Goal: Transaction & Acquisition: Book appointment/travel/reservation

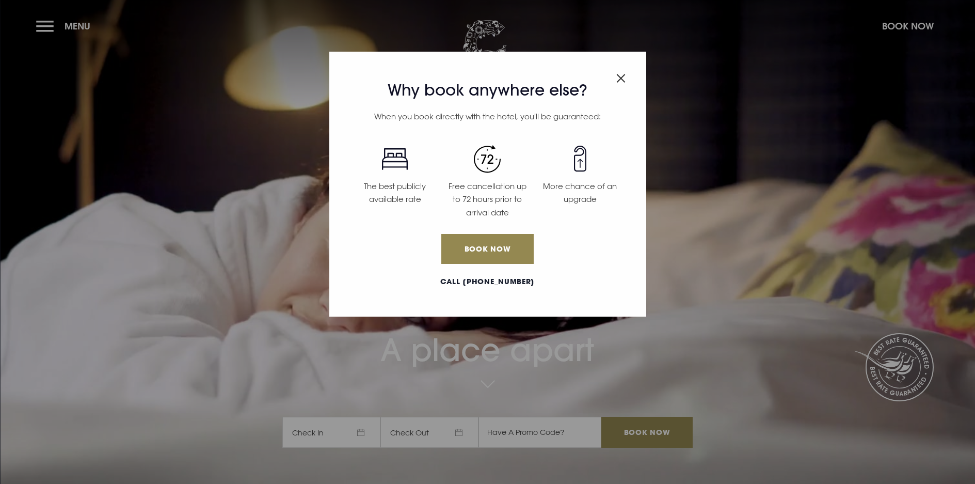
click at [899, 24] on div "Why book anywhere else? When you book directly with the hotel, you'll be guaran…" at bounding box center [487, 242] width 975 height 484
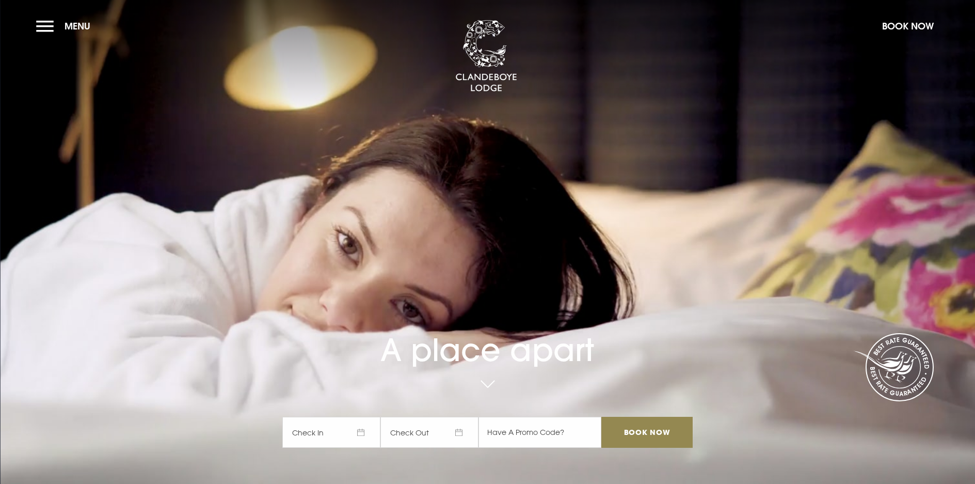
click at [338, 416] on span "Check In" at bounding box center [331, 431] width 98 height 31
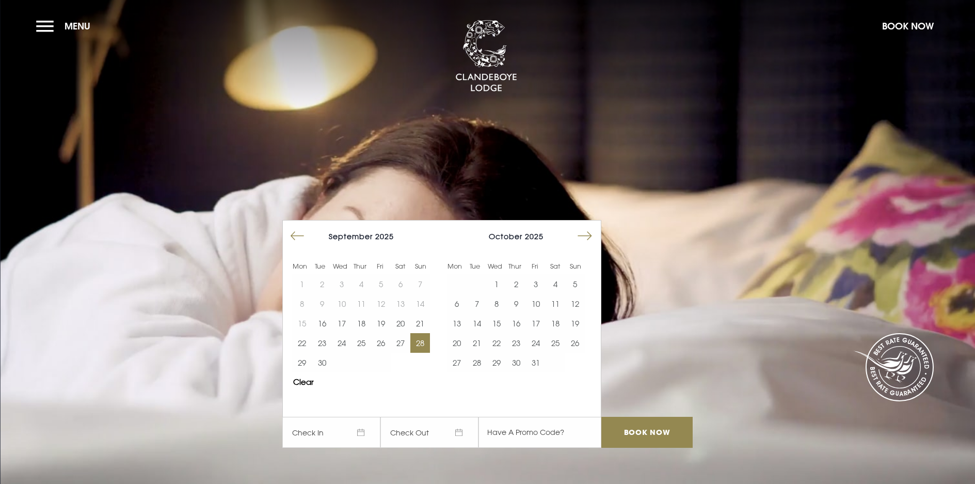
click at [420, 333] on button "28" at bounding box center [420, 343] width 20 height 20
click at [312, 352] on button "29" at bounding box center [302, 362] width 20 height 20
click at [650, 416] on input "Book Now" at bounding box center [646, 431] width 91 height 31
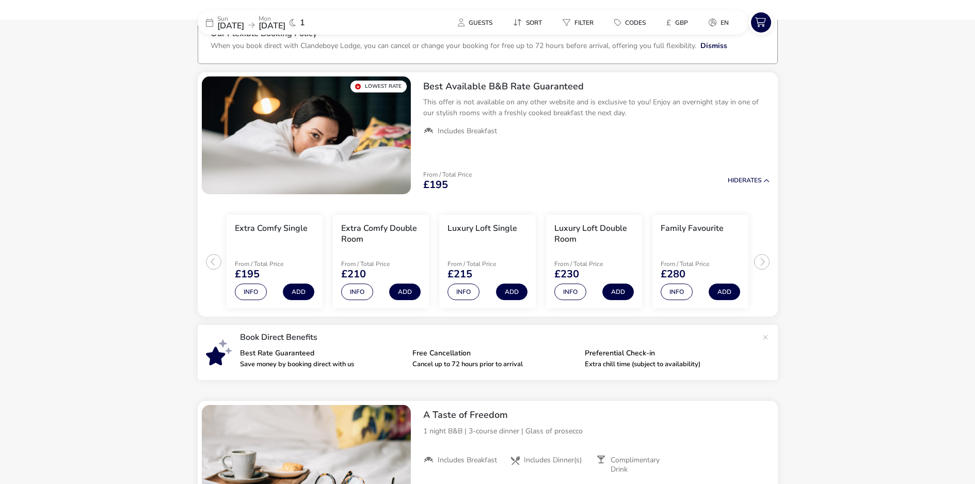
scroll to position [76, 0]
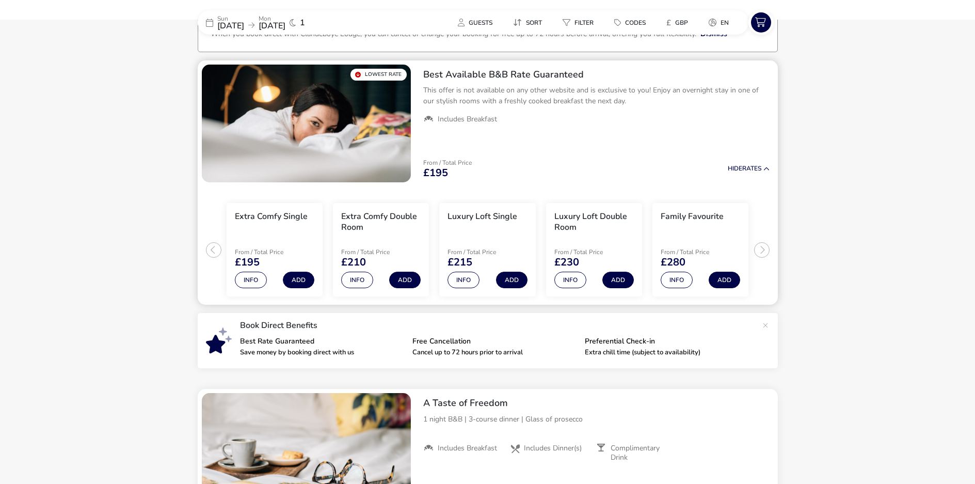
click at [760, 250] on ul "Extra Comfy Single From / Total Price £195 Info Add Extra Comfy Double Room Fro…" at bounding box center [488, 245] width 580 height 119
click at [763, 248] on ul "Extra Comfy Single From / Total Price £195 Info Add Extra Comfy Double Room Fro…" at bounding box center [488, 245] width 580 height 119
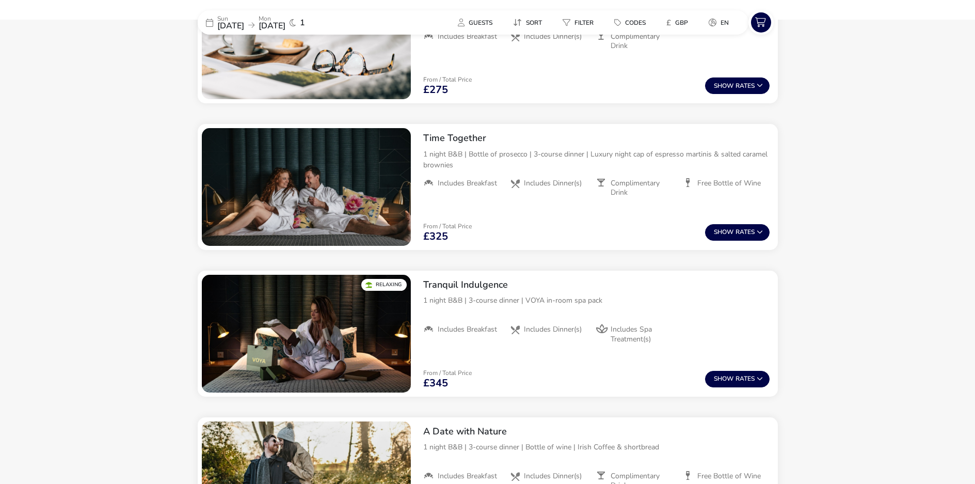
scroll to position [470, 0]
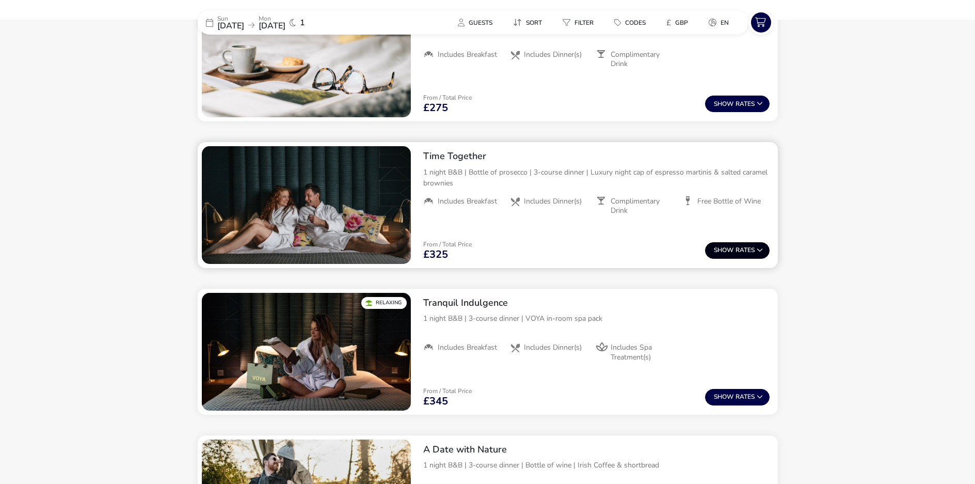
click at [741, 248] on button "Show Rates" at bounding box center [737, 250] width 65 height 17
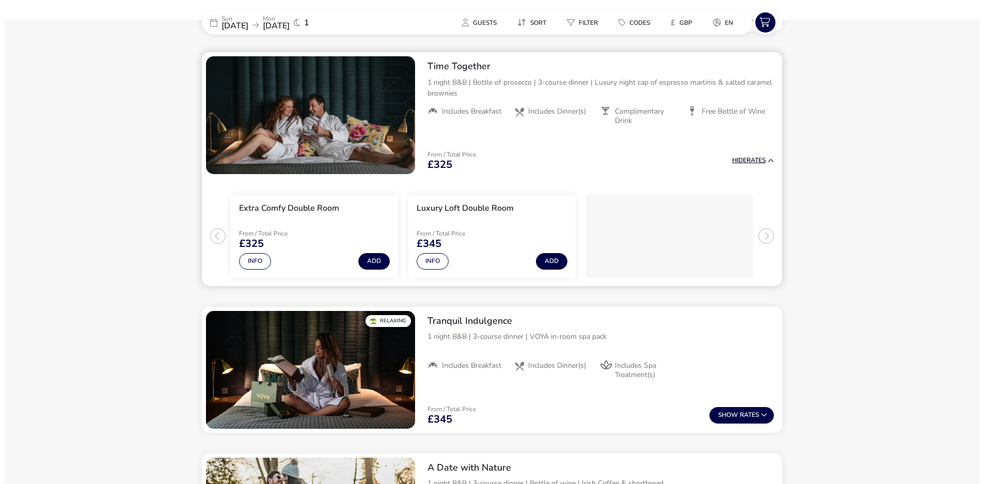
scroll to position [560, 0]
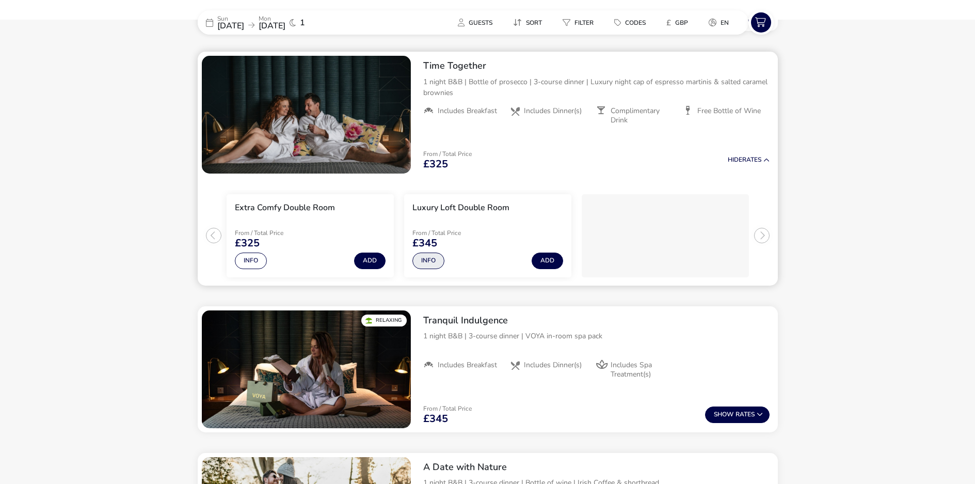
click at [429, 256] on button "Info" at bounding box center [428, 260] width 32 height 17
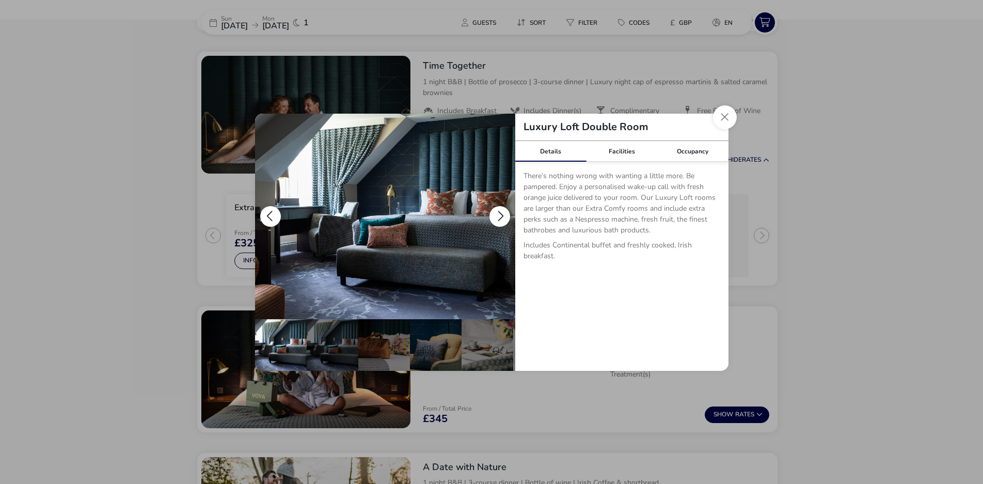
click at [502, 214] on button "details" at bounding box center [499, 216] width 21 height 21
click at [502, 215] on button "details" at bounding box center [499, 216] width 21 height 21
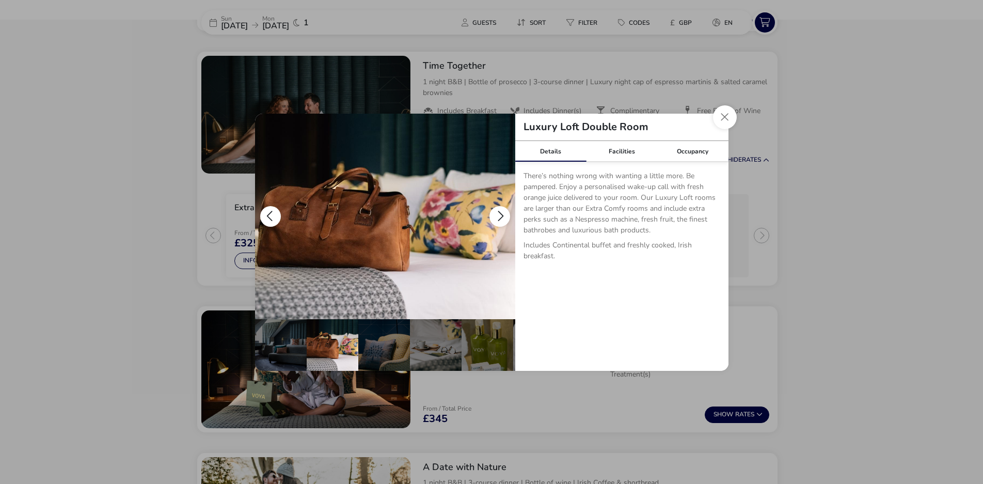
click at [502, 215] on button "details" at bounding box center [499, 216] width 21 height 21
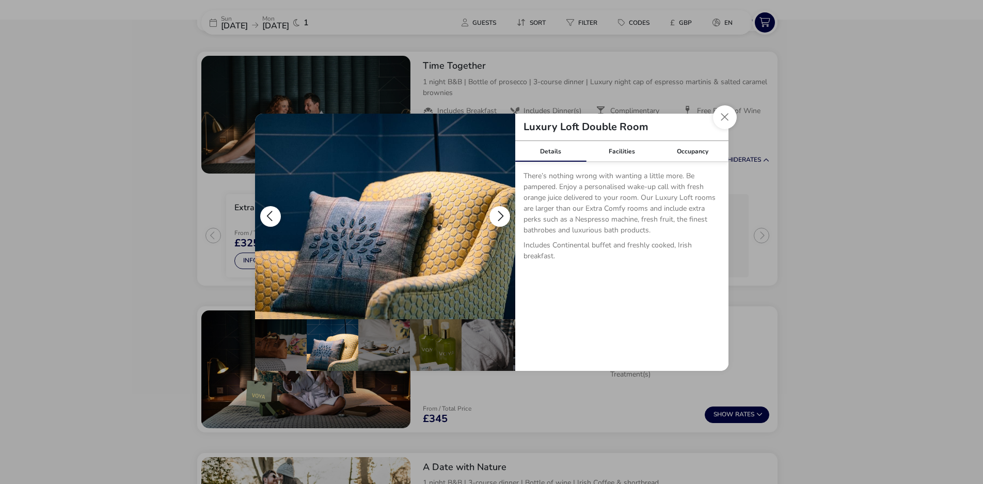
click at [502, 215] on button "details" at bounding box center [499, 216] width 21 height 21
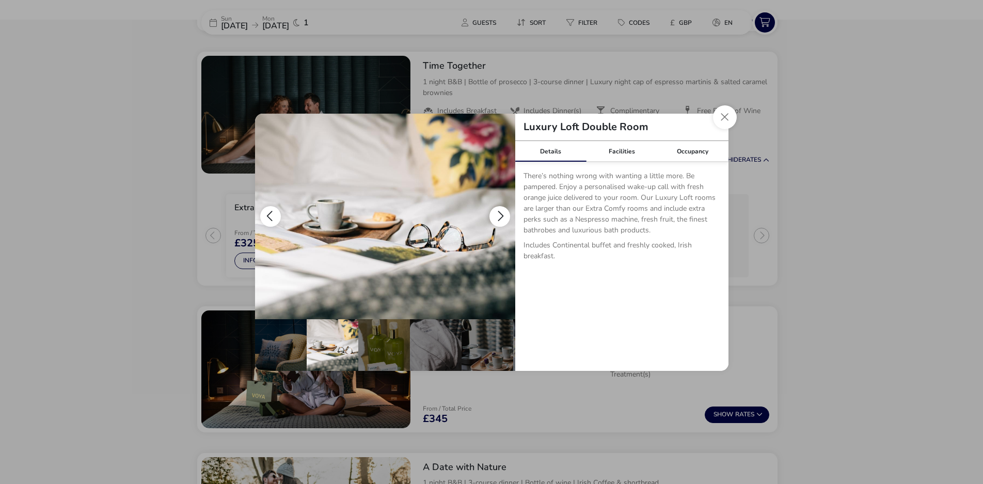
click at [502, 215] on button "details" at bounding box center [499, 216] width 21 height 21
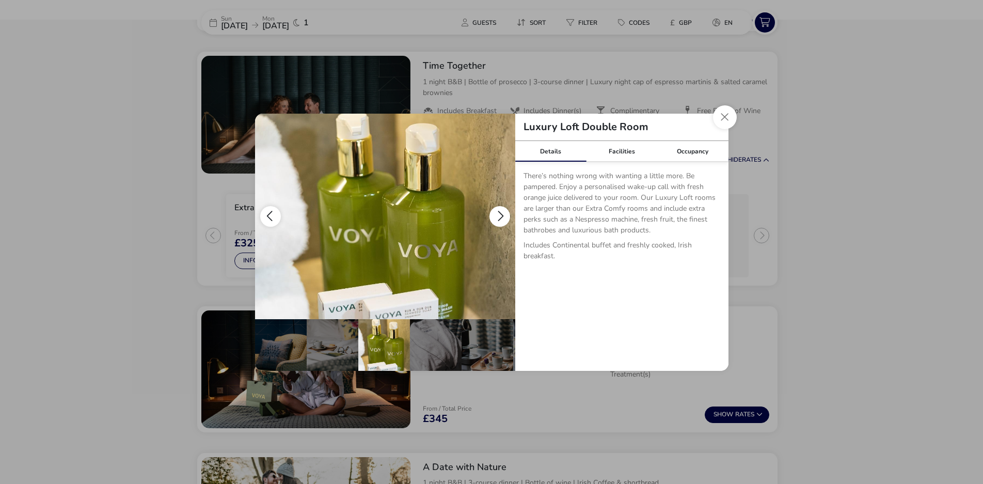
scroll to position [0, 206]
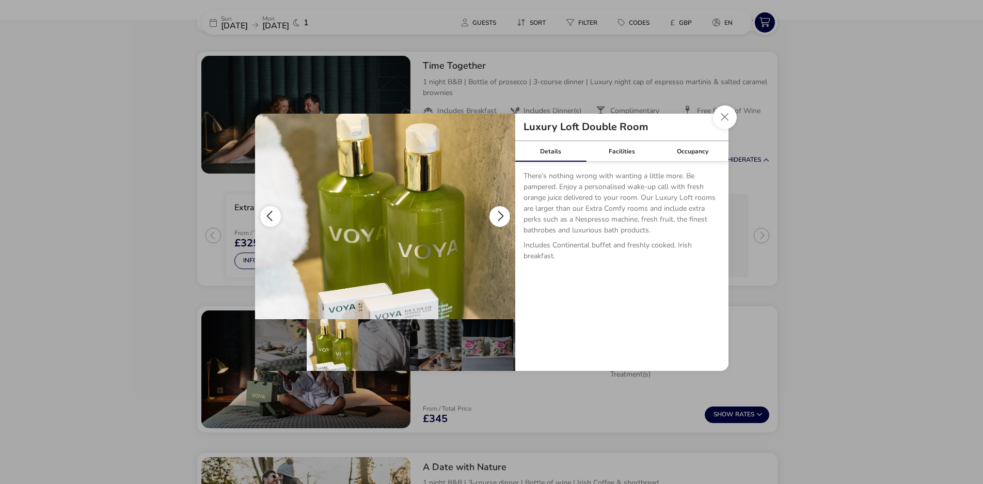
click at [502, 215] on button "details" at bounding box center [499, 216] width 21 height 21
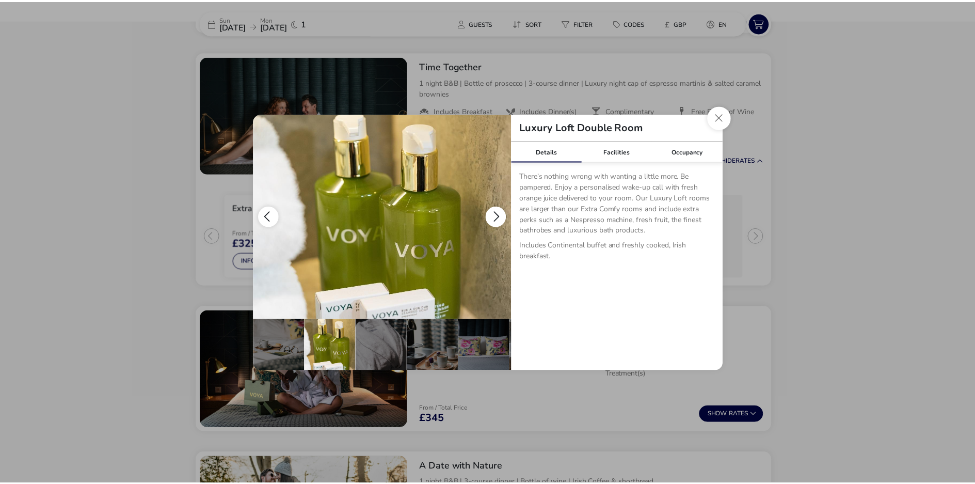
scroll to position [0, 256]
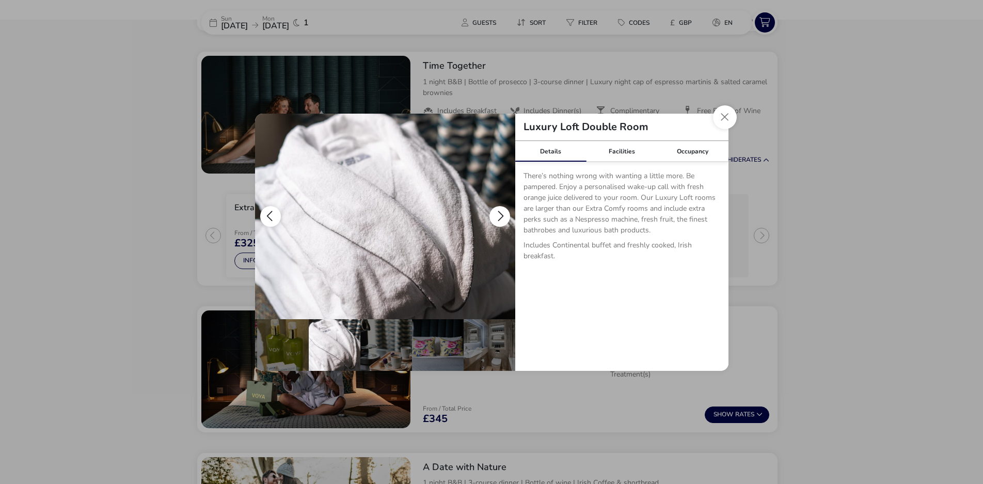
click at [502, 215] on button "details" at bounding box center [499, 216] width 21 height 21
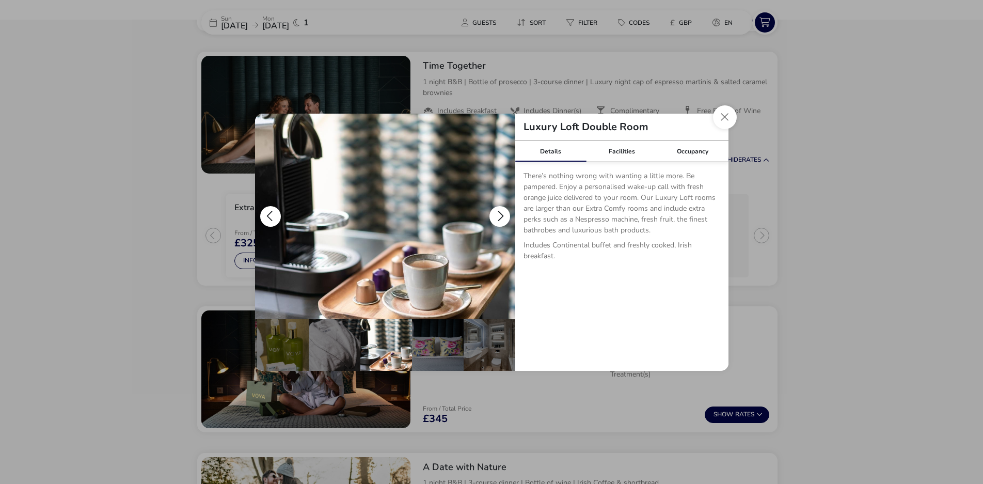
click at [502, 215] on button "details" at bounding box center [499, 216] width 21 height 21
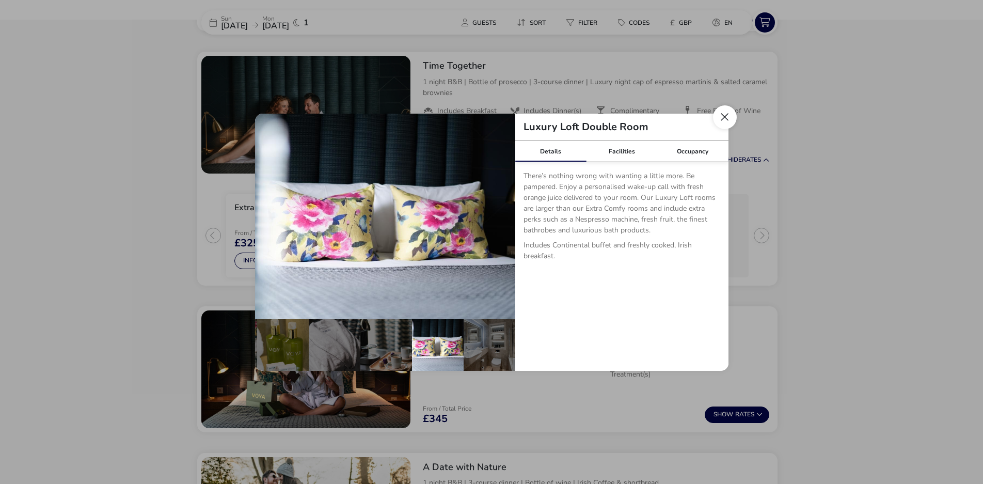
click at [730, 115] on button "Close dialog" at bounding box center [725, 117] width 24 height 24
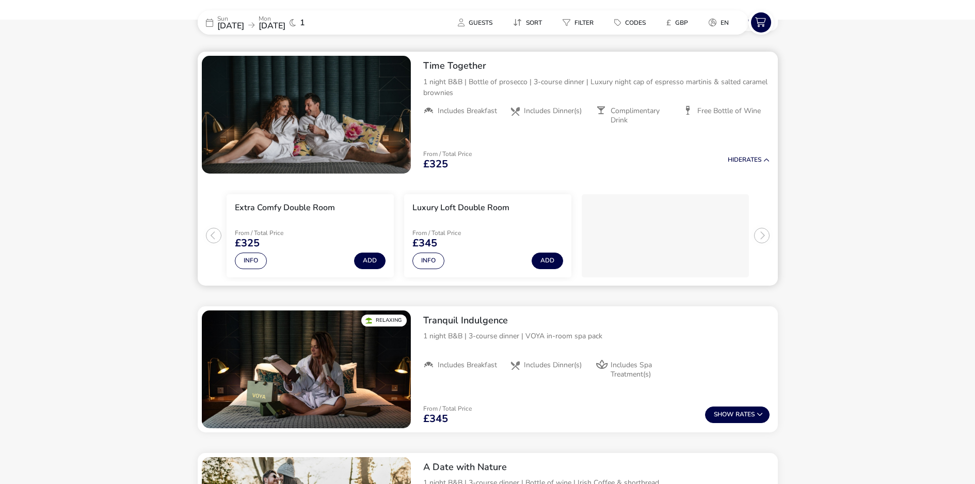
click at [207, 233] on ul "Extra Comfy Double Room From / Total Price £325 Info Add Luxury Loft Double Roo…" at bounding box center [488, 232] width 580 height 108
click at [764, 230] on ul "Extra Comfy Double Room From / Total Price £325 Info Add Luxury Loft Double Roo…" at bounding box center [488, 232] width 580 height 108
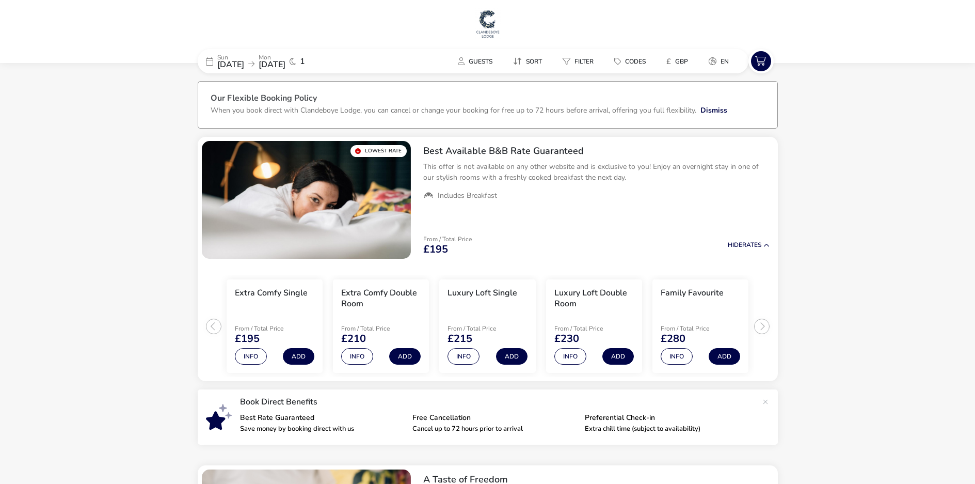
click at [230, 60] on span "28 Sep 2025" at bounding box center [230, 64] width 27 height 11
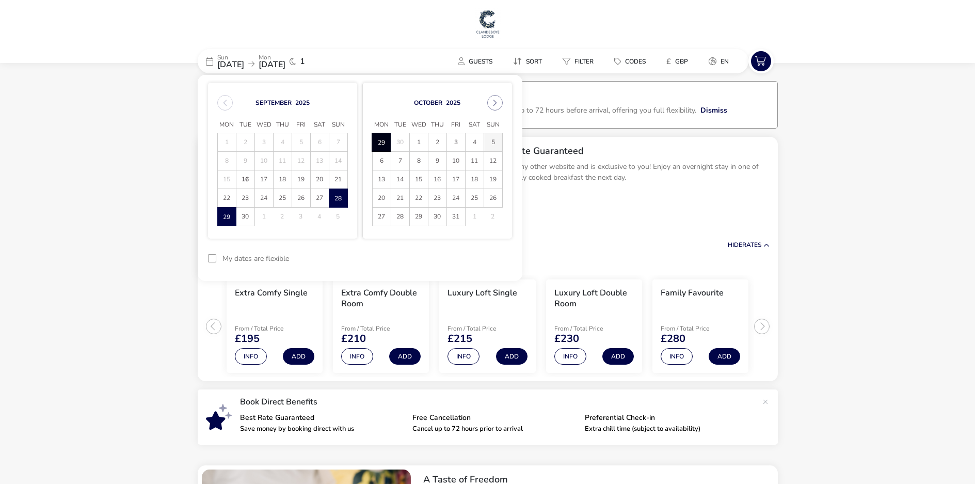
click at [492, 143] on span "5" at bounding box center [493, 142] width 18 height 18
click at [381, 156] on span "6" at bounding box center [382, 161] width 18 height 18
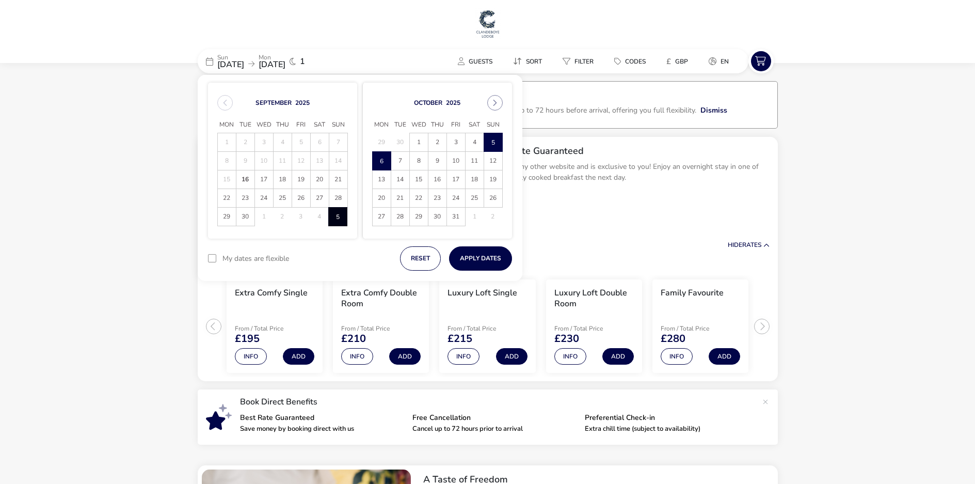
click at [208, 258] on div at bounding box center [212, 258] width 8 height 8
click at [483, 259] on button "Apply Dates" at bounding box center [480, 258] width 63 height 24
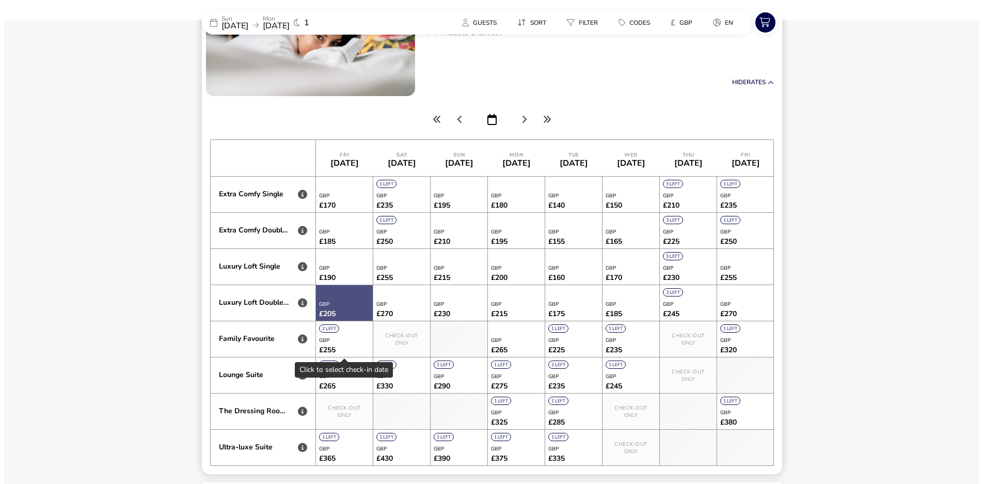
scroll to position [188, 0]
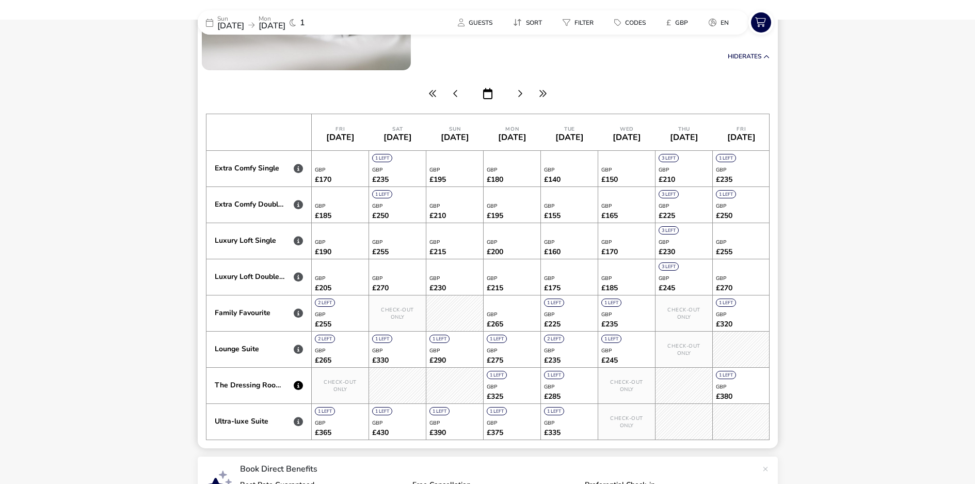
click at [299, 385] on icon at bounding box center [298, 384] width 9 height 9
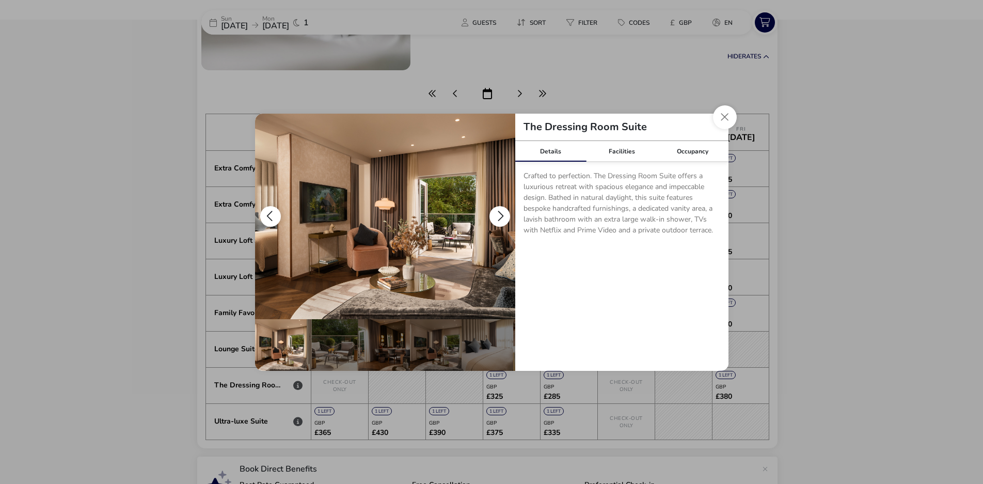
click at [504, 215] on button "details" at bounding box center [499, 216] width 21 height 21
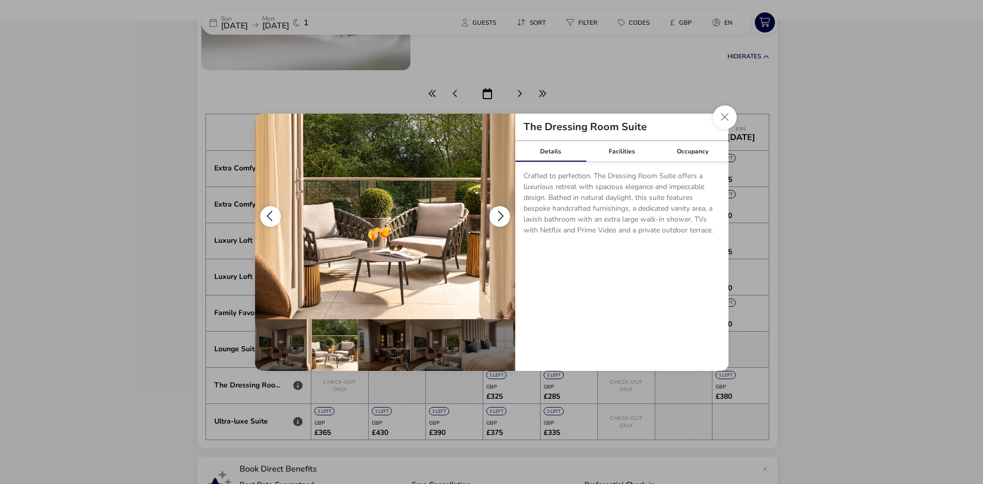
click at [504, 215] on button "details" at bounding box center [499, 216] width 21 height 21
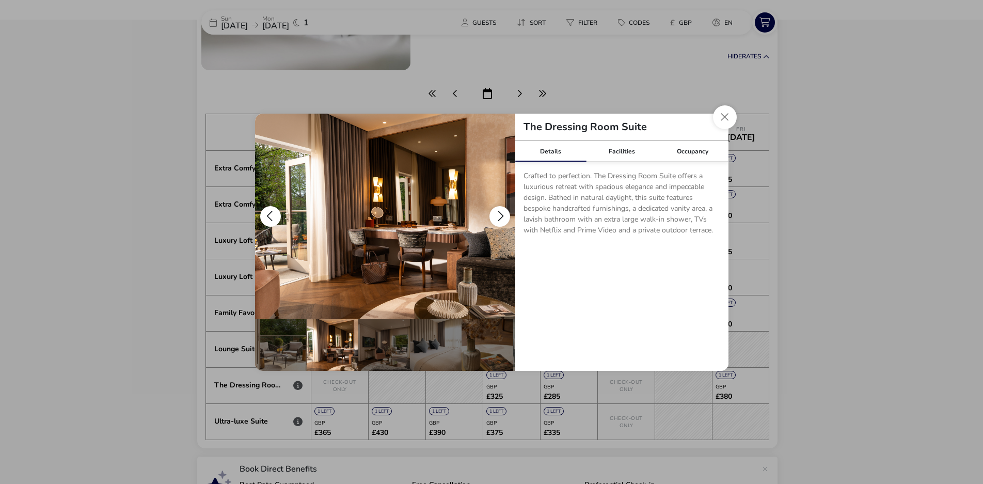
click at [504, 215] on button "details" at bounding box center [499, 216] width 21 height 21
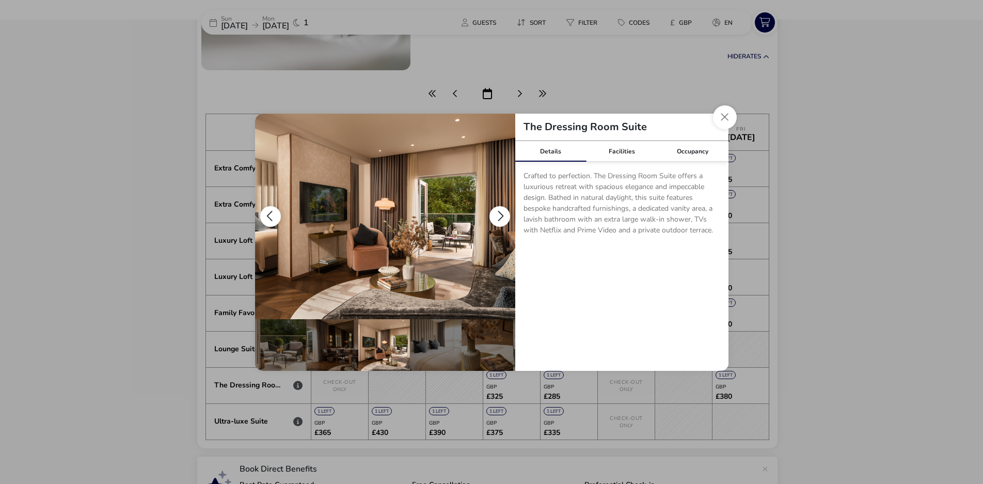
scroll to position [0, 101]
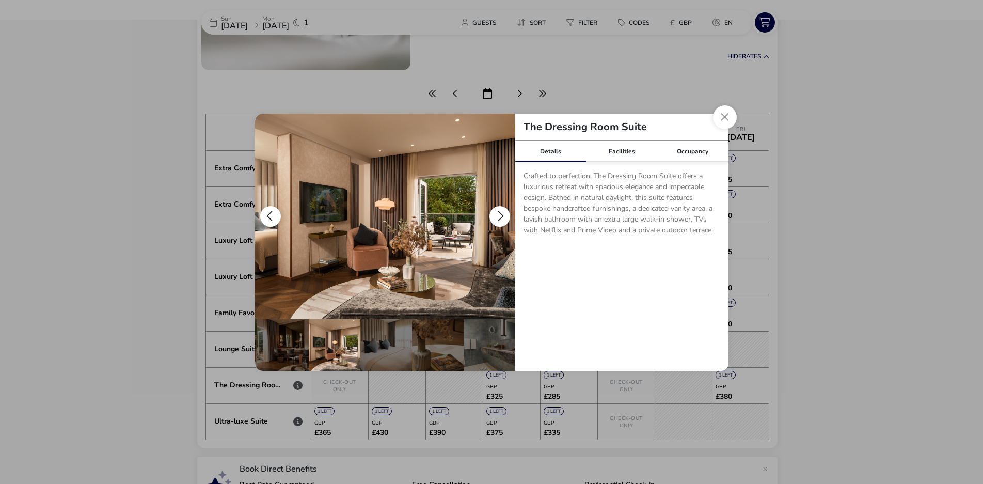
click at [504, 215] on button "details" at bounding box center [499, 216] width 21 height 21
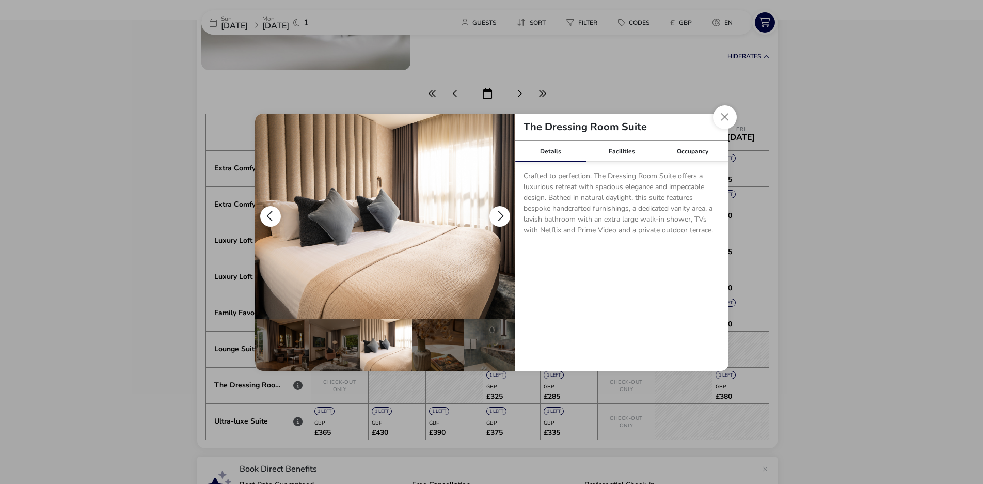
click at [504, 215] on button "details" at bounding box center [499, 216] width 21 height 21
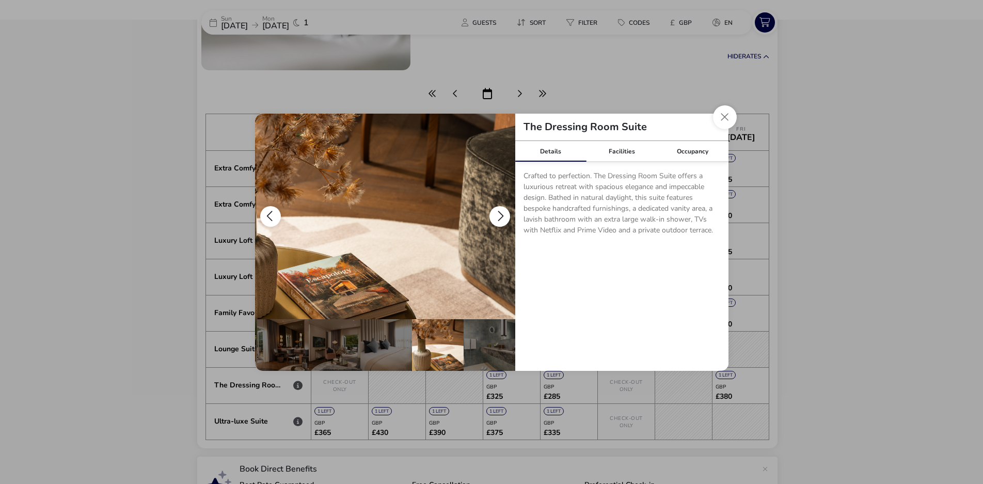
click at [504, 215] on button "details" at bounding box center [499, 216] width 21 height 21
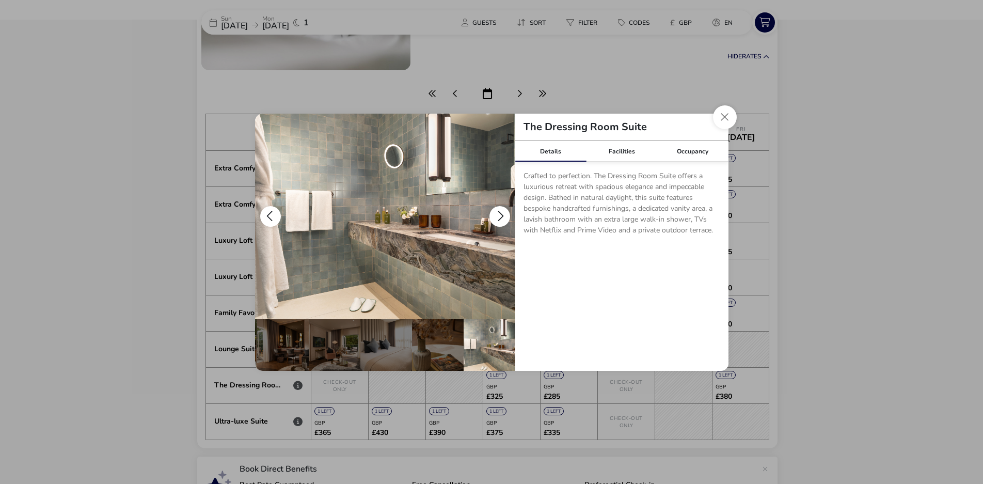
click at [504, 215] on button "details" at bounding box center [499, 216] width 21 height 21
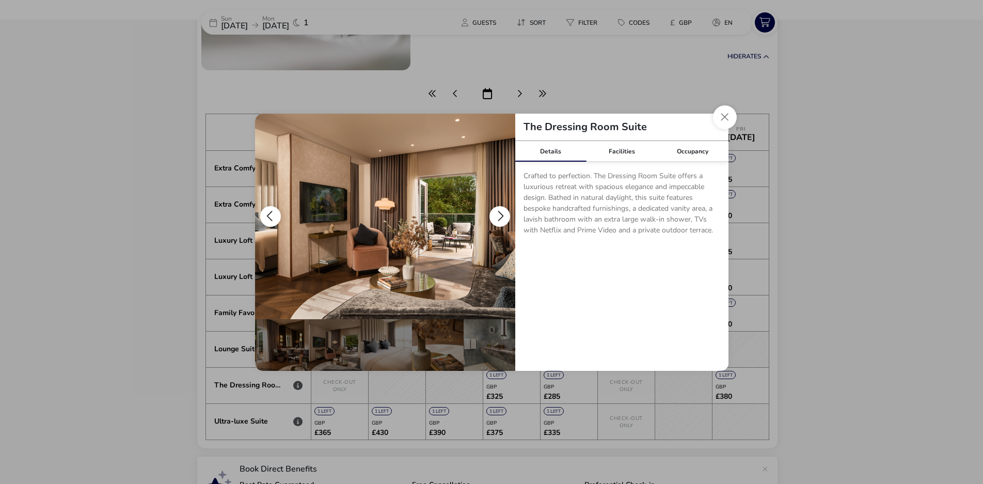
scroll to position [0, 0]
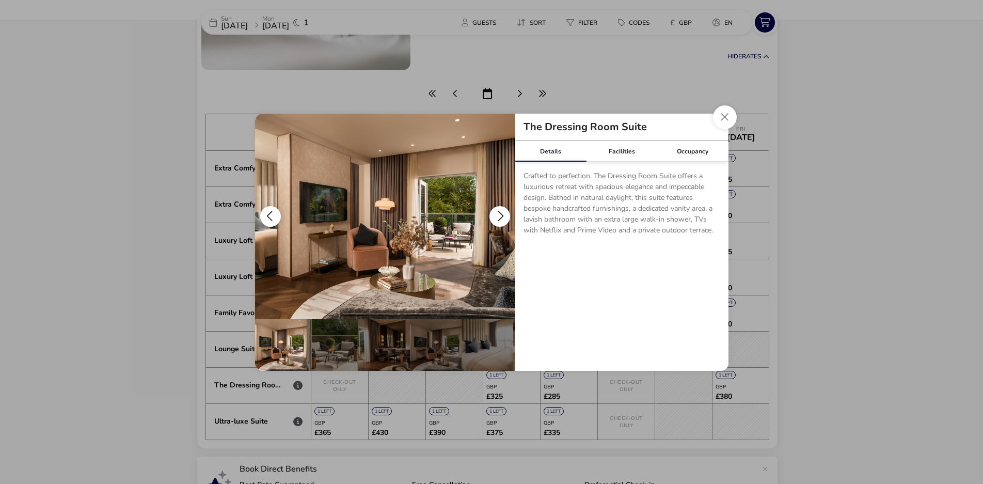
click at [504, 215] on button "details" at bounding box center [499, 216] width 21 height 21
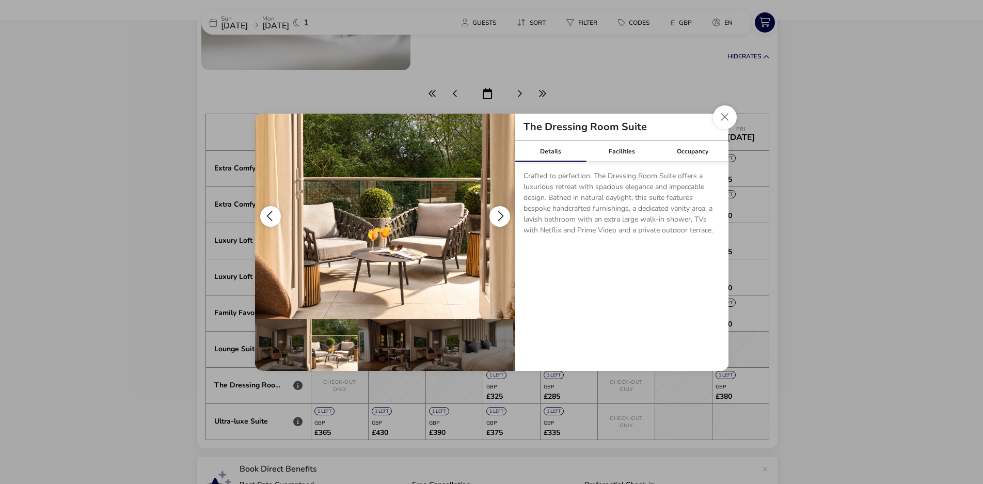
click at [504, 215] on button "details" at bounding box center [499, 216] width 21 height 21
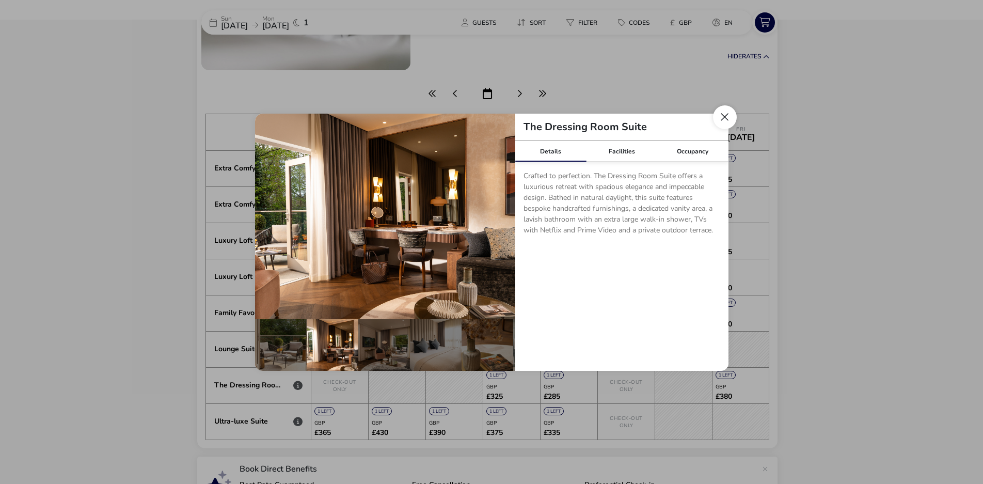
click at [730, 123] on button "Close dialog" at bounding box center [725, 117] width 24 height 24
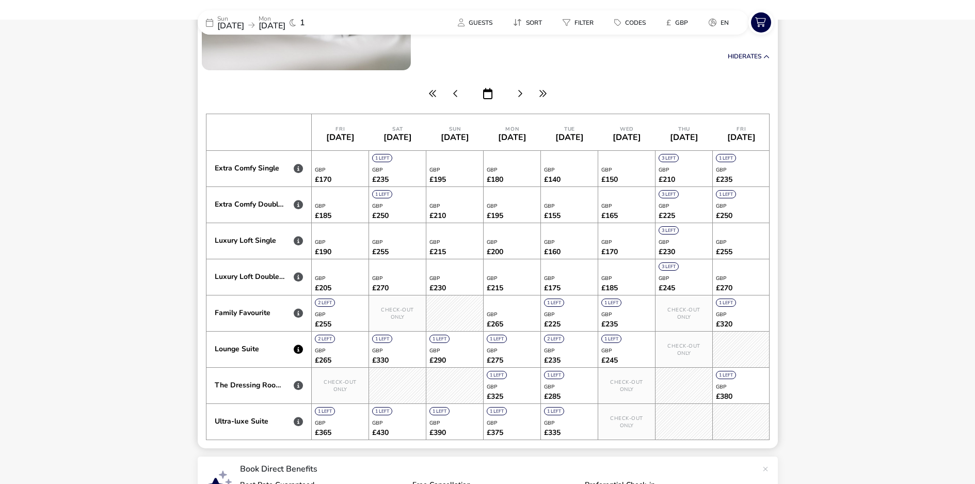
click at [301, 349] on icon at bounding box center [298, 348] width 9 height 9
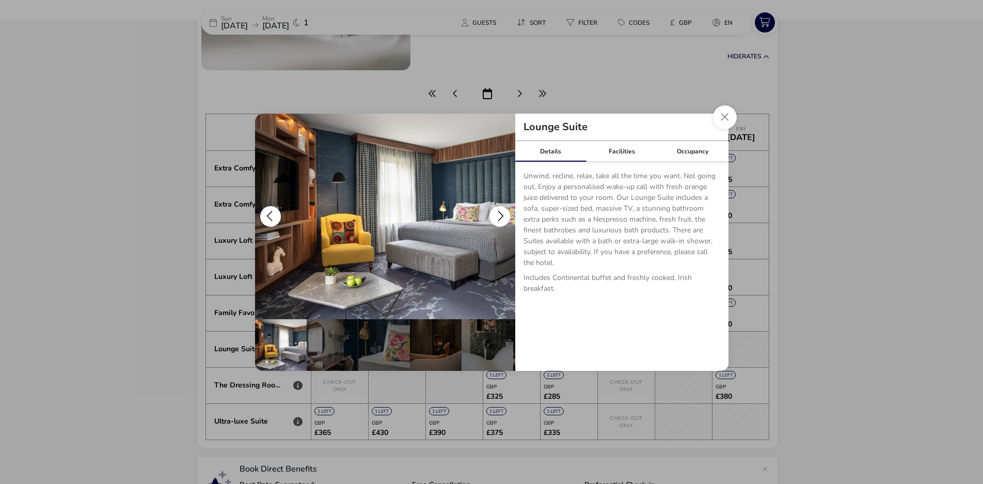
click at [500, 213] on button "details" at bounding box center [499, 216] width 21 height 21
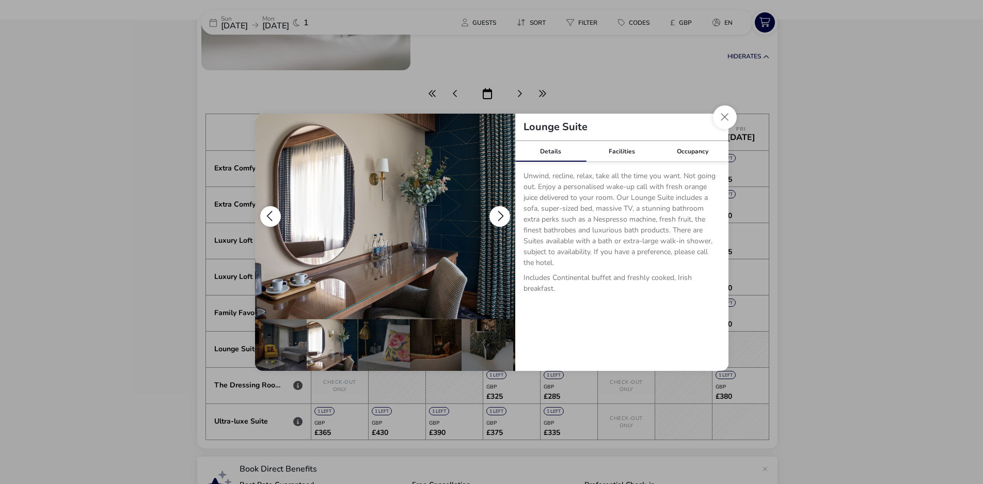
click at [500, 213] on button "details" at bounding box center [499, 216] width 21 height 21
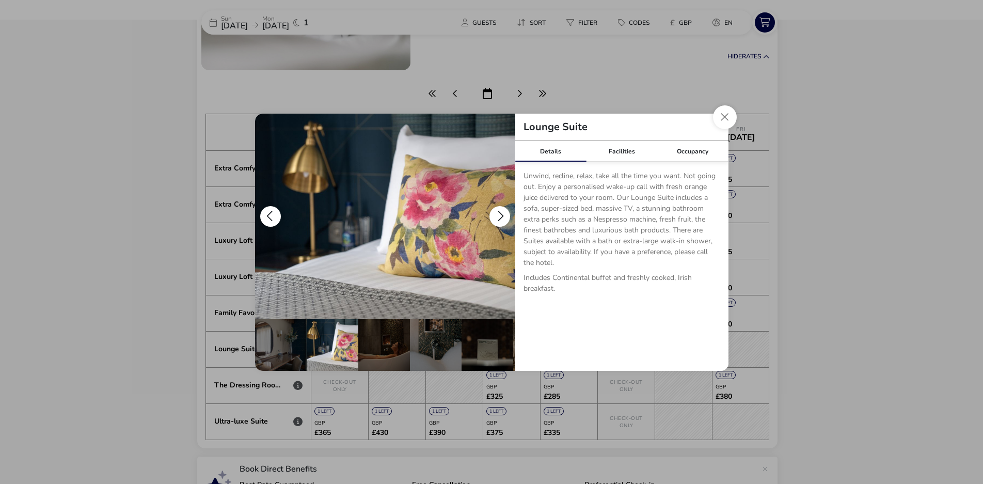
click at [500, 213] on button "details" at bounding box center [499, 216] width 21 height 21
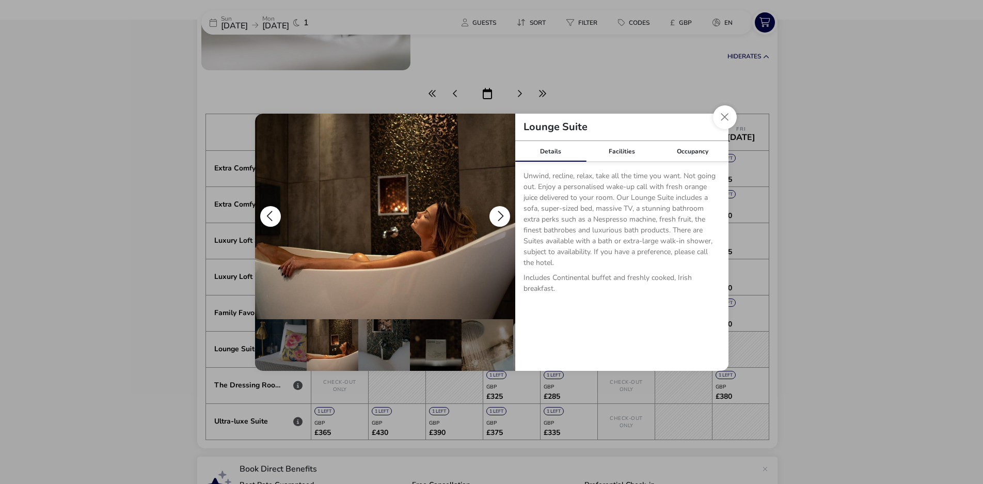
click at [500, 213] on button "details" at bounding box center [499, 216] width 21 height 21
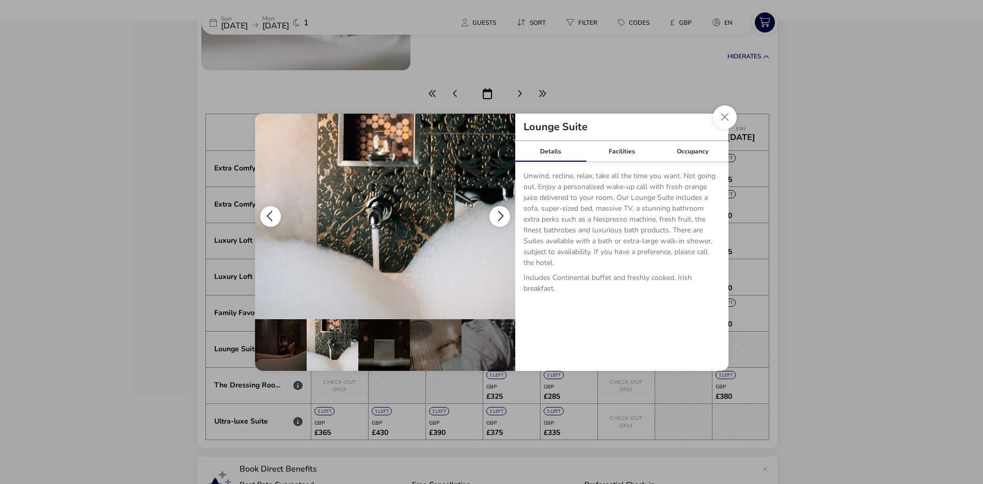
click at [500, 213] on button "details" at bounding box center [499, 216] width 21 height 21
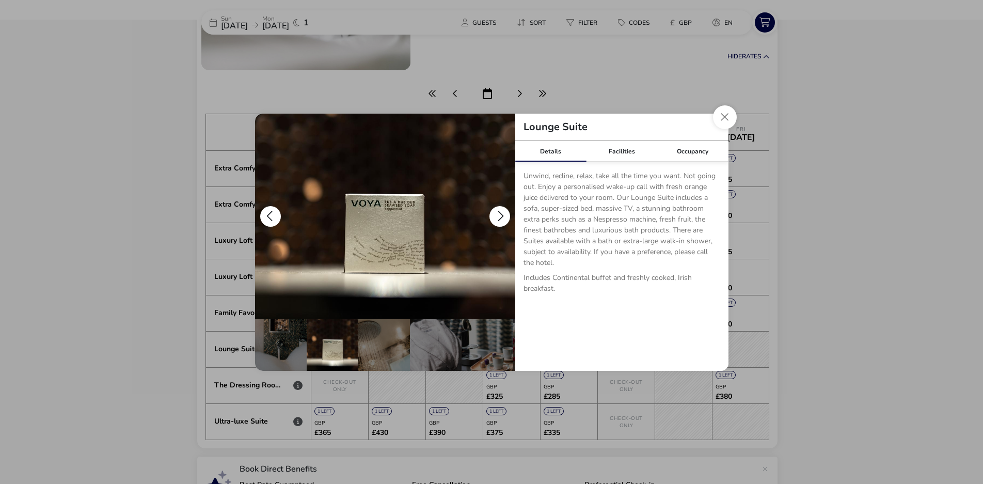
click at [500, 213] on button "details" at bounding box center [499, 216] width 21 height 21
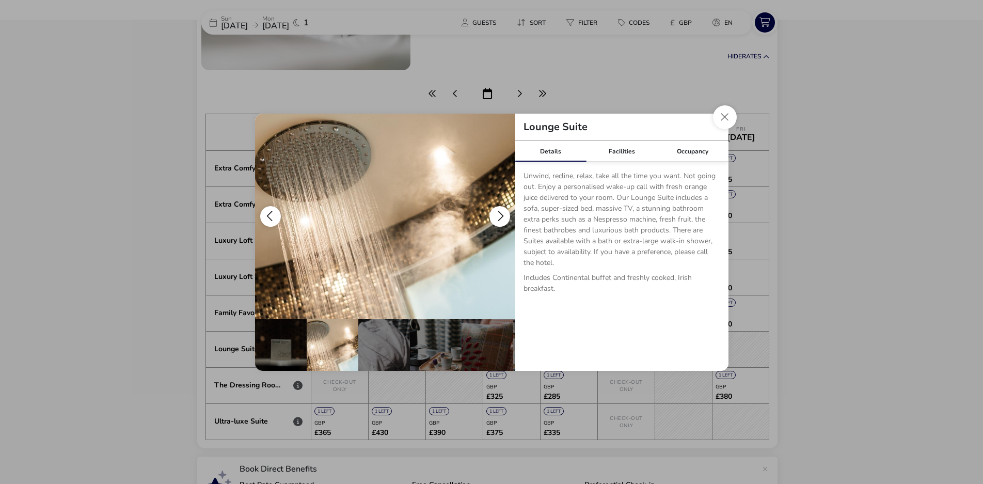
click at [500, 213] on button "details" at bounding box center [499, 216] width 21 height 21
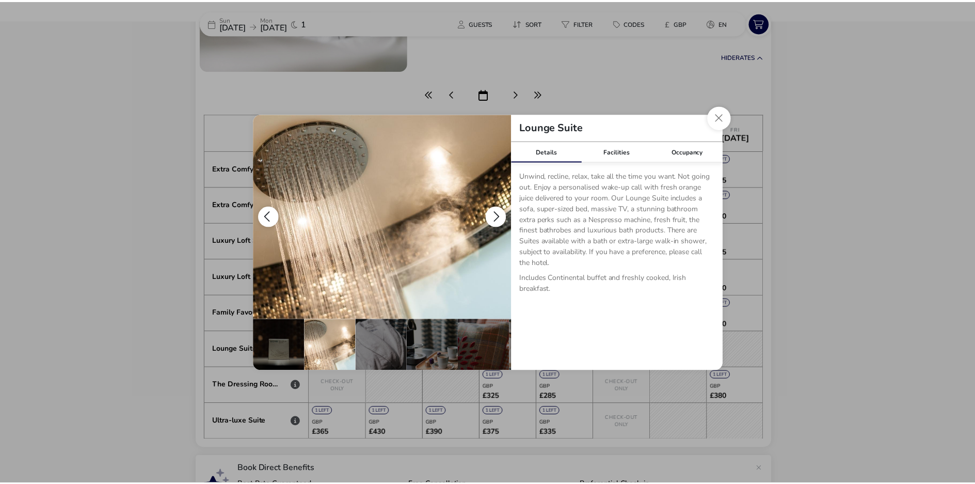
scroll to position [0, 308]
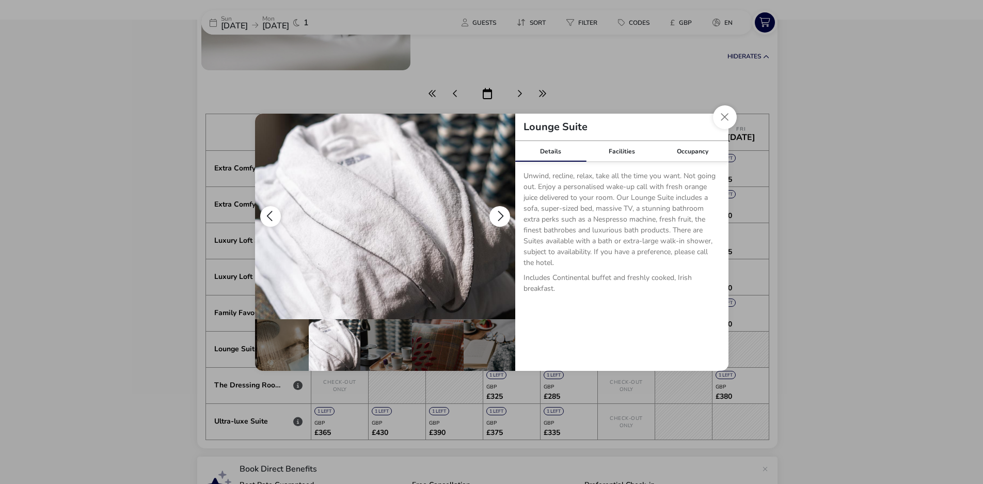
click at [500, 213] on button "details" at bounding box center [499, 216] width 21 height 21
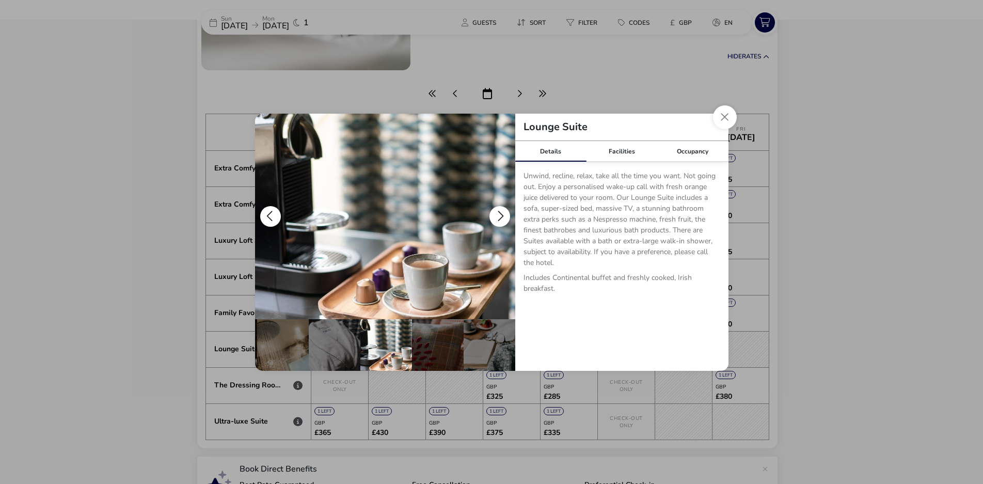
click at [500, 213] on button "details" at bounding box center [499, 216] width 21 height 21
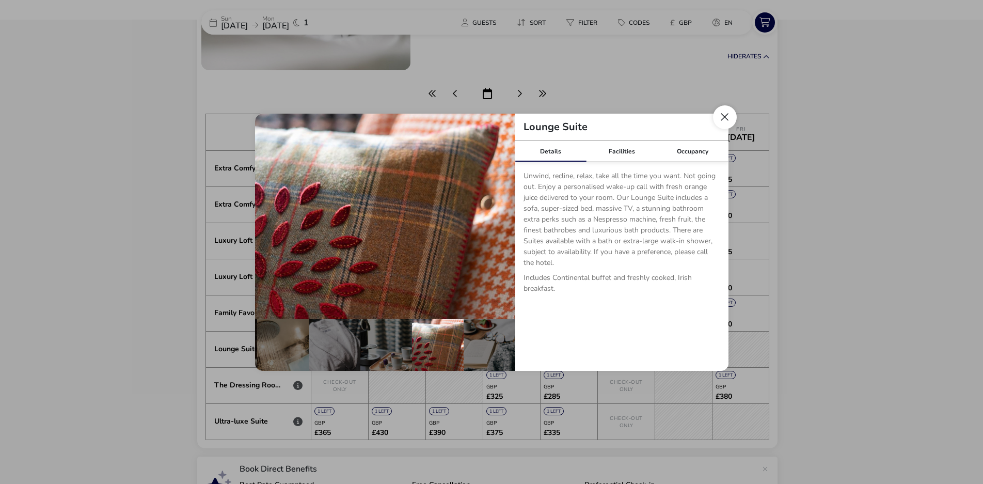
click at [726, 122] on button "Close dialog" at bounding box center [725, 117] width 24 height 24
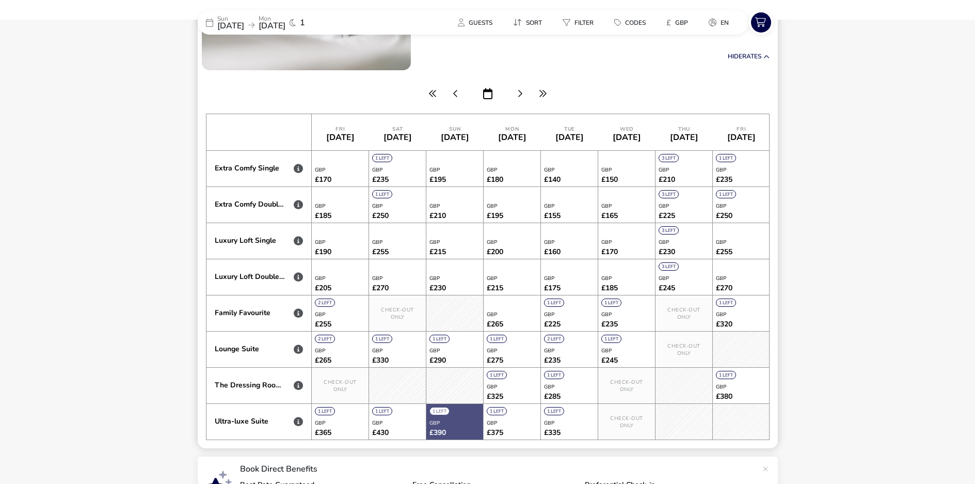
click at [462, 429] on div at bounding box center [454, 422] width 57 height 36
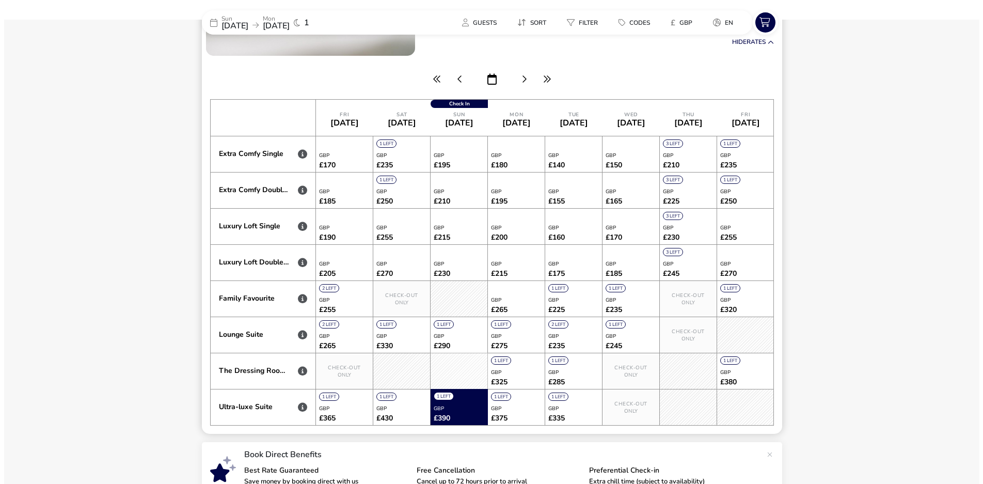
scroll to position [206, 0]
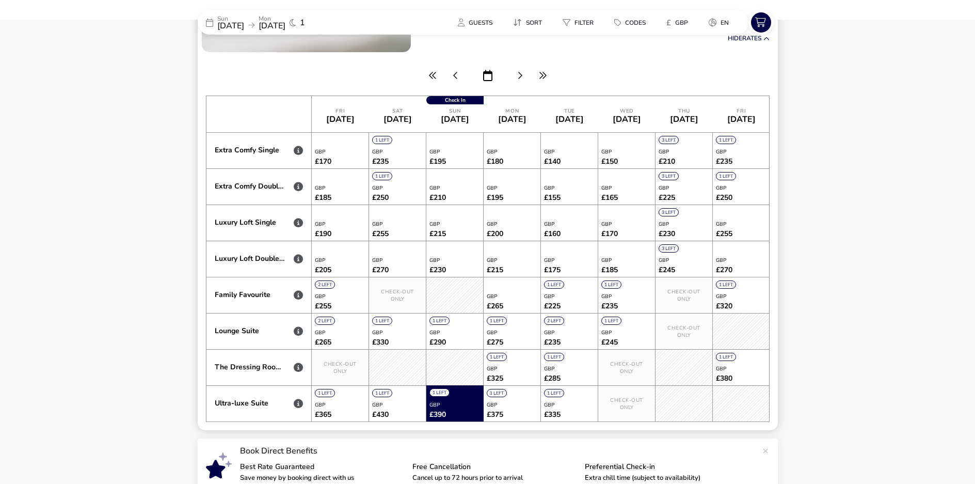
click at [264, 403] on div "Ultra-luxe Suite" at bounding box center [250, 403] width 71 height 9
click at [295, 402] on icon at bounding box center [298, 402] width 9 height 9
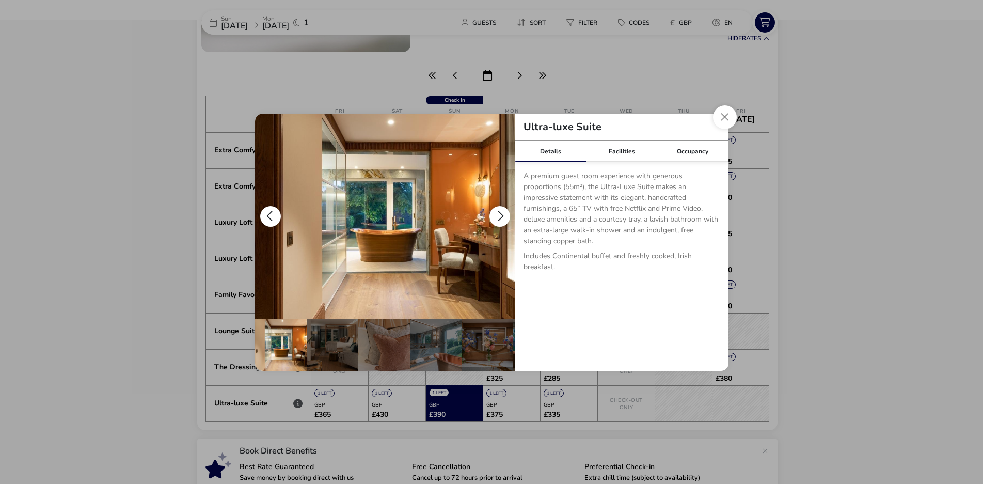
click at [496, 208] on button "details" at bounding box center [499, 216] width 21 height 21
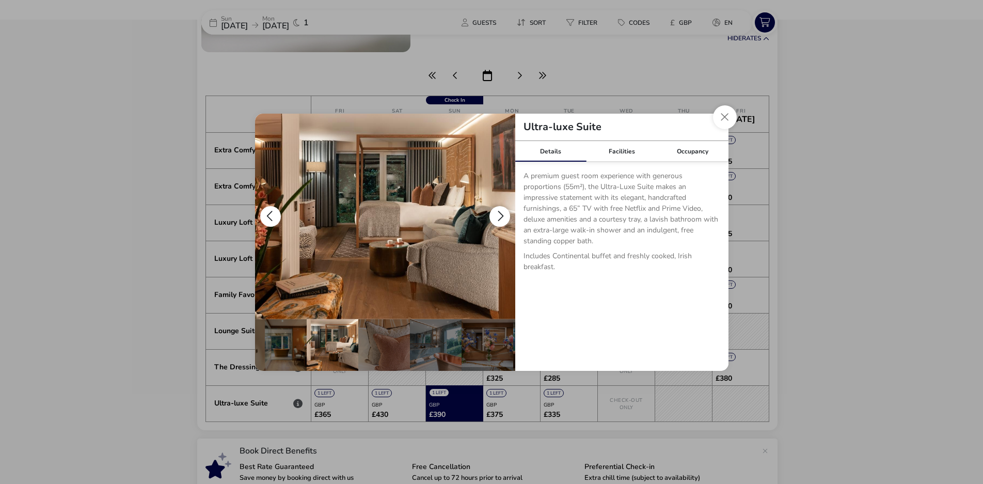
click at [496, 208] on button "details" at bounding box center [499, 216] width 21 height 21
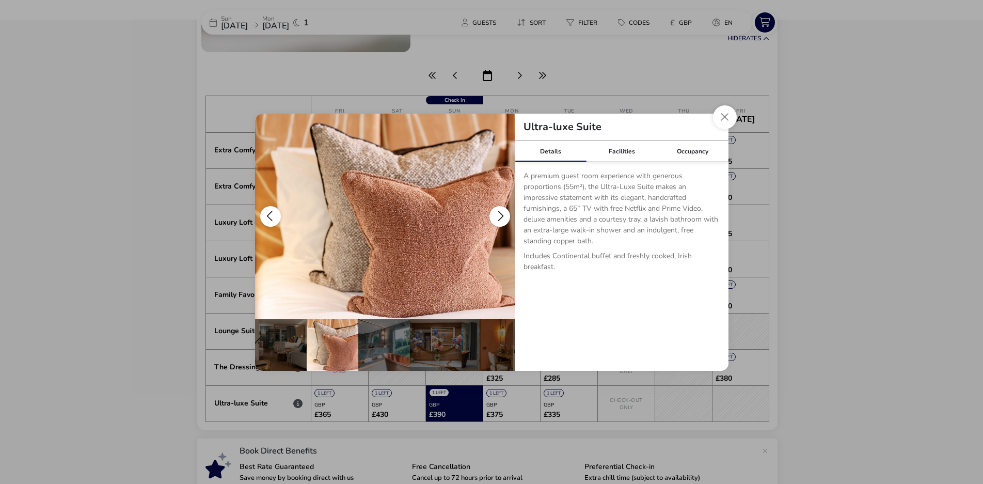
click at [496, 208] on button "details" at bounding box center [499, 216] width 21 height 21
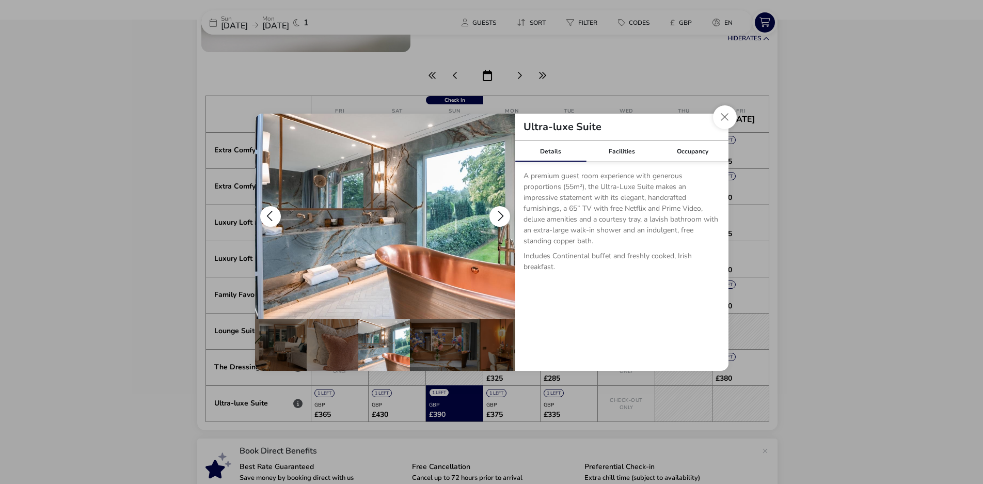
scroll to position [0, 101]
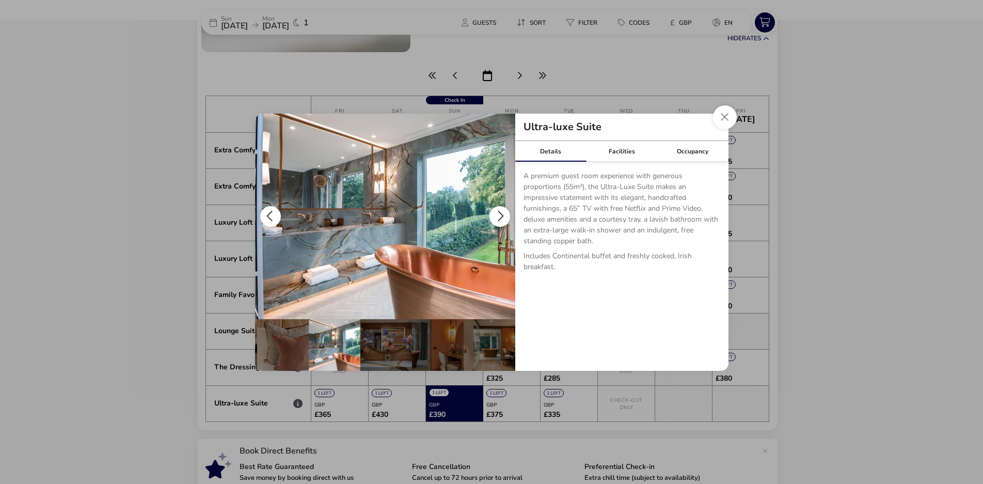
click at [496, 208] on button "details" at bounding box center [499, 216] width 21 height 21
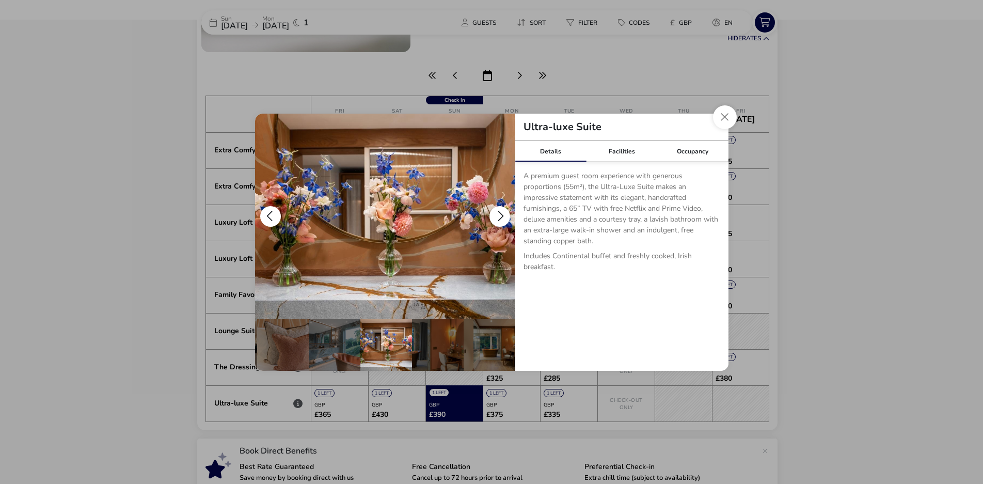
click at [496, 208] on button "details" at bounding box center [499, 216] width 21 height 21
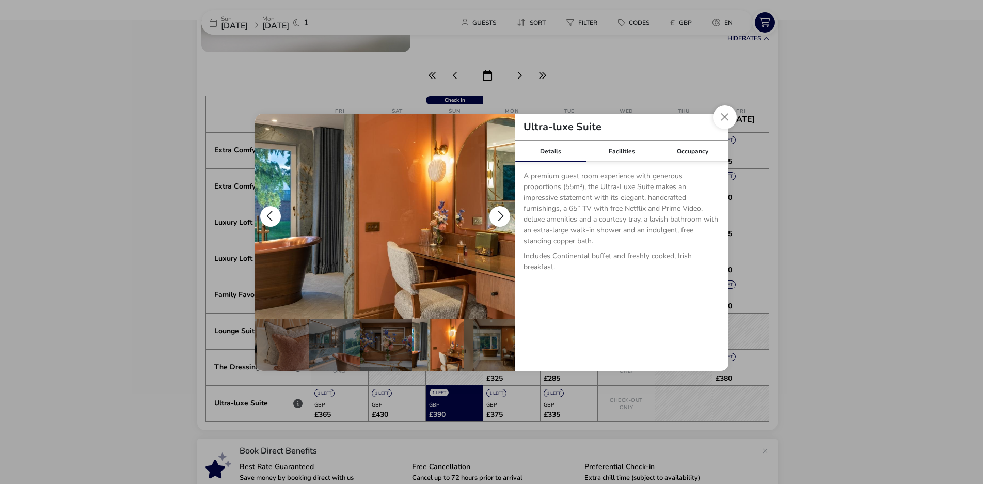
click at [496, 208] on button "details" at bounding box center [499, 216] width 21 height 21
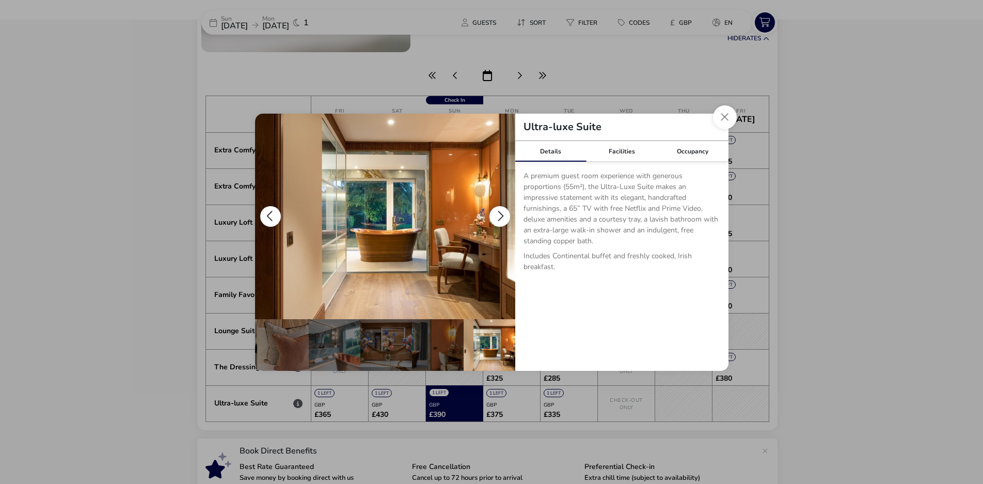
click at [496, 208] on button "details" at bounding box center [499, 216] width 21 height 21
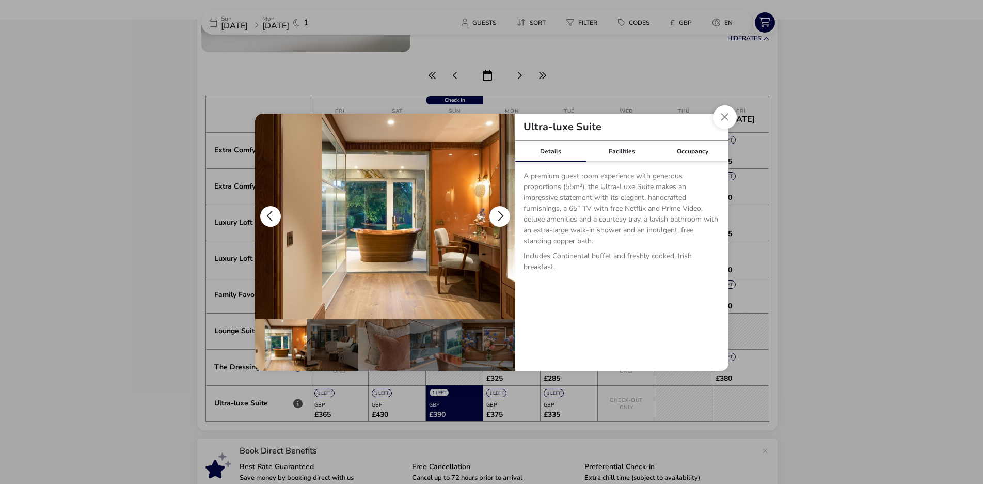
click at [496, 208] on button "details" at bounding box center [499, 216] width 21 height 21
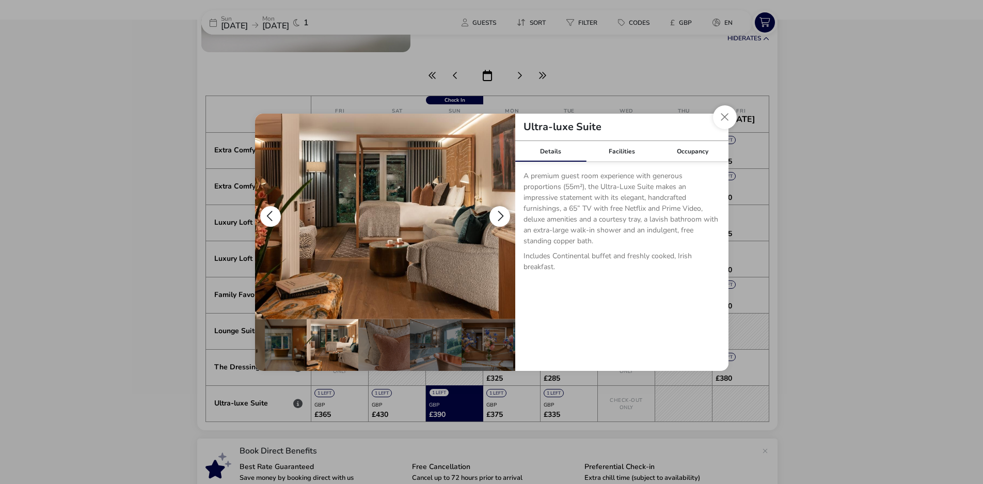
click at [496, 208] on button "details" at bounding box center [499, 216] width 21 height 21
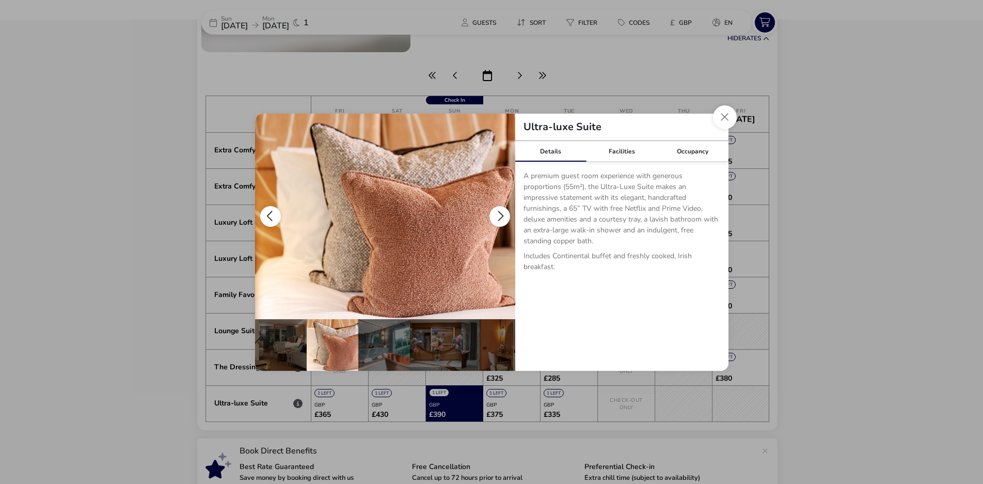
click at [496, 208] on button "details" at bounding box center [499, 216] width 21 height 21
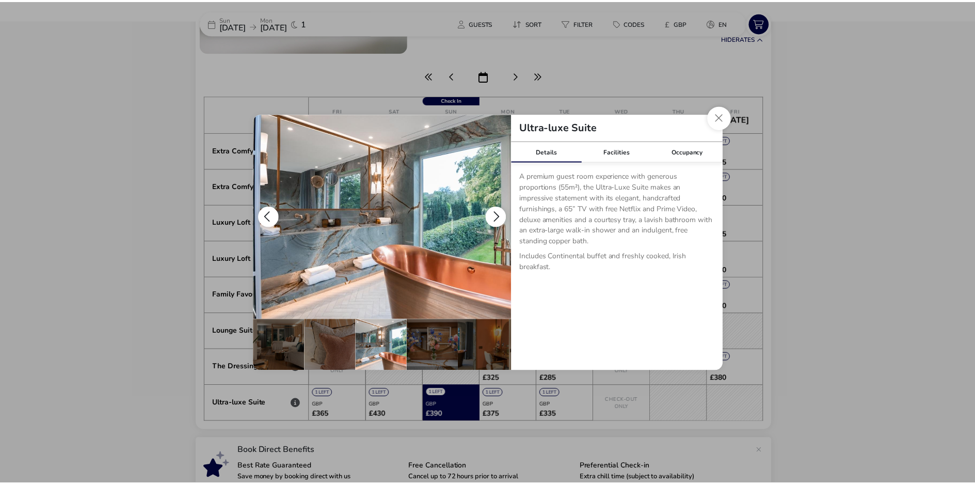
scroll to position [0, 101]
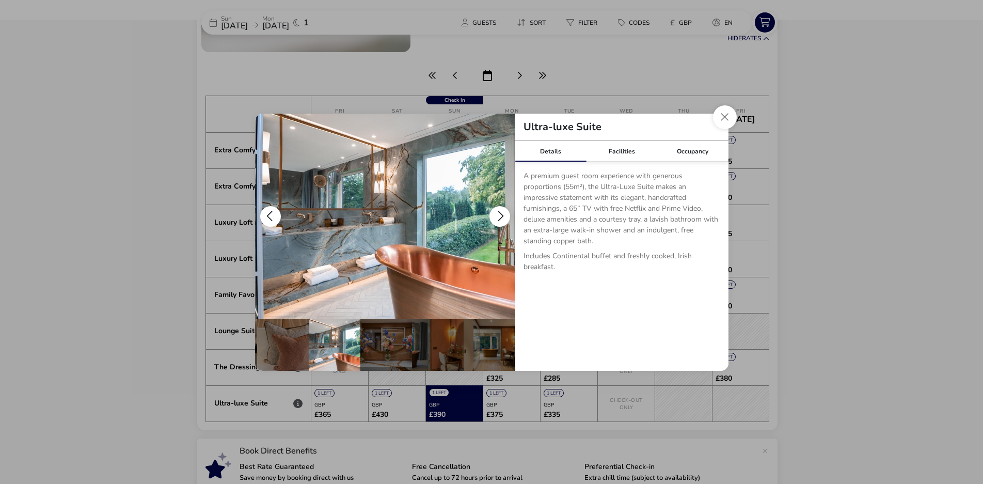
click at [496, 208] on button "details" at bounding box center [499, 216] width 21 height 21
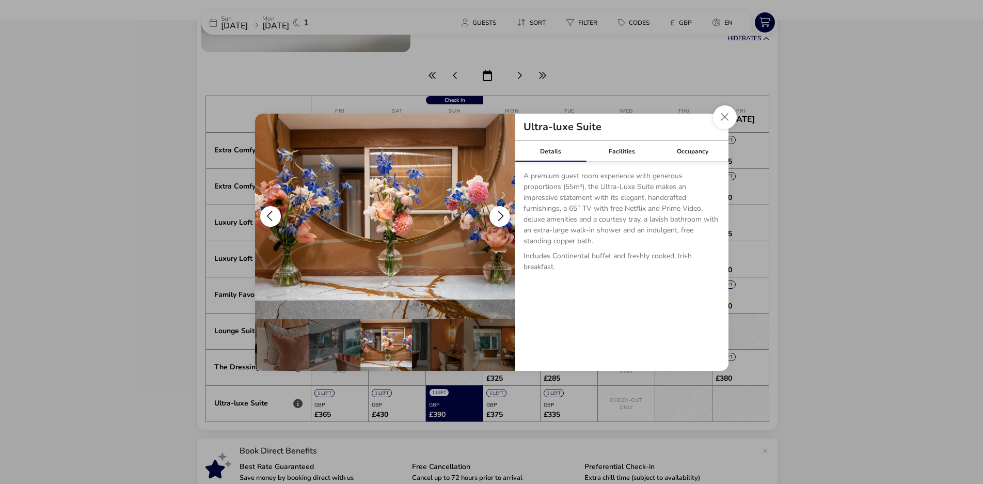
click at [496, 208] on button "details" at bounding box center [499, 216] width 21 height 21
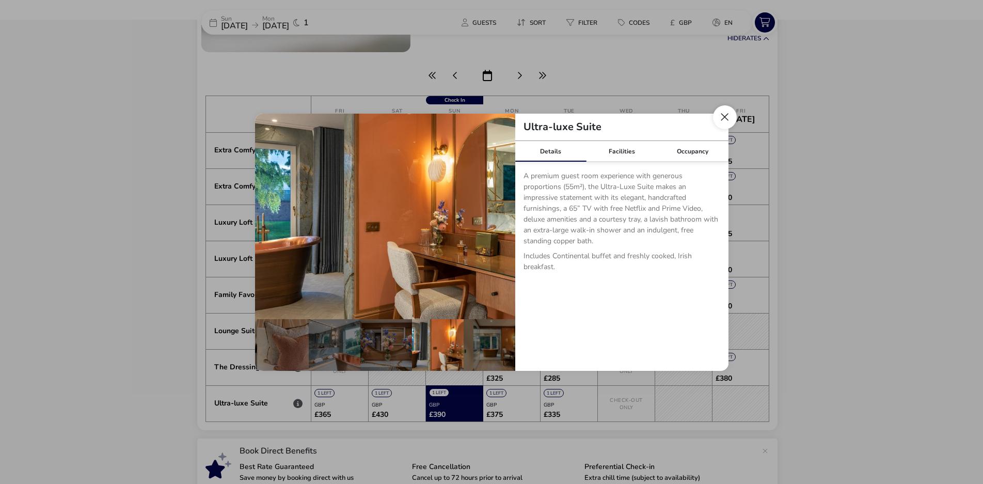
click at [729, 110] on button "Close dialog" at bounding box center [725, 117] width 24 height 24
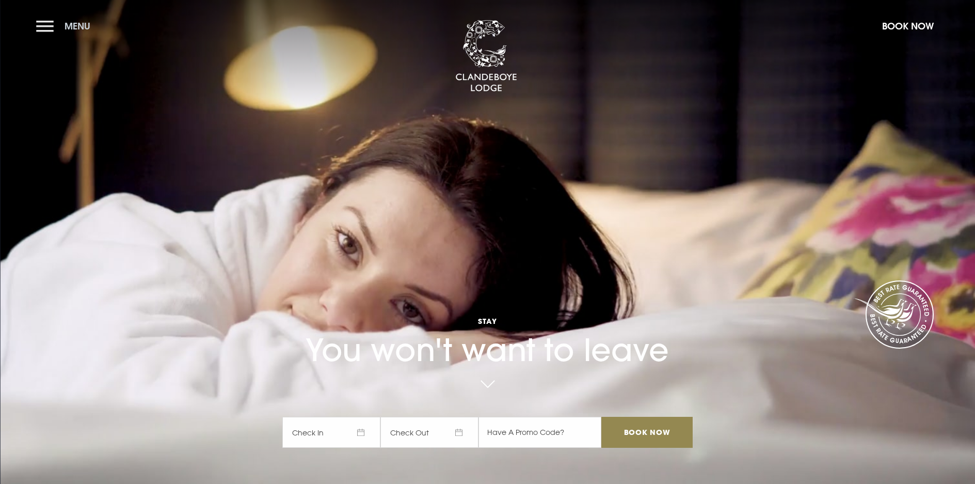
click at [39, 26] on button "Menu" at bounding box center [65, 26] width 59 height 22
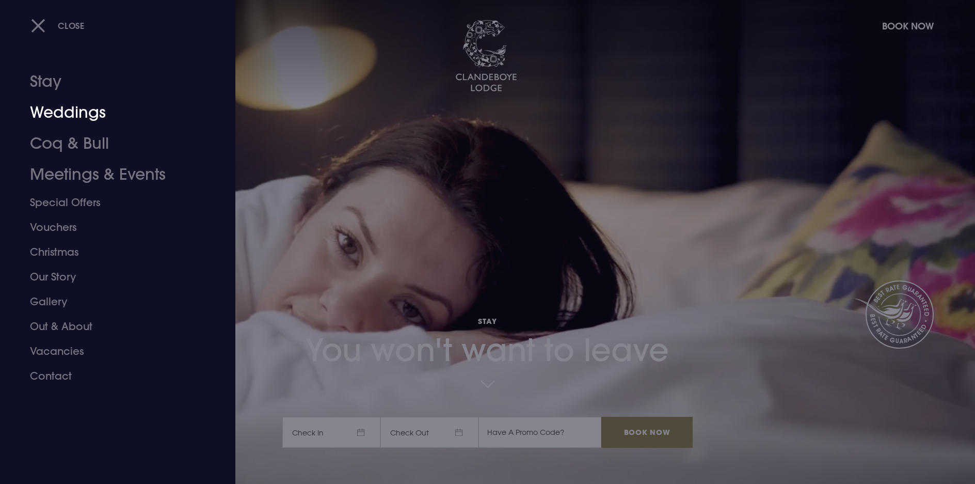
click at [55, 114] on link "Weddings" at bounding box center [111, 112] width 163 height 31
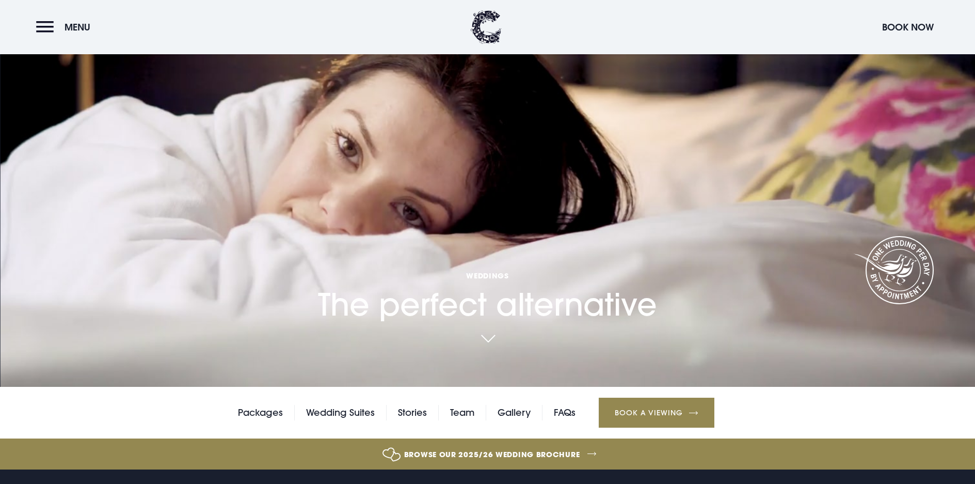
scroll to position [155, 0]
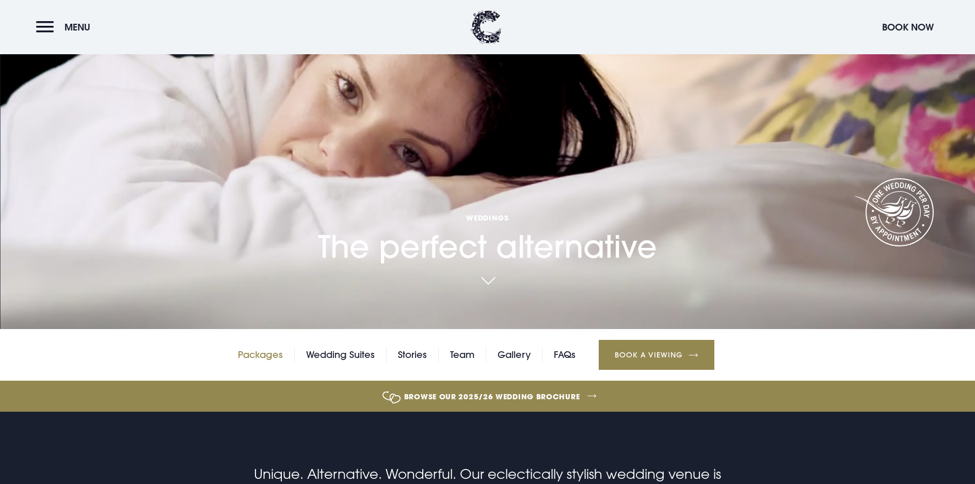
click at [265, 347] on link "Packages" at bounding box center [260, 354] width 45 height 15
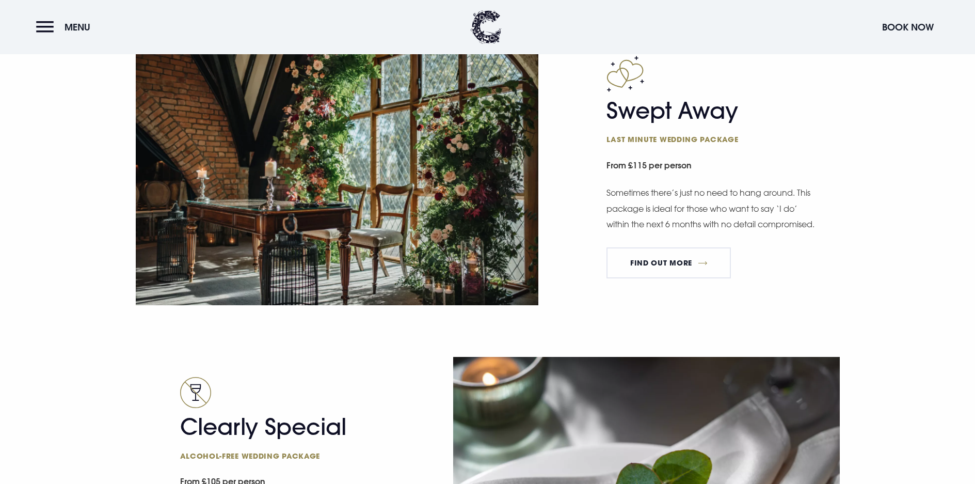
scroll to position [1600, 0]
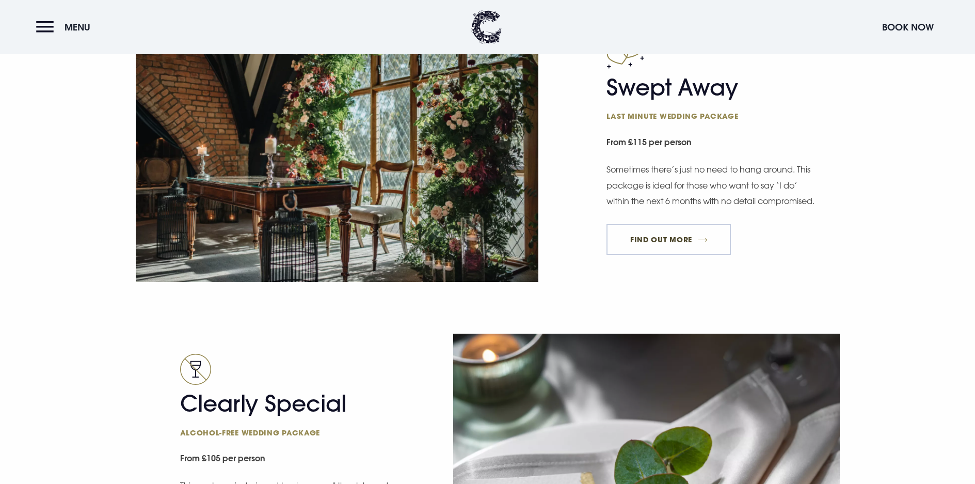
click at [687, 255] on link "FIND OUT MORE" at bounding box center [668, 239] width 124 height 31
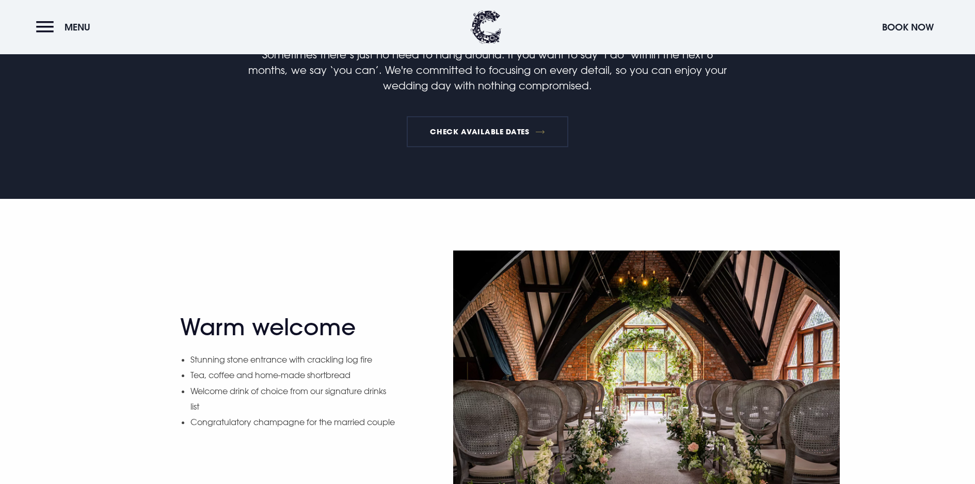
scroll to position [361, 0]
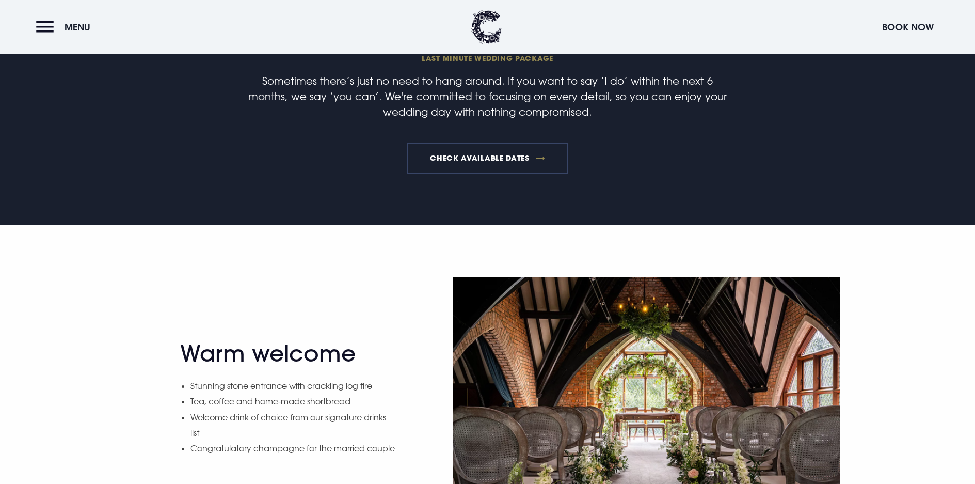
click at [481, 173] on link "Check available dates" at bounding box center [488, 157] width 162 height 31
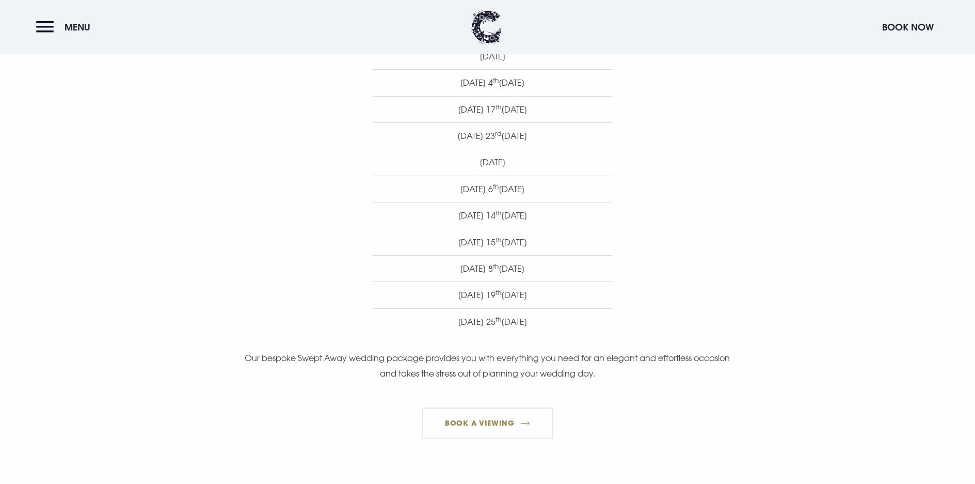
scroll to position [774, 0]
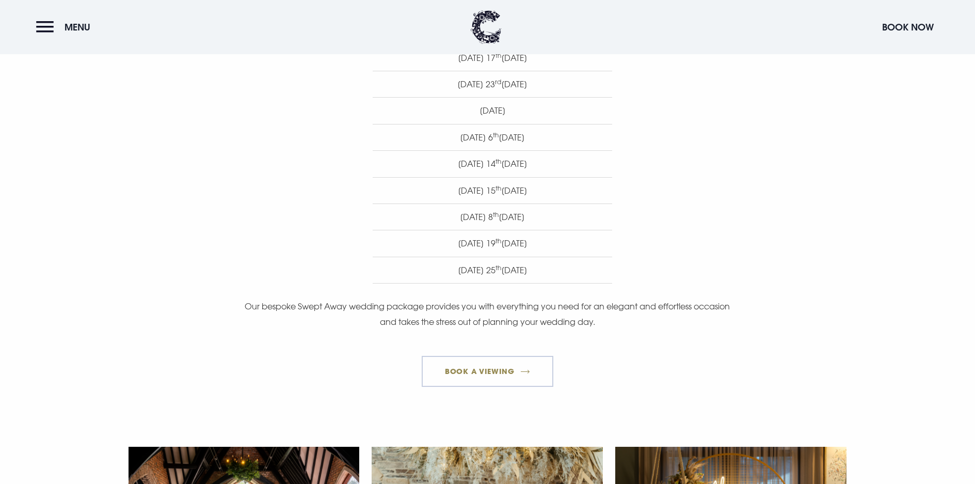
click at [471, 372] on link "Book a Viewing" at bounding box center [488, 371] width 132 height 31
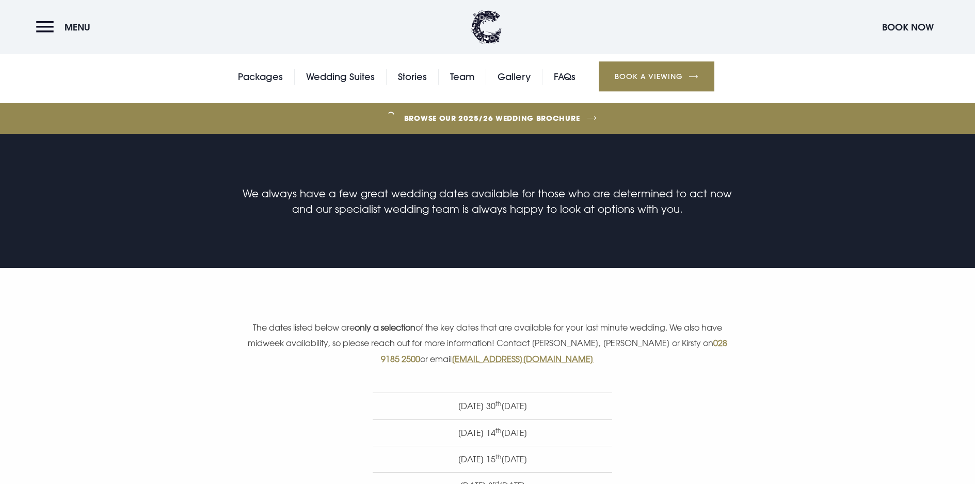
scroll to position [0, 0]
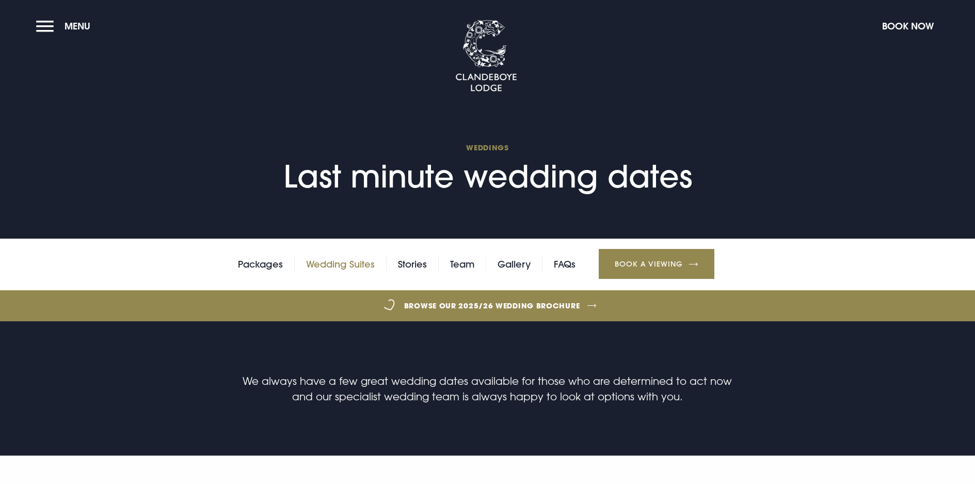
click at [343, 262] on link "Wedding Suites" at bounding box center [340, 263] width 69 height 15
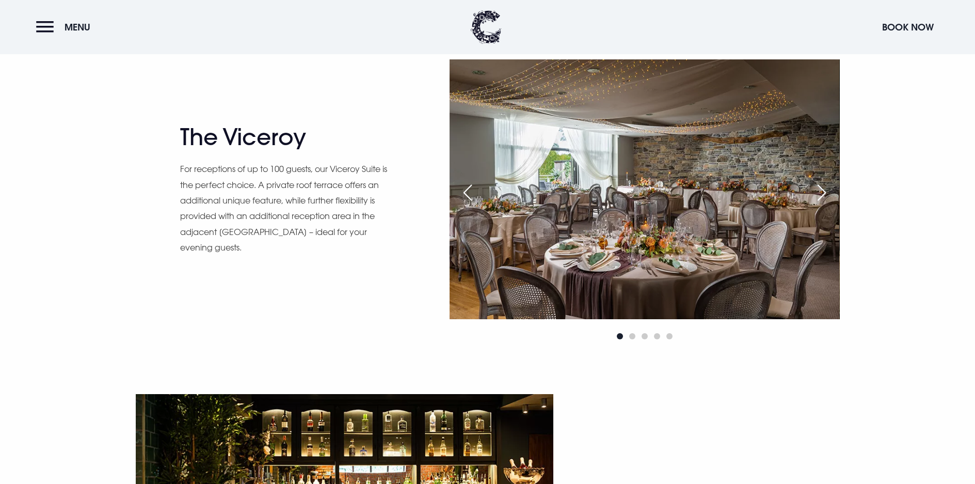
scroll to position [1084, 0]
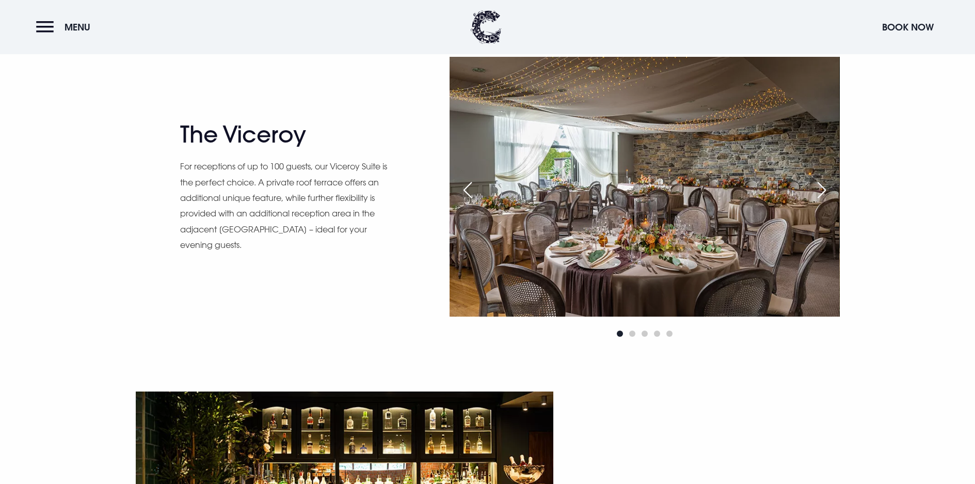
click at [826, 185] on div "Next slide" at bounding box center [822, 190] width 26 height 23
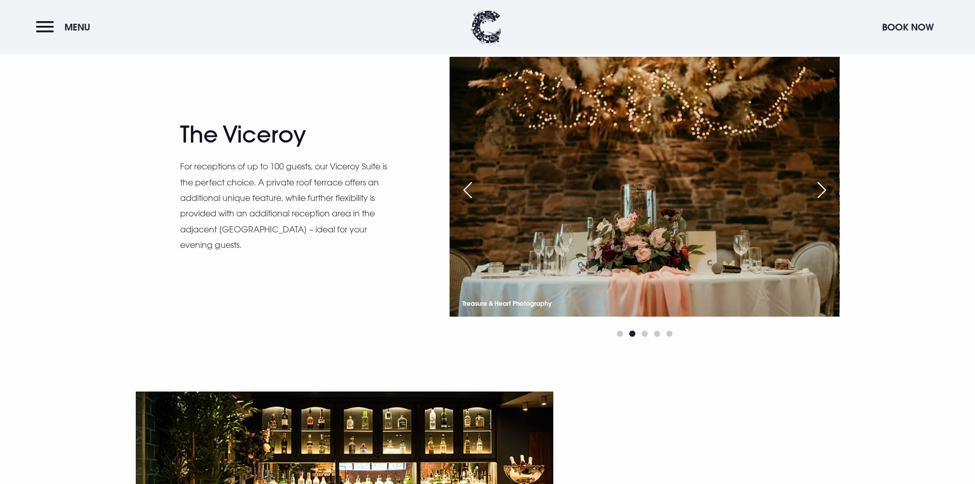
click at [826, 185] on div "Next slide" at bounding box center [822, 190] width 26 height 23
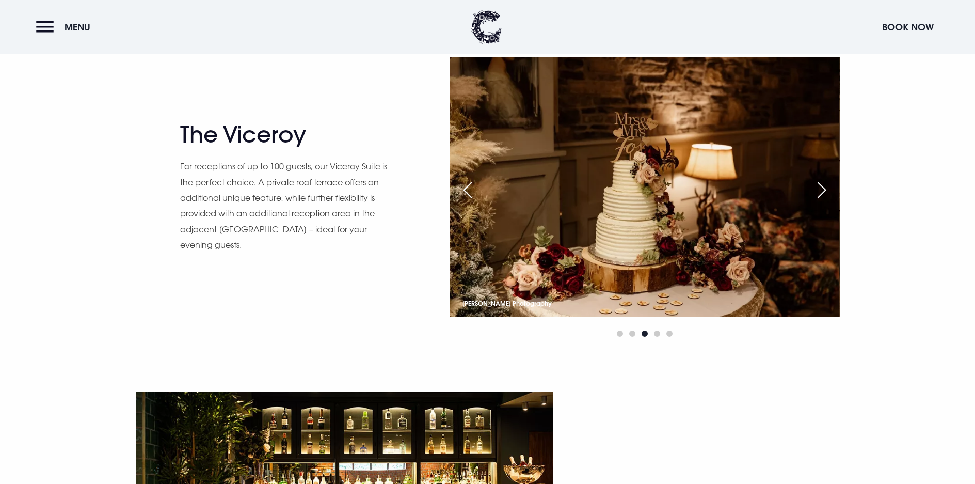
click at [826, 185] on div "Next slide" at bounding box center [822, 190] width 26 height 23
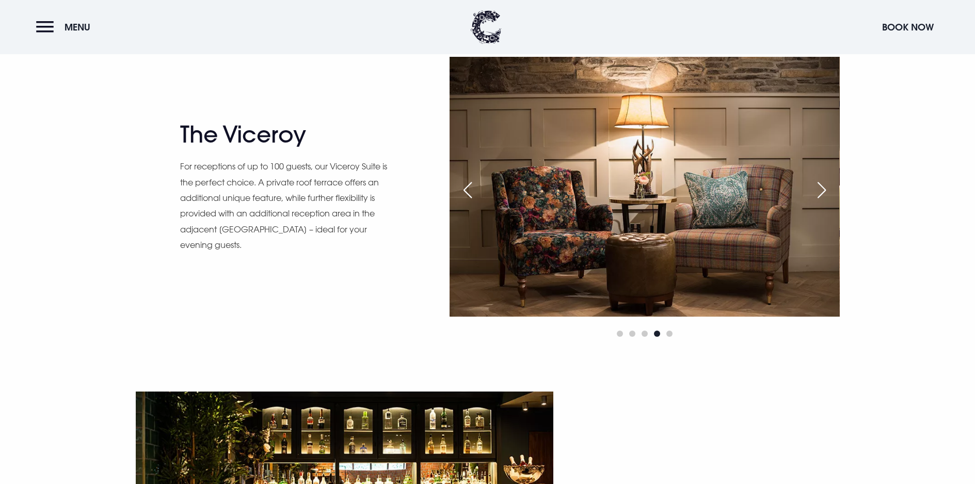
click at [826, 185] on div "Next slide" at bounding box center [822, 190] width 26 height 23
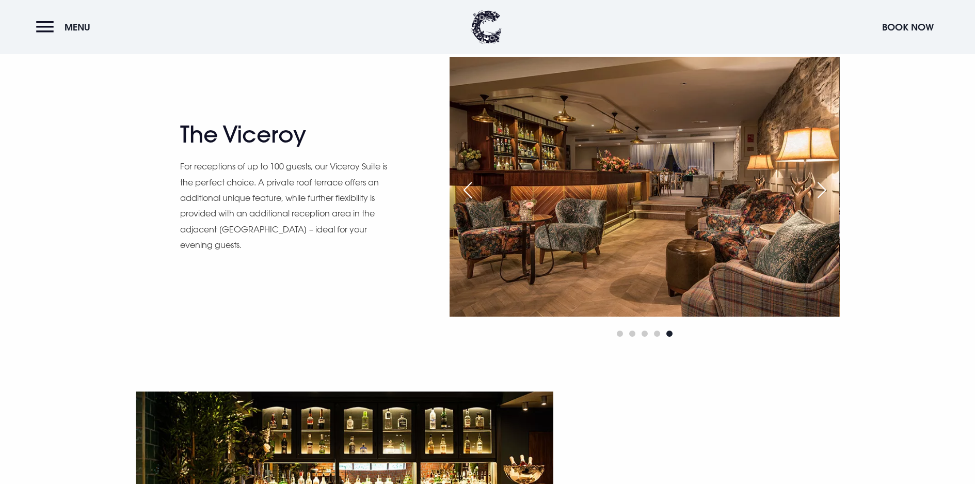
click at [826, 185] on div "Next slide" at bounding box center [822, 190] width 26 height 23
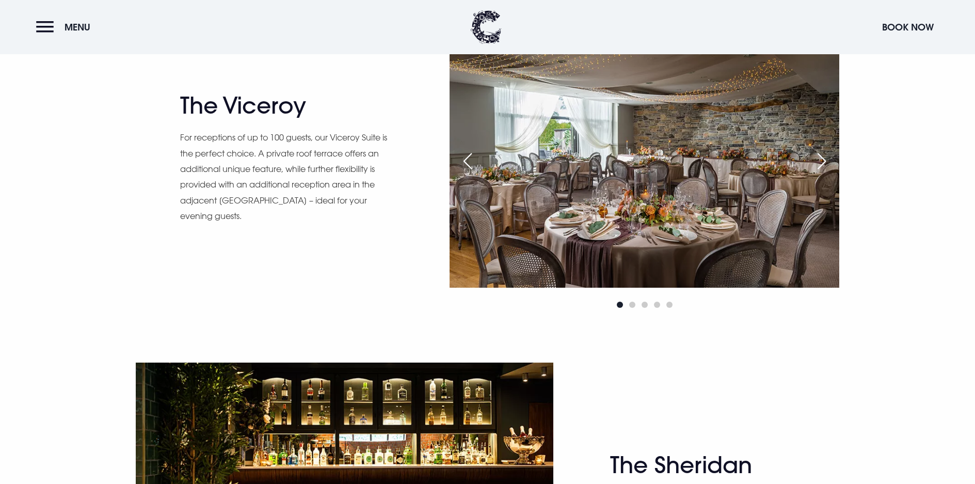
scroll to position [1135, 0]
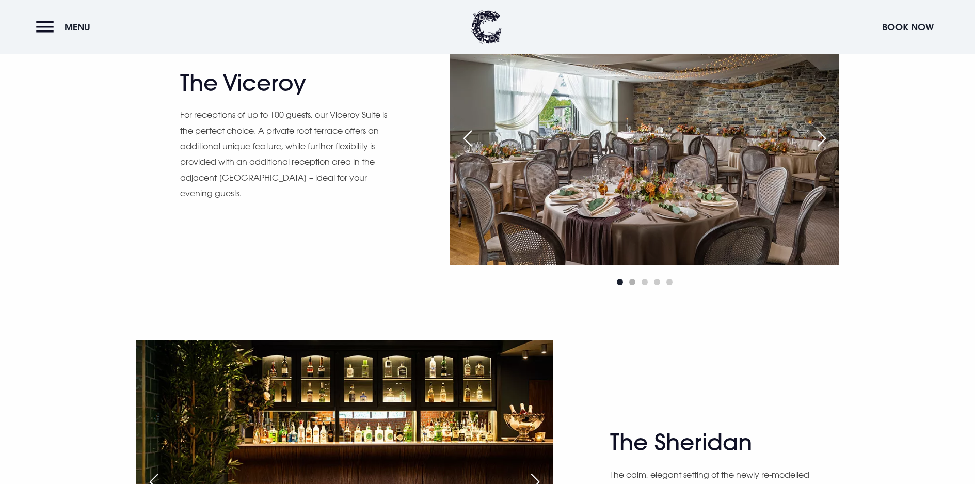
click at [632, 283] on span "Go to slide 2" at bounding box center [632, 282] width 6 height 6
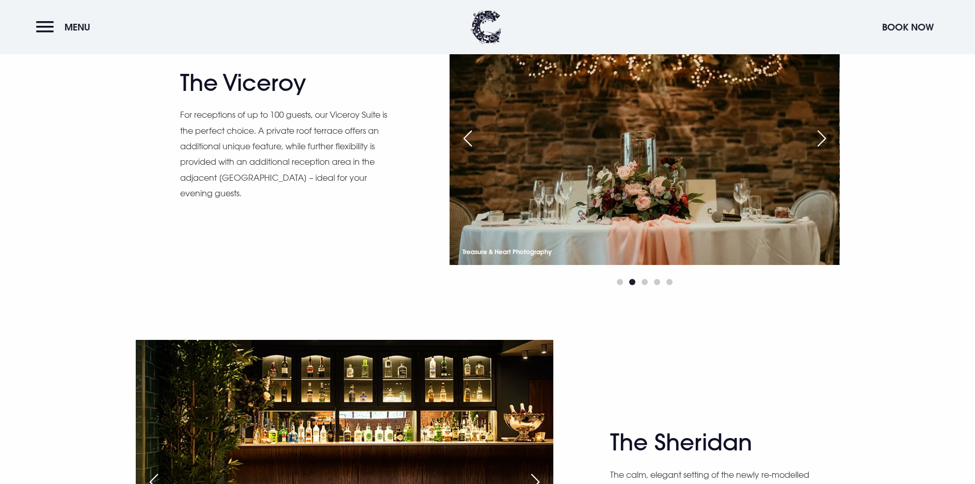
click at [813, 133] on div "Next slide" at bounding box center [822, 138] width 26 height 23
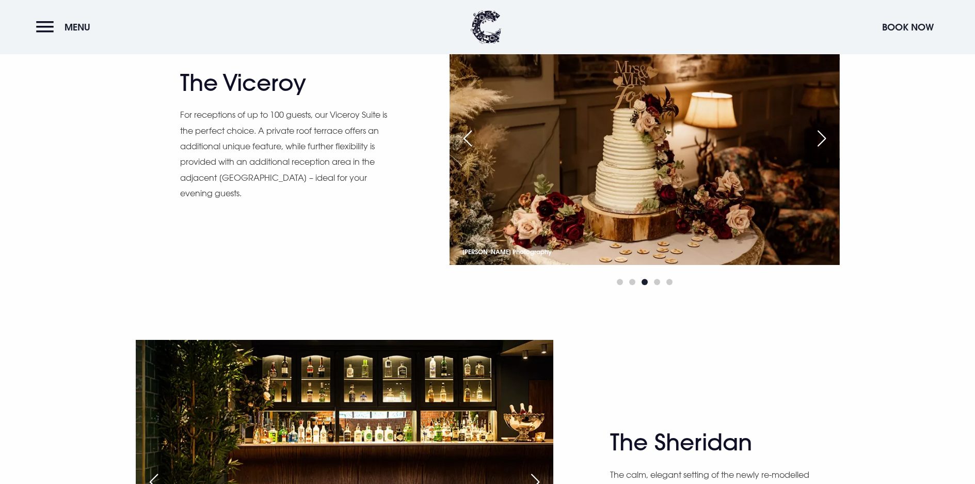
click at [813, 133] on div "Next slide" at bounding box center [822, 138] width 26 height 23
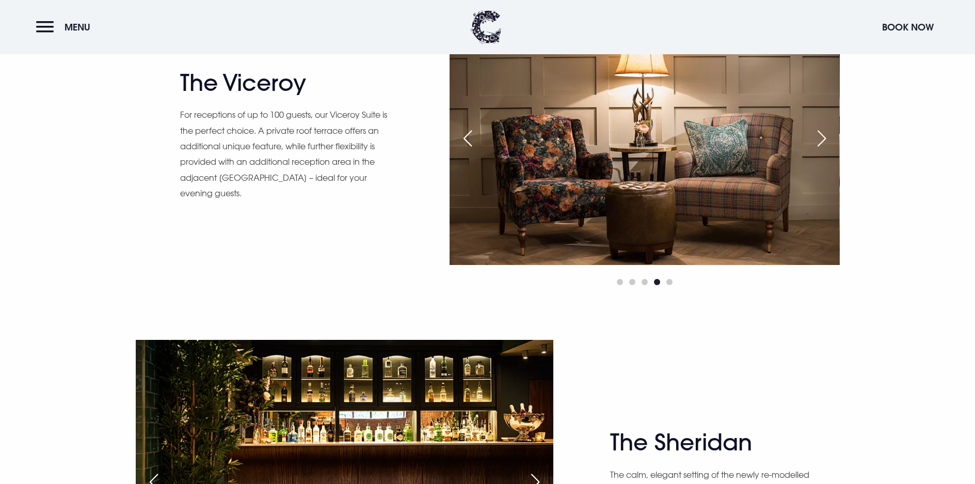
click at [813, 133] on div "Next slide" at bounding box center [822, 138] width 26 height 23
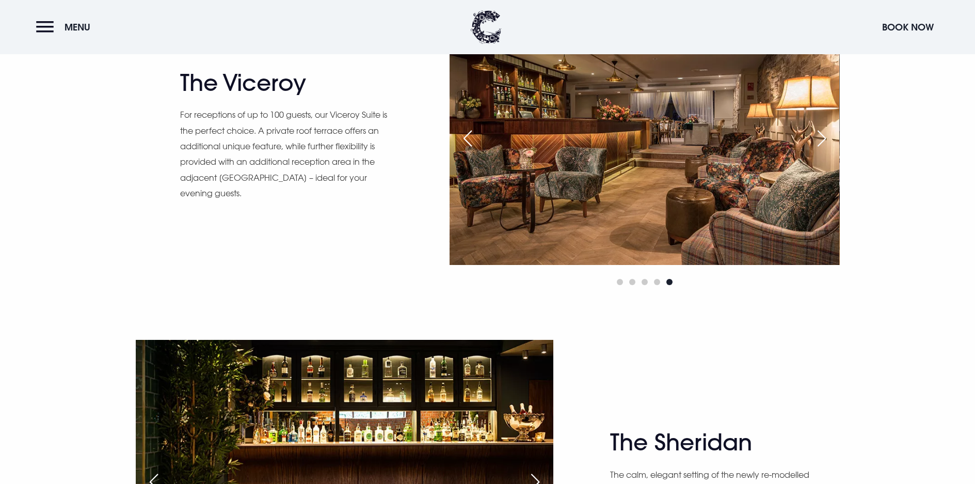
click at [813, 133] on div "Next slide" at bounding box center [822, 138] width 26 height 23
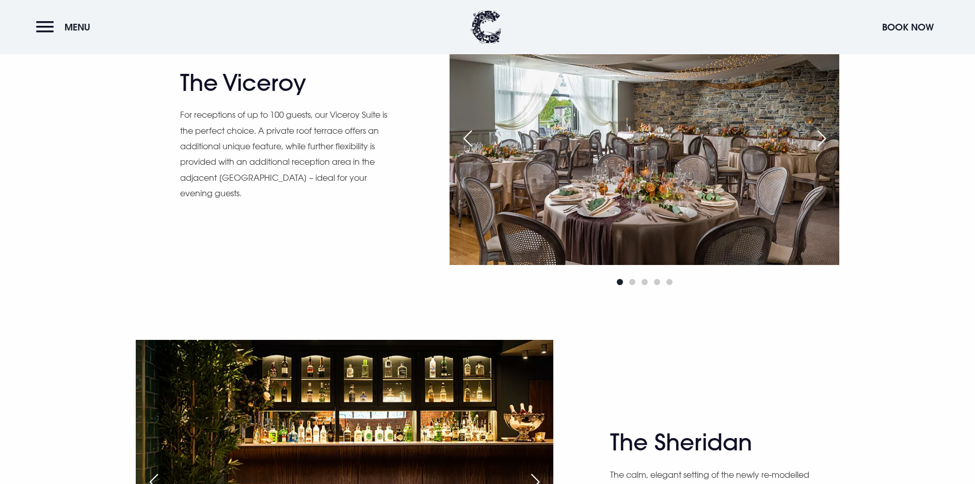
click at [813, 133] on div "Next slide" at bounding box center [822, 138] width 26 height 23
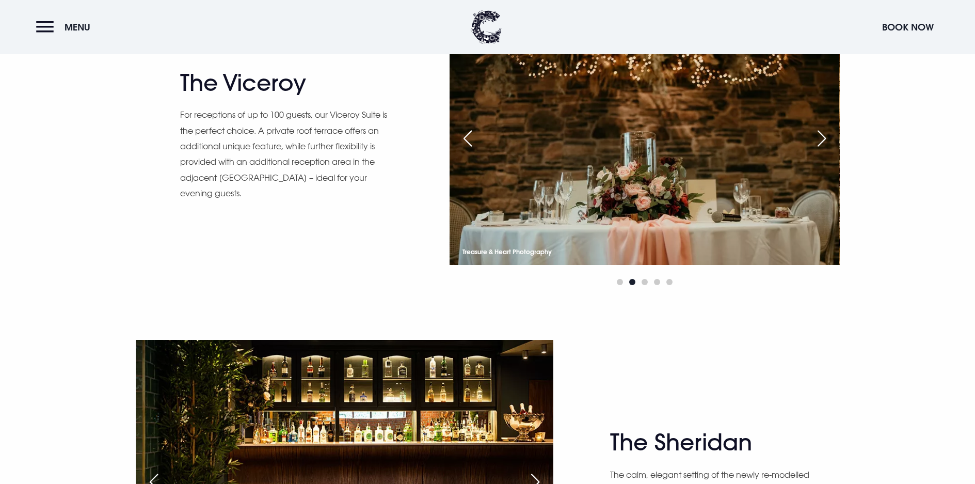
click at [813, 133] on div "Next slide" at bounding box center [822, 138] width 26 height 23
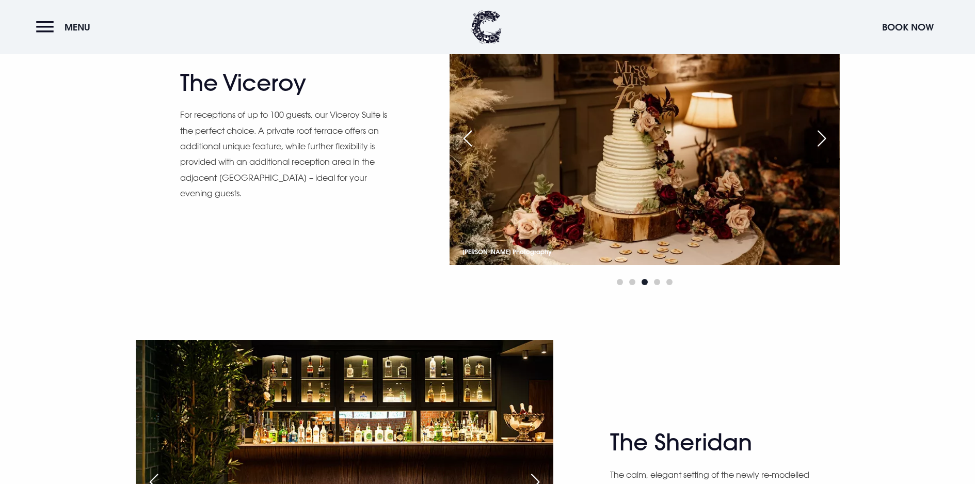
click at [813, 133] on div "Next slide" at bounding box center [822, 138] width 26 height 23
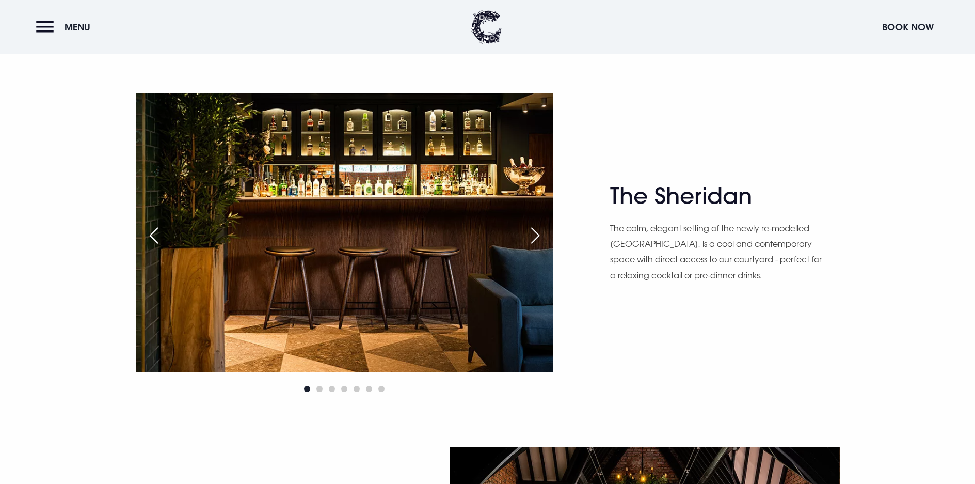
scroll to position [1393, 0]
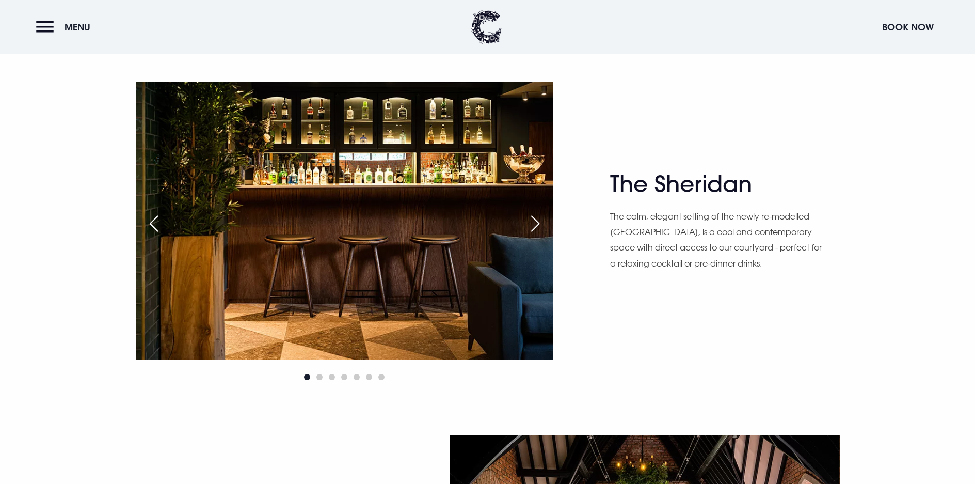
click at [537, 224] on div "Next slide" at bounding box center [535, 223] width 26 height 23
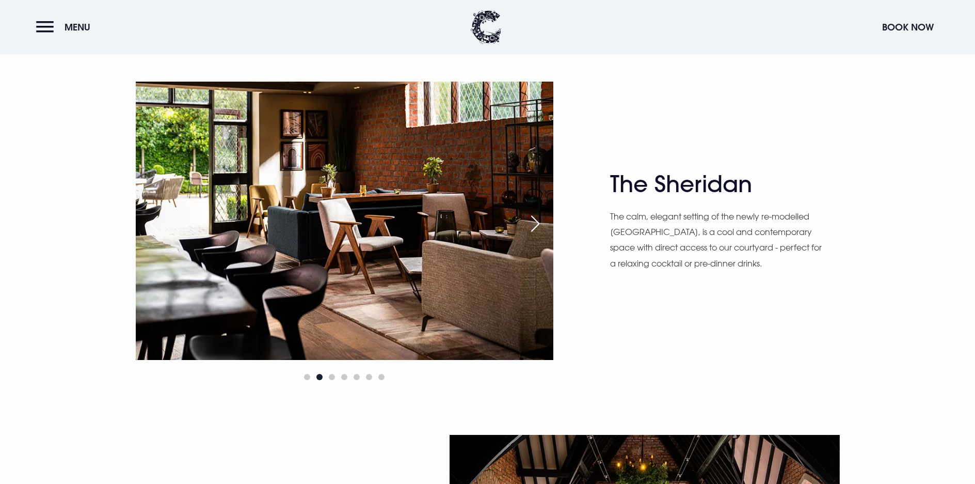
click at [537, 224] on div "Next slide" at bounding box center [535, 223] width 26 height 23
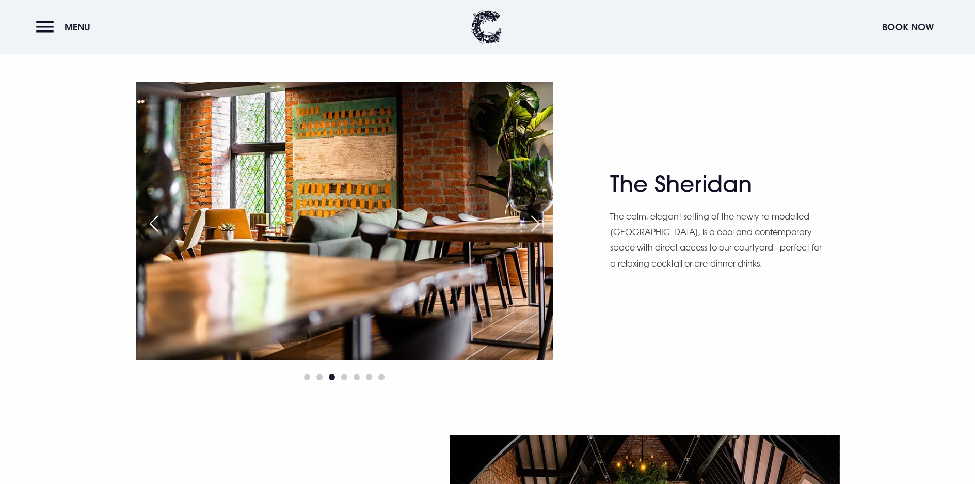
click at [537, 224] on div "Next slide" at bounding box center [535, 223] width 26 height 23
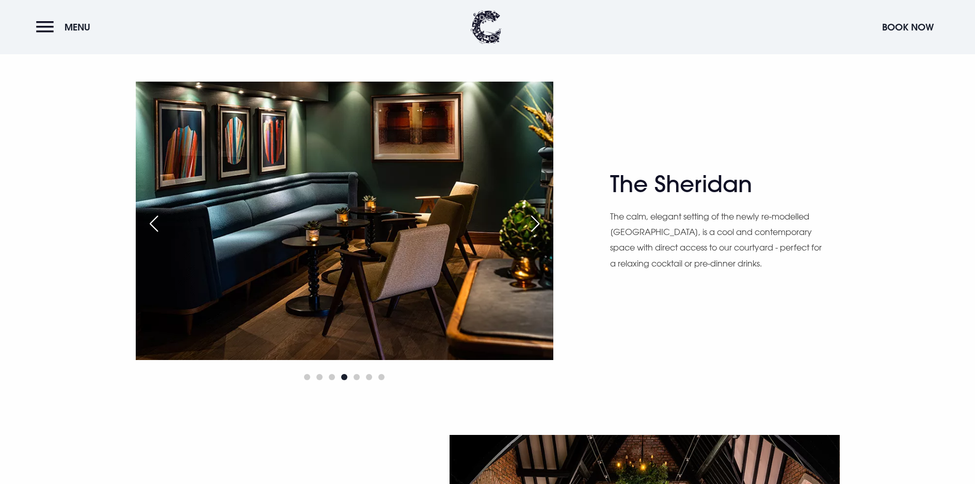
click at [537, 224] on div "Next slide" at bounding box center [535, 223] width 26 height 23
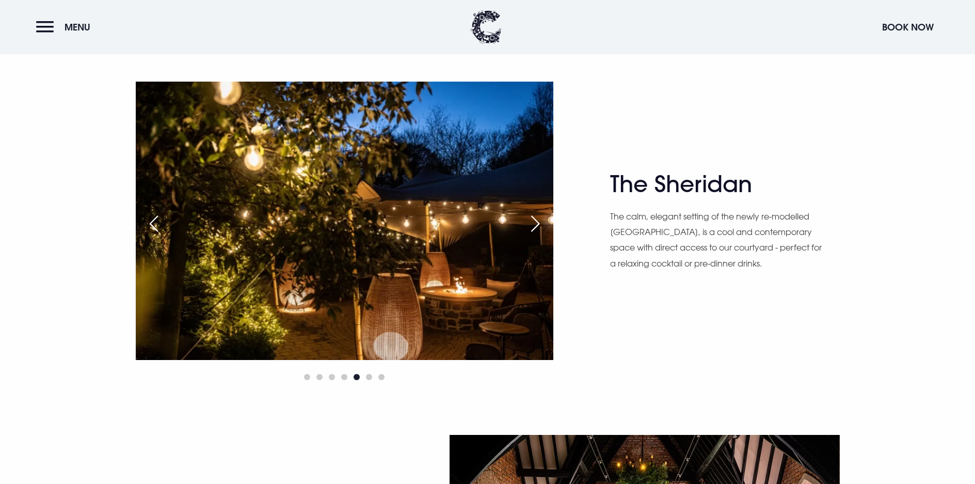
click at [537, 224] on div "Next slide" at bounding box center [535, 223] width 26 height 23
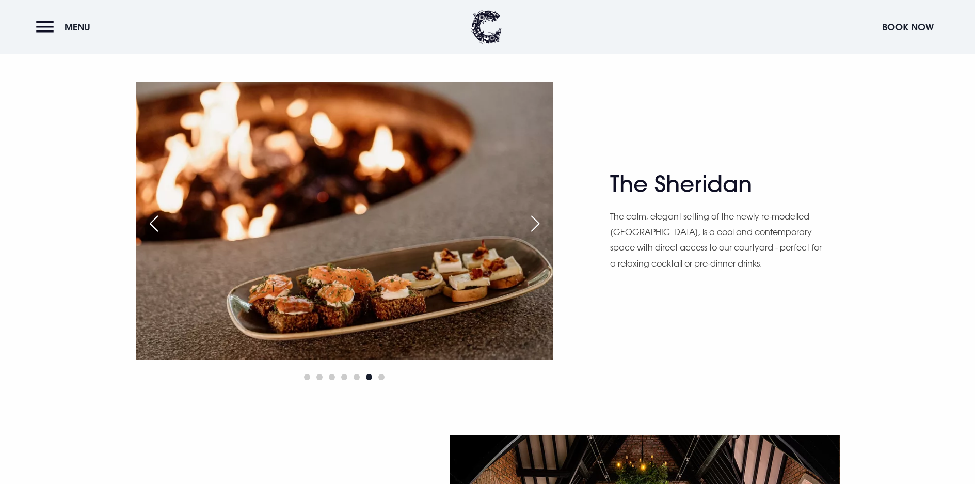
click at [537, 224] on div "Next slide" at bounding box center [535, 223] width 26 height 23
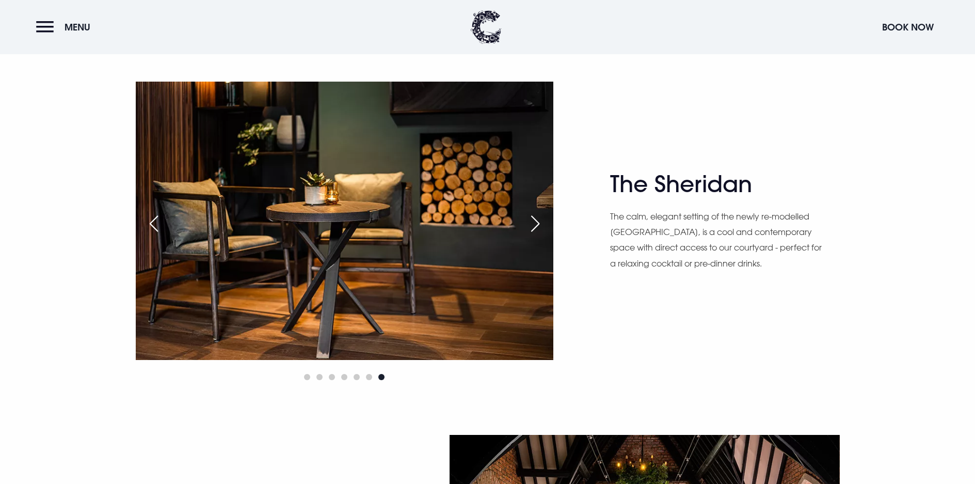
click at [537, 224] on div "Next slide" at bounding box center [535, 223] width 26 height 23
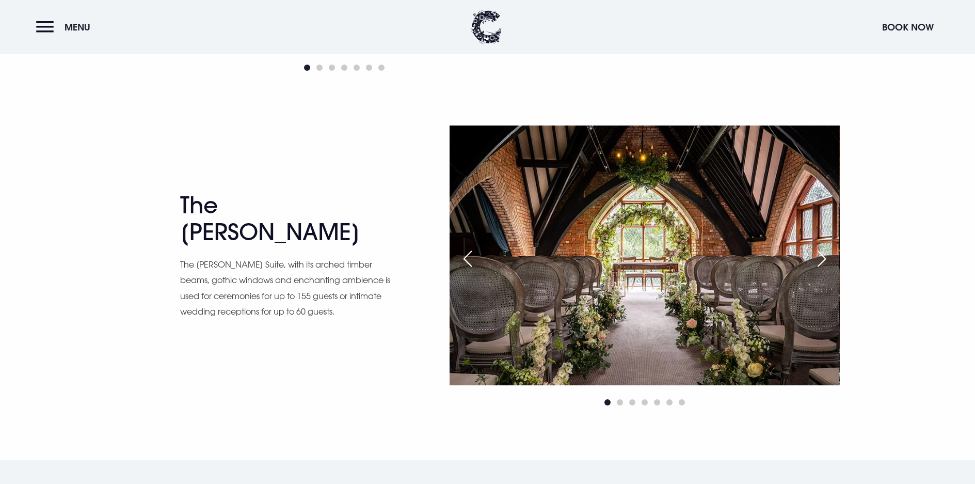
scroll to position [1703, 0]
click at [825, 263] on div "Next slide" at bounding box center [822, 258] width 26 height 23
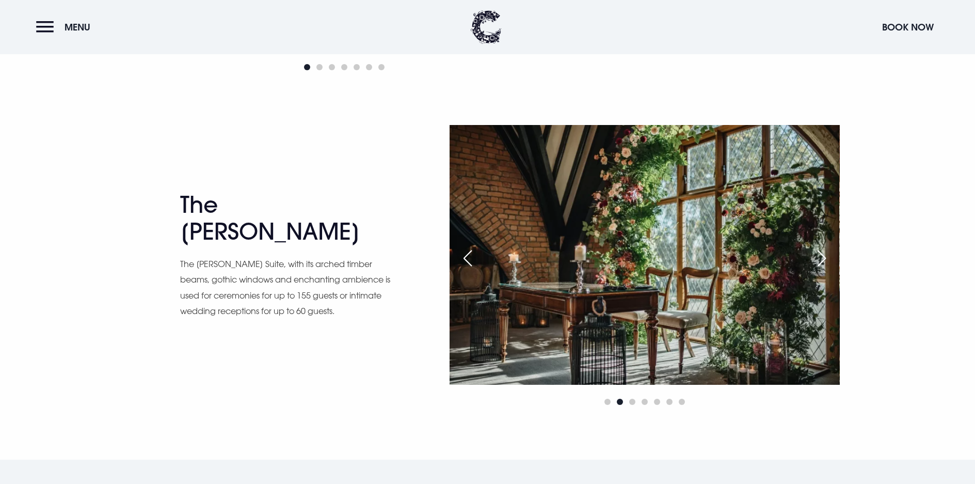
click at [825, 263] on div "Next slide" at bounding box center [822, 258] width 26 height 23
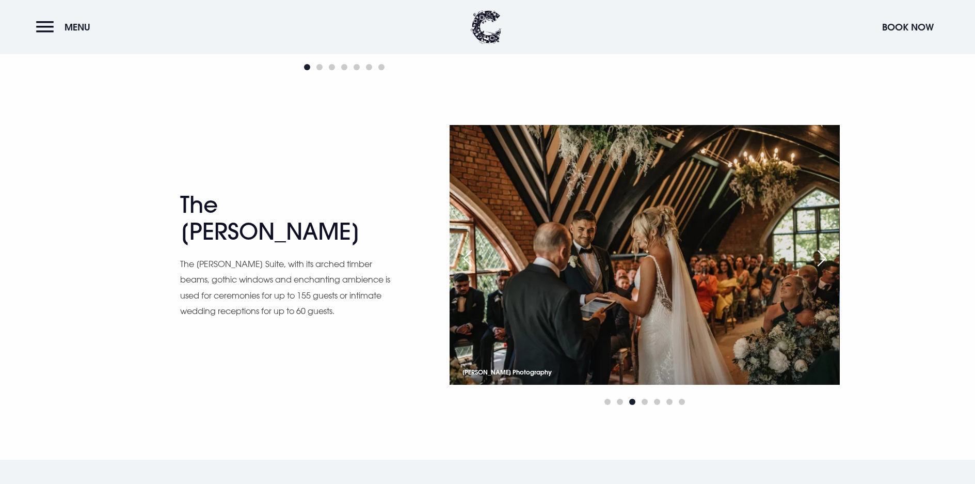
click at [825, 263] on div "Next slide" at bounding box center [822, 258] width 26 height 23
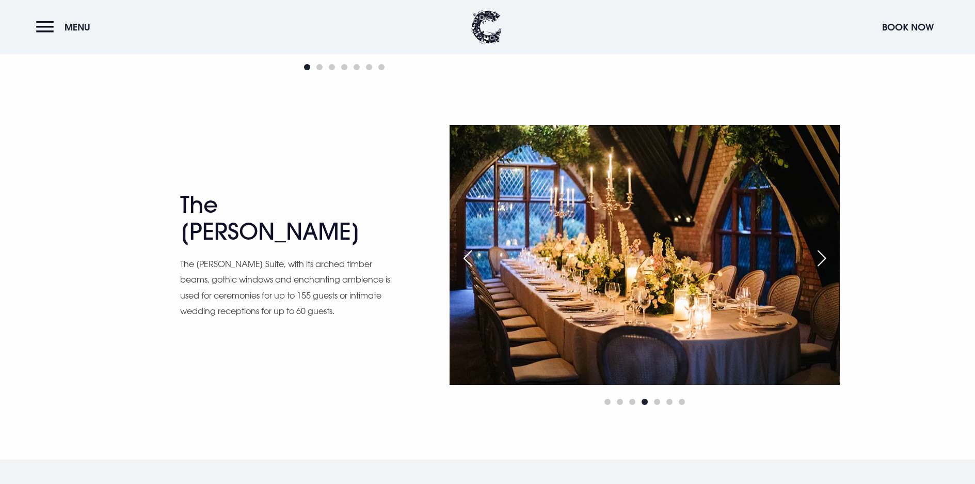
click at [825, 263] on div "Next slide" at bounding box center [822, 258] width 26 height 23
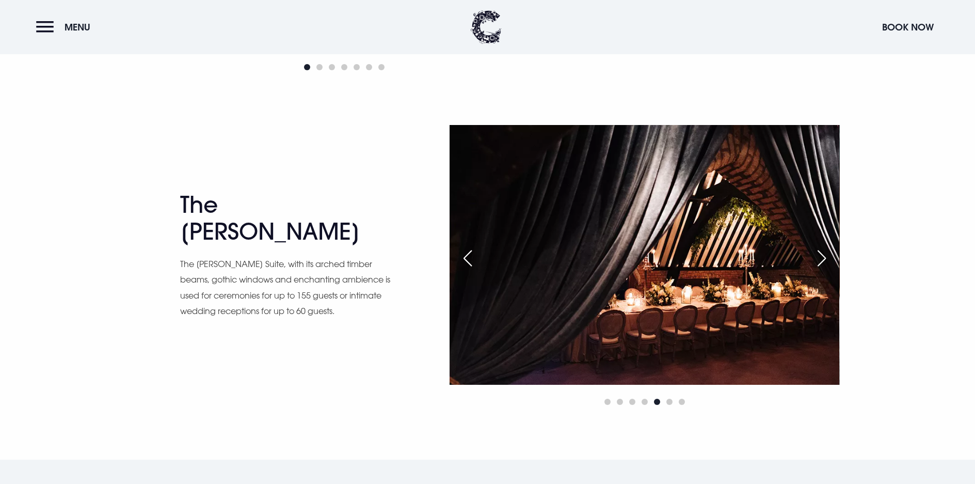
click at [825, 263] on div "Next slide" at bounding box center [822, 258] width 26 height 23
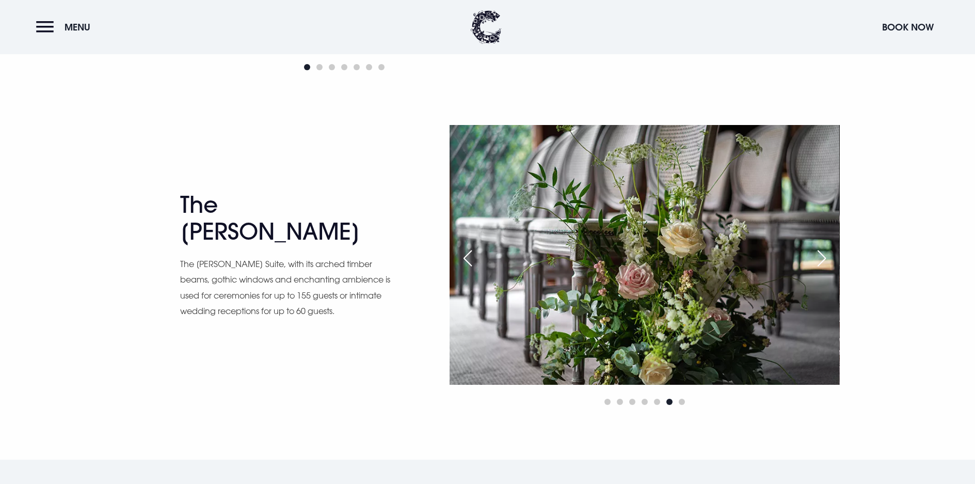
click at [825, 263] on div "Next slide" at bounding box center [822, 258] width 26 height 23
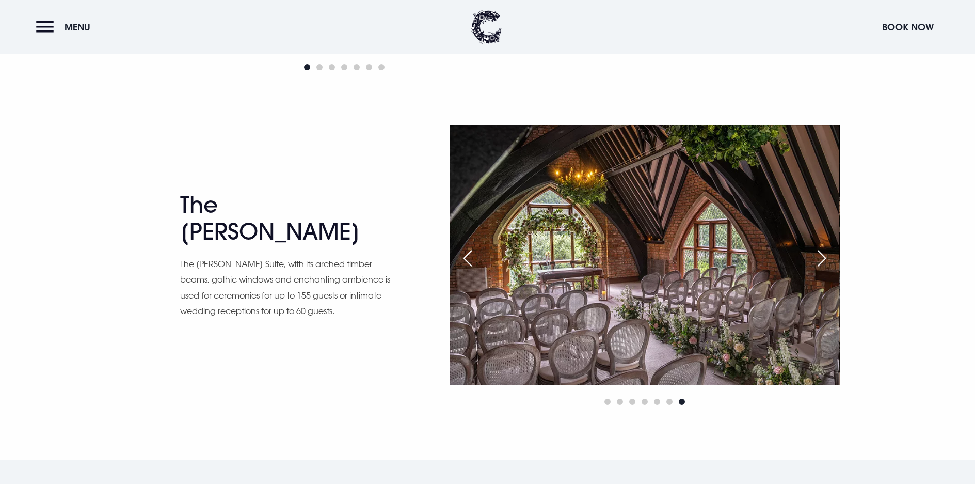
click at [825, 263] on div "Next slide" at bounding box center [822, 258] width 26 height 23
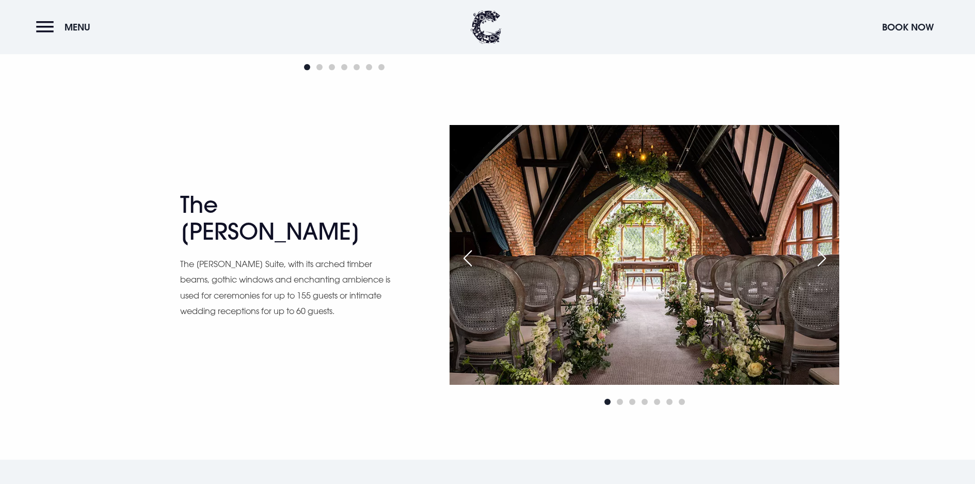
click at [825, 263] on div "Next slide" at bounding box center [822, 258] width 26 height 23
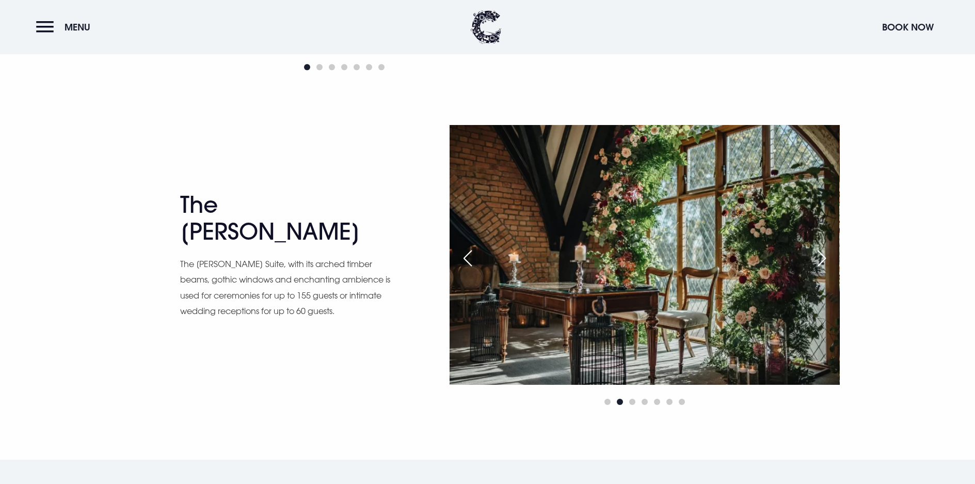
click at [825, 263] on div "Next slide" at bounding box center [822, 258] width 26 height 23
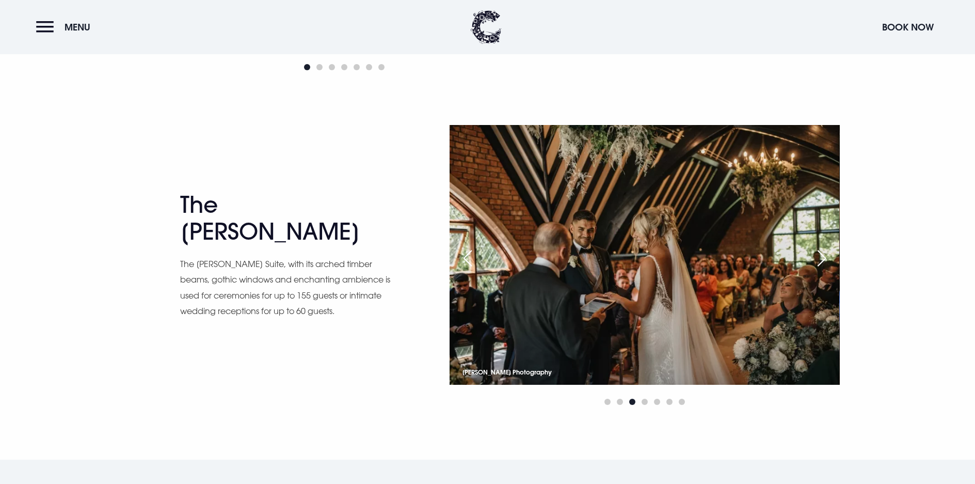
click at [825, 263] on div "Next slide" at bounding box center [822, 258] width 26 height 23
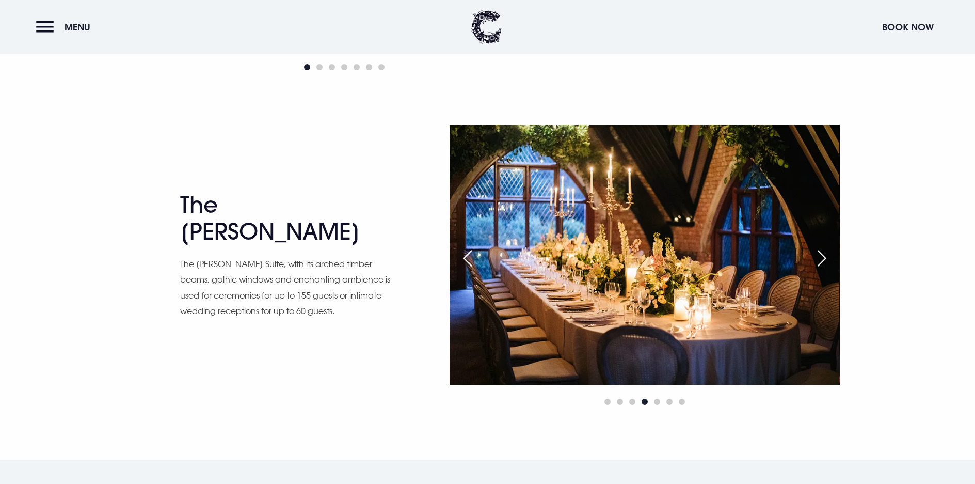
click at [825, 263] on div "Next slide" at bounding box center [822, 258] width 26 height 23
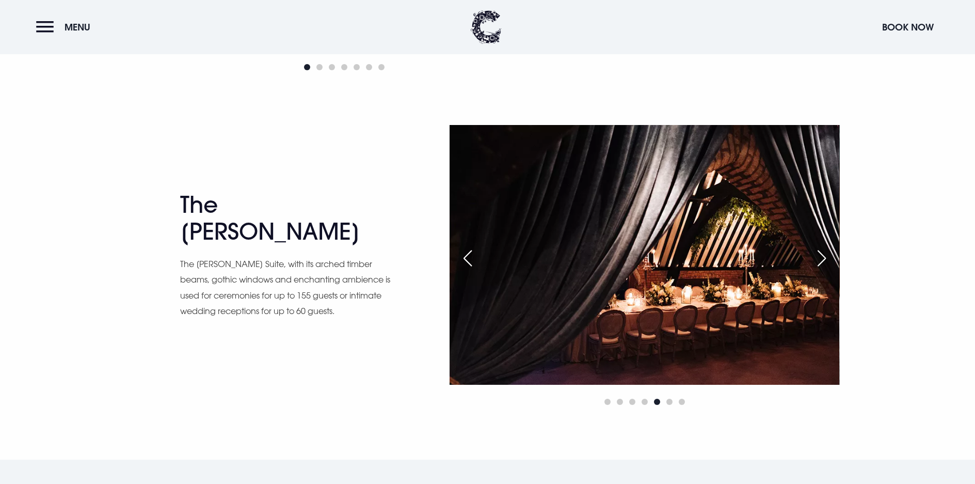
click at [825, 263] on div "Next slide" at bounding box center [822, 258] width 26 height 23
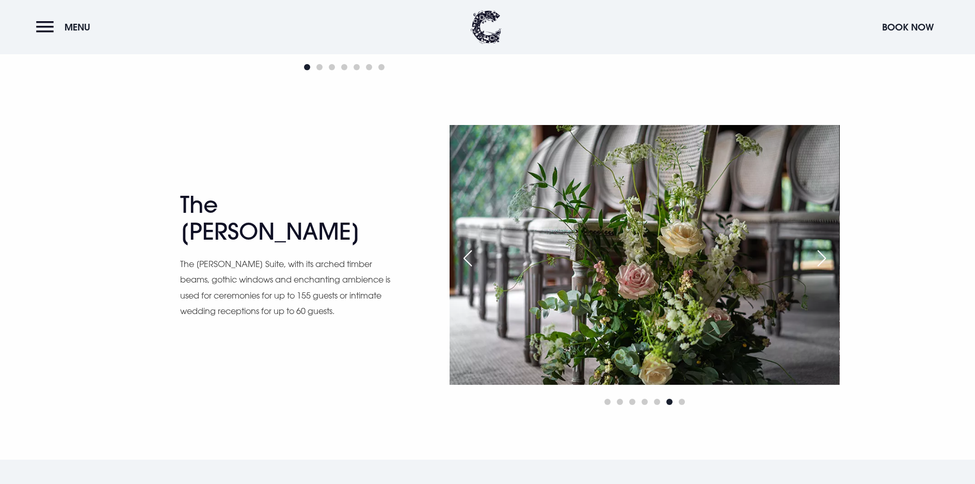
click at [825, 263] on div "Next slide" at bounding box center [822, 258] width 26 height 23
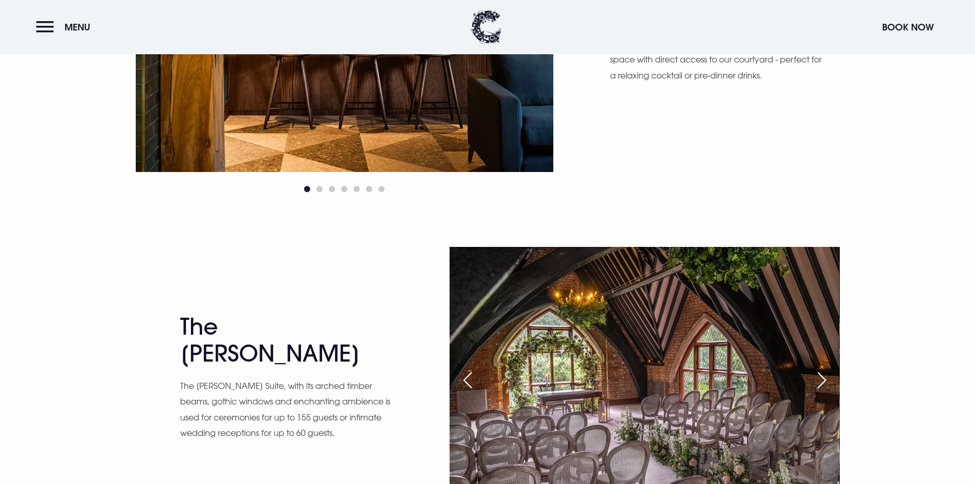
scroll to position [1600, 0]
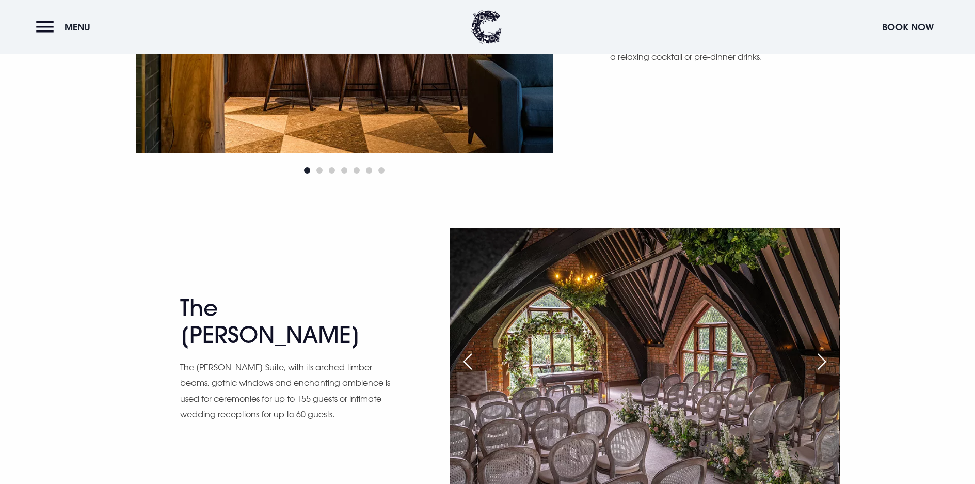
click at [825, 358] on div "Next slide" at bounding box center [822, 361] width 26 height 23
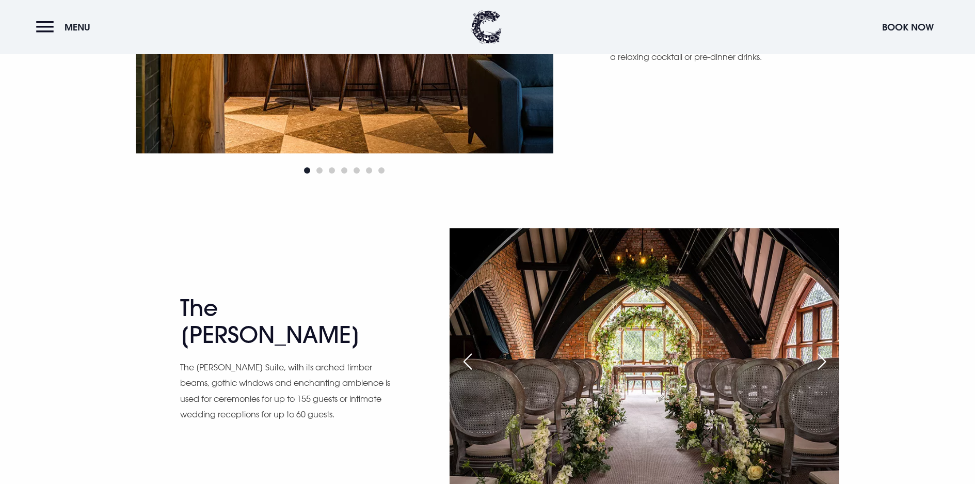
click at [825, 358] on div "Next slide" at bounding box center [822, 361] width 26 height 23
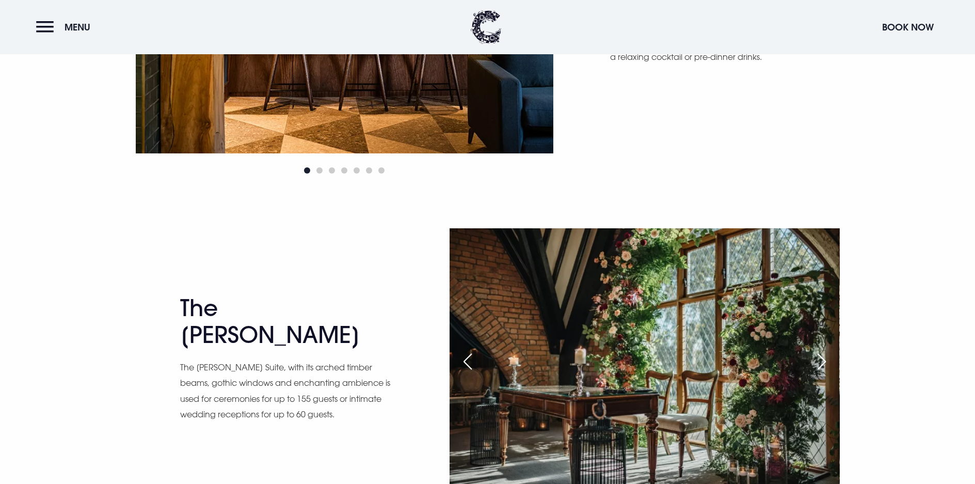
click at [825, 358] on div "Next slide" at bounding box center [822, 361] width 26 height 23
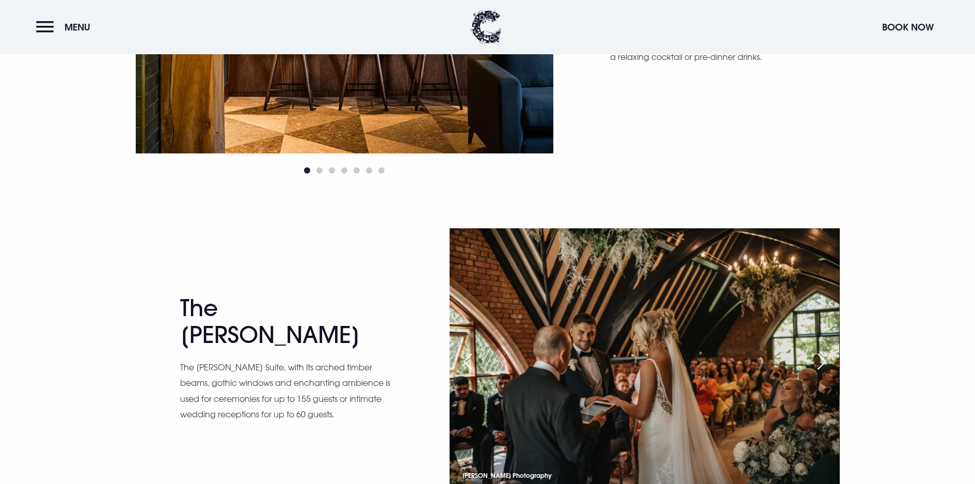
click at [825, 358] on div "Next slide" at bounding box center [822, 361] width 26 height 23
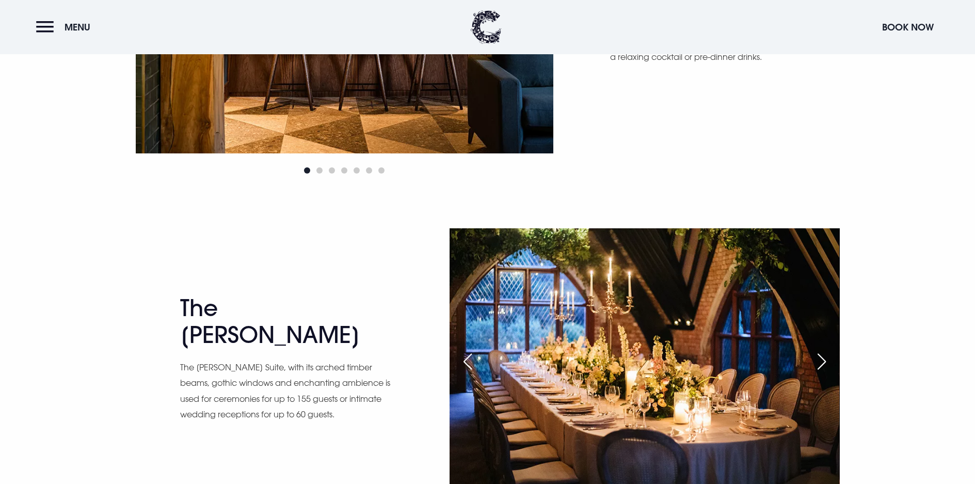
click at [825, 358] on div "Next slide" at bounding box center [822, 361] width 26 height 23
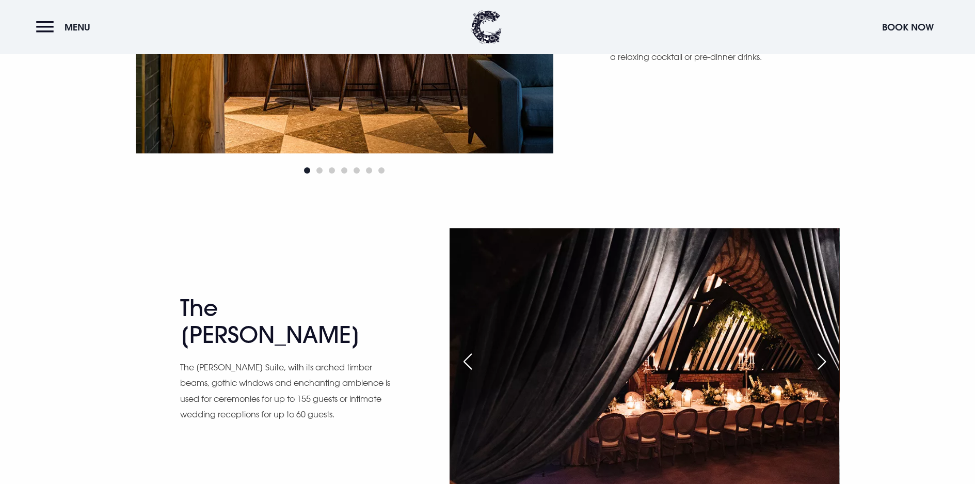
click at [825, 358] on div "Next slide" at bounding box center [822, 361] width 26 height 23
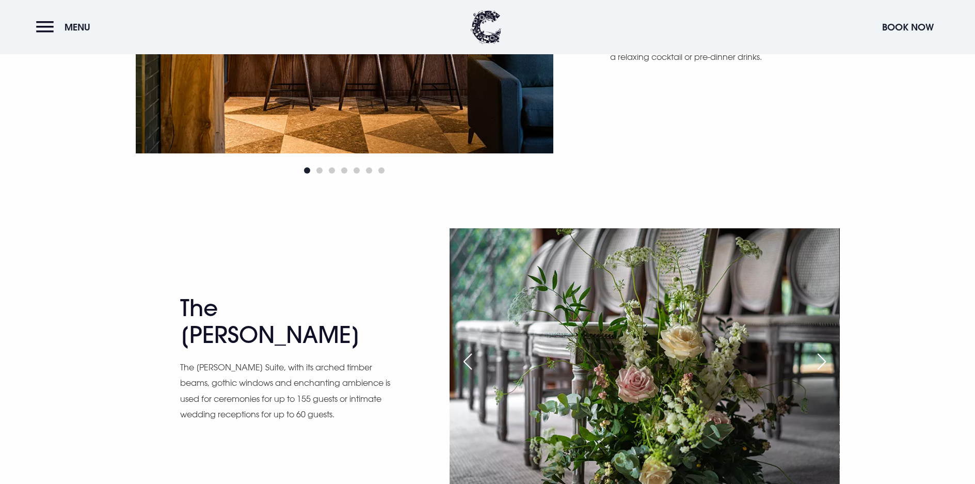
click at [825, 358] on div "Next slide" at bounding box center [822, 361] width 26 height 23
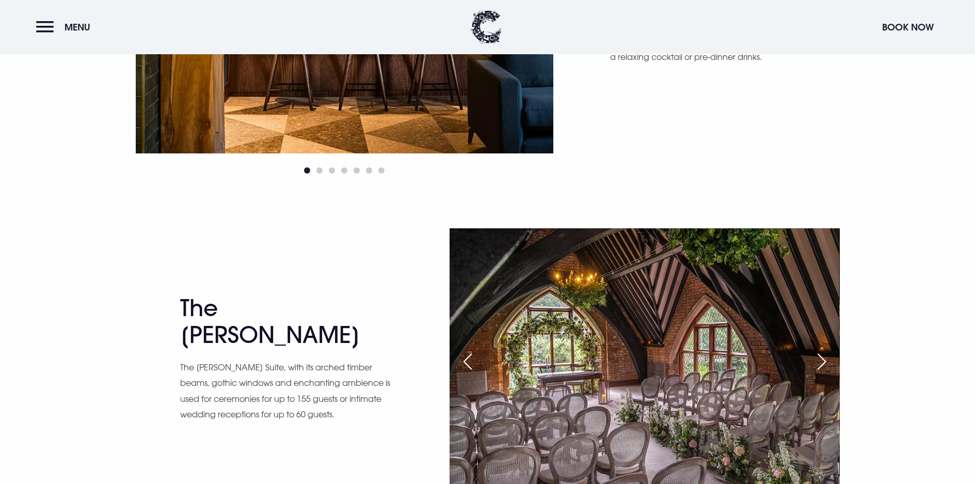
click at [825, 358] on div "Next slide" at bounding box center [822, 361] width 26 height 23
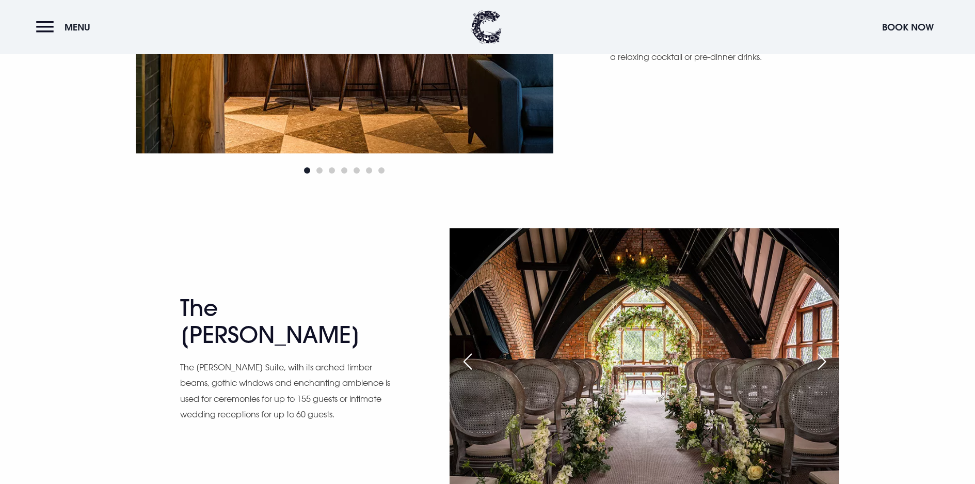
click at [825, 358] on div "Next slide" at bounding box center [822, 361] width 26 height 23
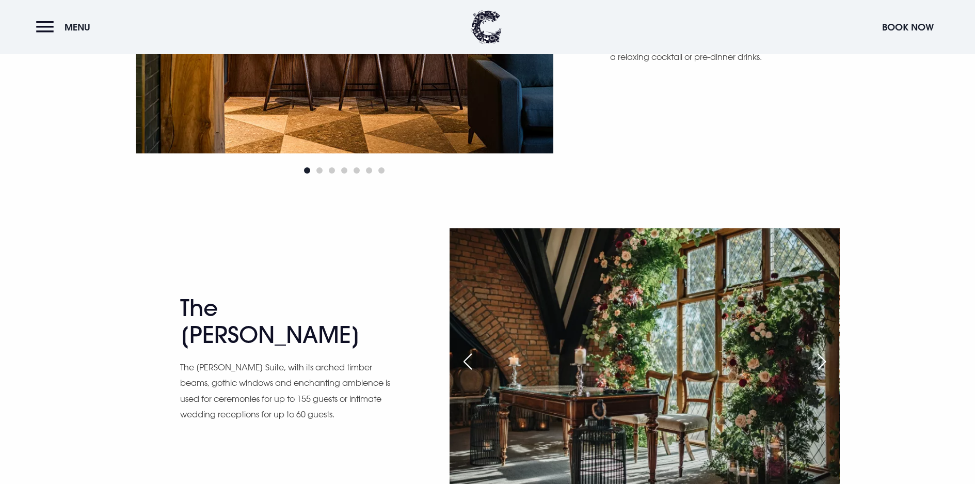
click at [825, 358] on div "Next slide" at bounding box center [822, 361] width 26 height 23
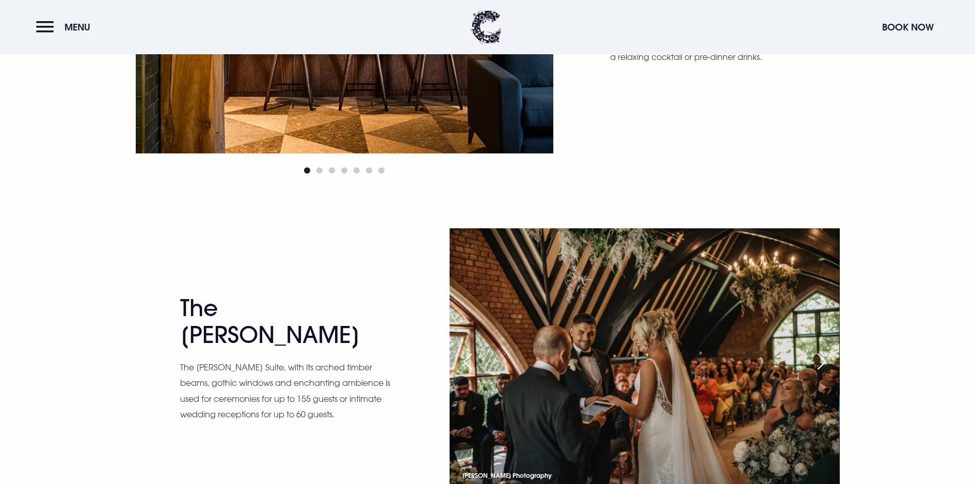
click at [825, 358] on div "Next slide" at bounding box center [822, 361] width 26 height 23
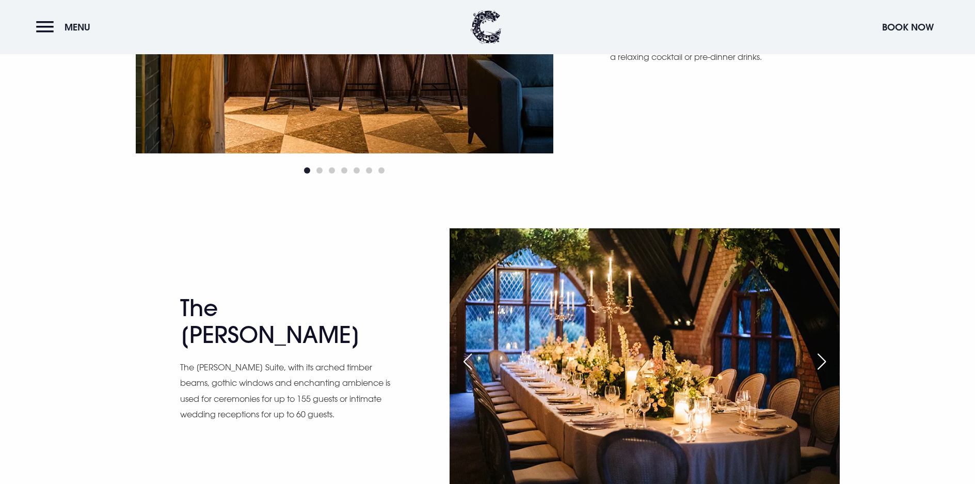
click at [825, 358] on div "Next slide" at bounding box center [822, 361] width 26 height 23
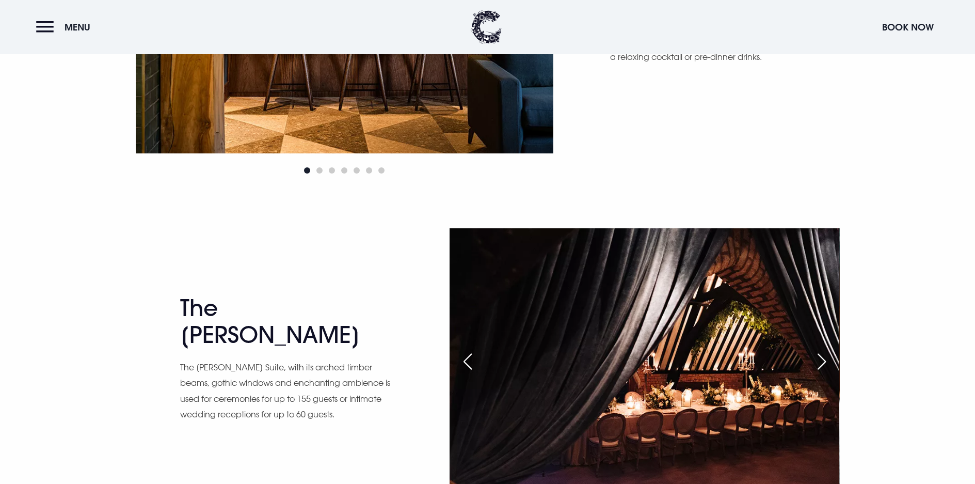
click at [825, 358] on div "Next slide" at bounding box center [822, 361] width 26 height 23
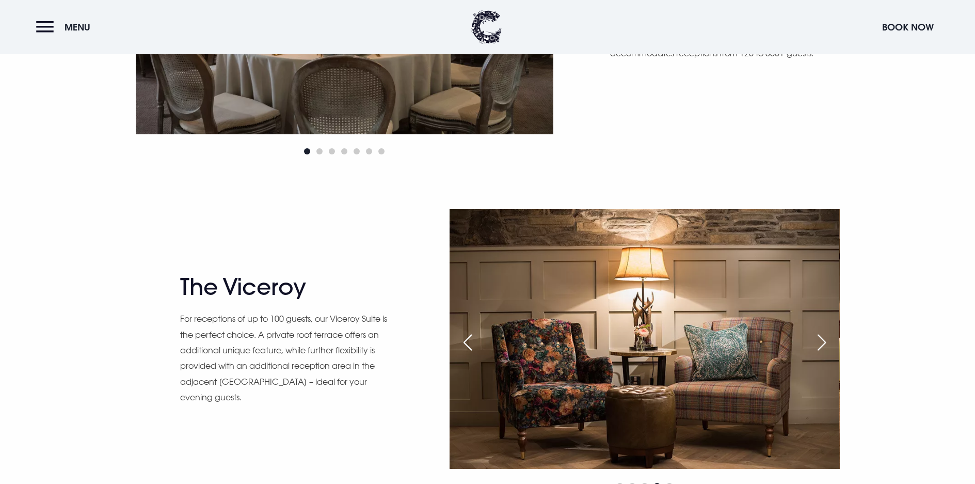
scroll to position [929, 0]
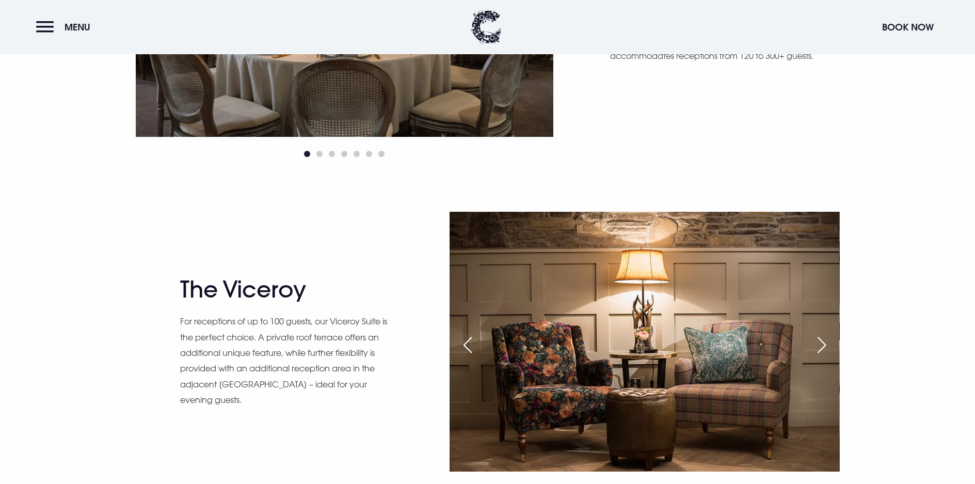
click at [815, 344] on div "Next slide" at bounding box center [822, 344] width 26 height 23
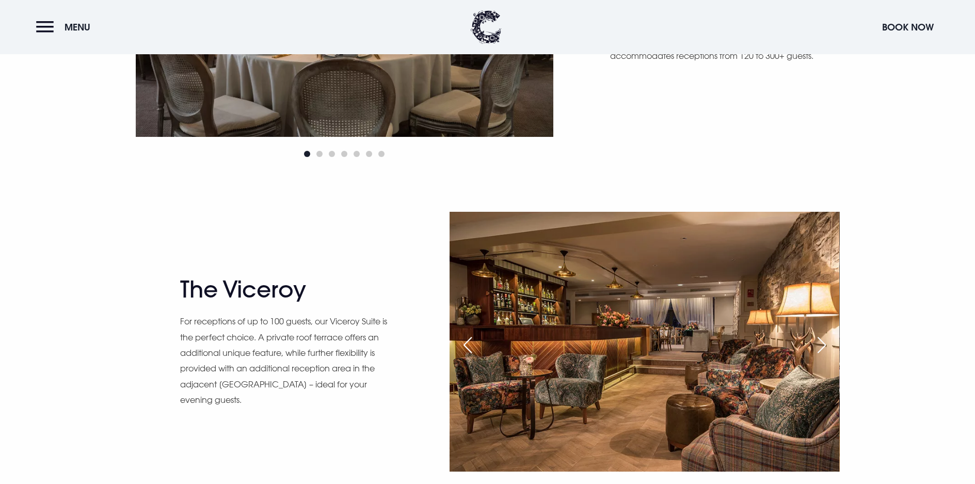
click at [815, 344] on div "Next slide" at bounding box center [822, 344] width 26 height 23
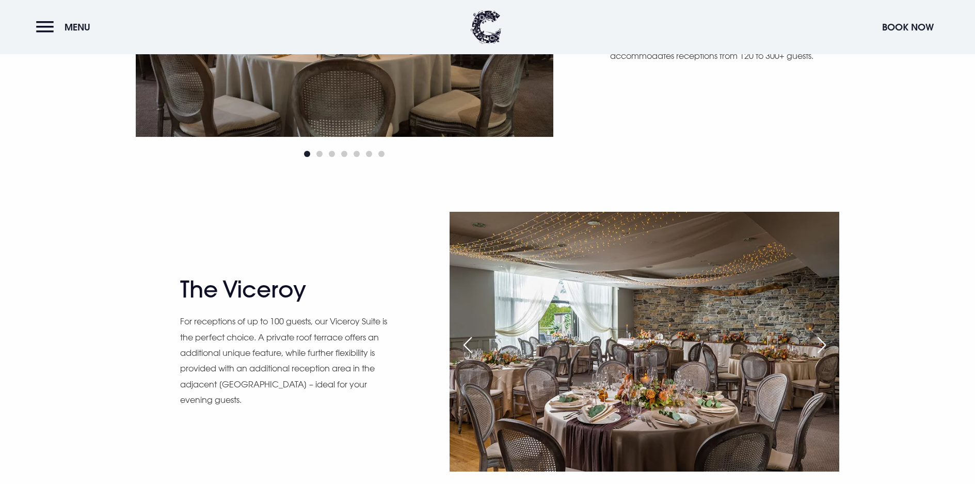
click at [815, 344] on div "Next slide" at bounding box center [822, 344] width 26 height 23
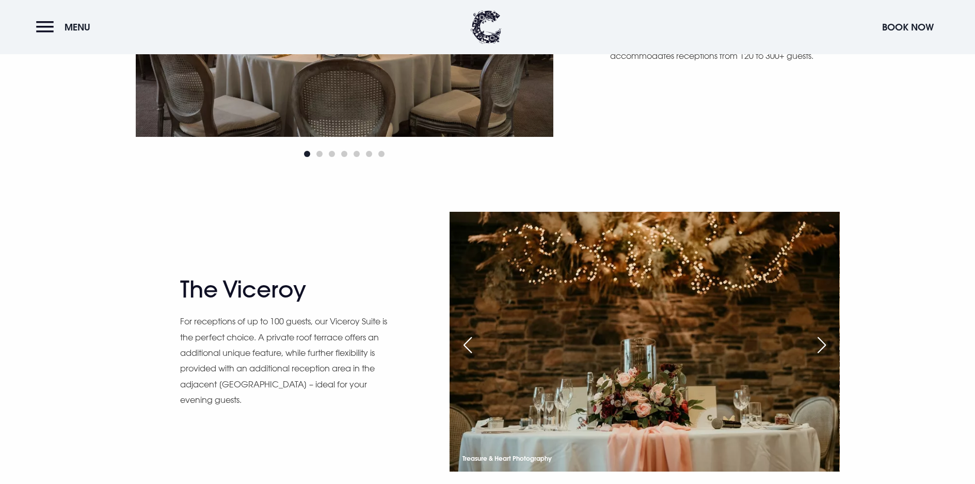
click at [815, 344] on div "Next slide" at bounding box center [822, 344] width 26 height 23
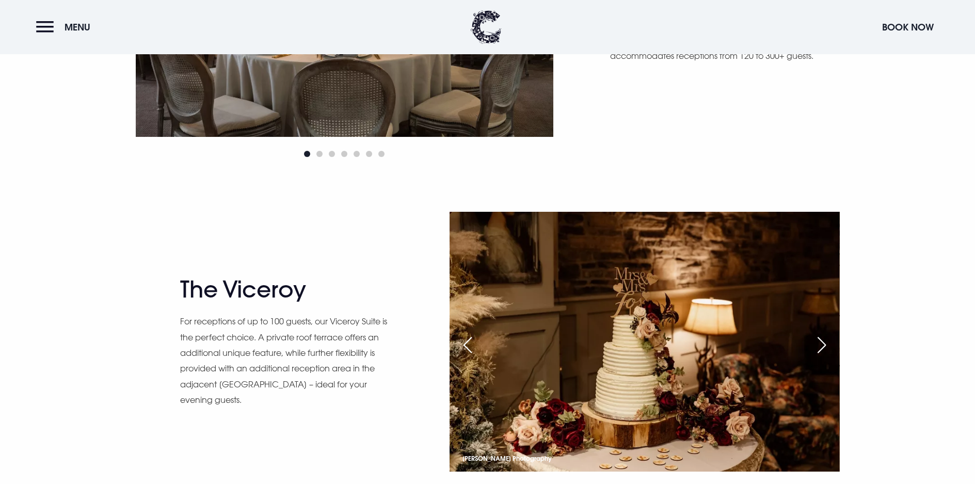
click at [815, 344] on div "Next slide" at bounding box center [822, 344] width 26 height 23
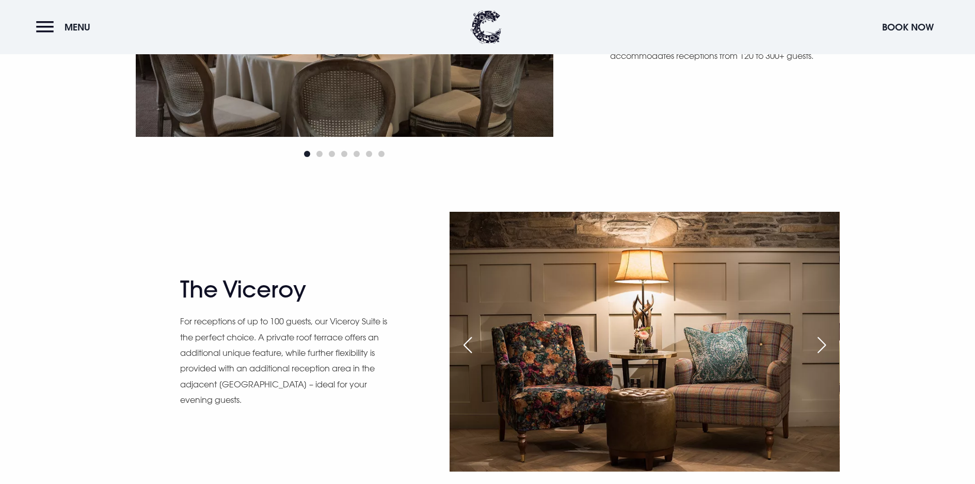
click at [815, 344] on div "Next slide" at bounding box center [822, 344] width 26 height 23
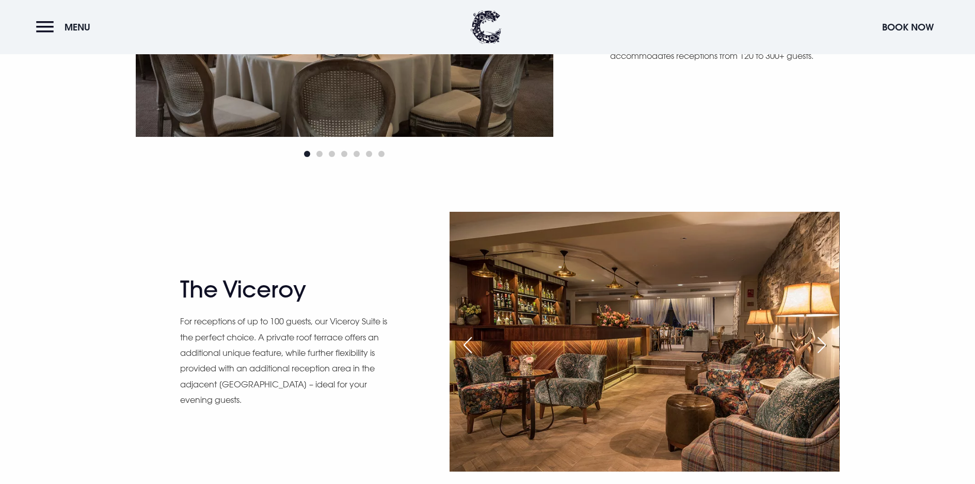
click at [815, 344] on div "Next slide" at bounding box center [822, 344] width 26 height 23
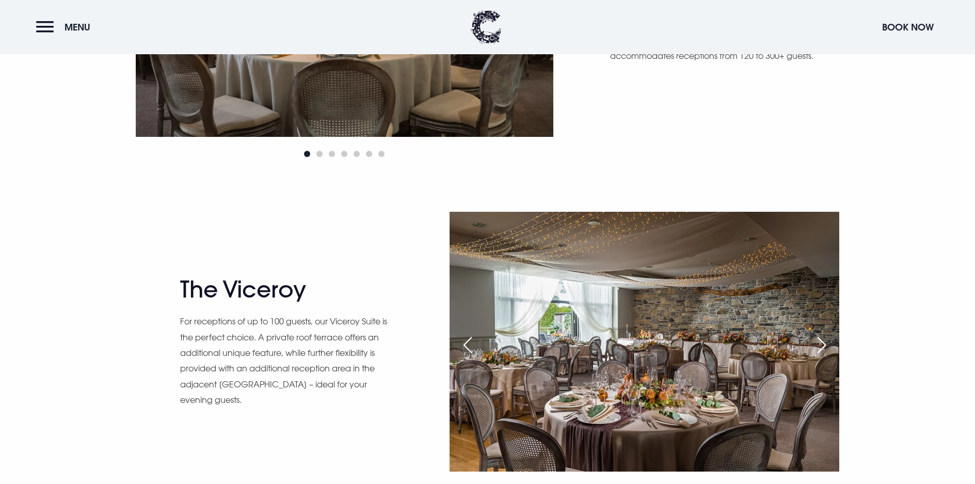
click at [815, 344] on div "Next slide" at bounding box center [822, 344] width 26 height 23
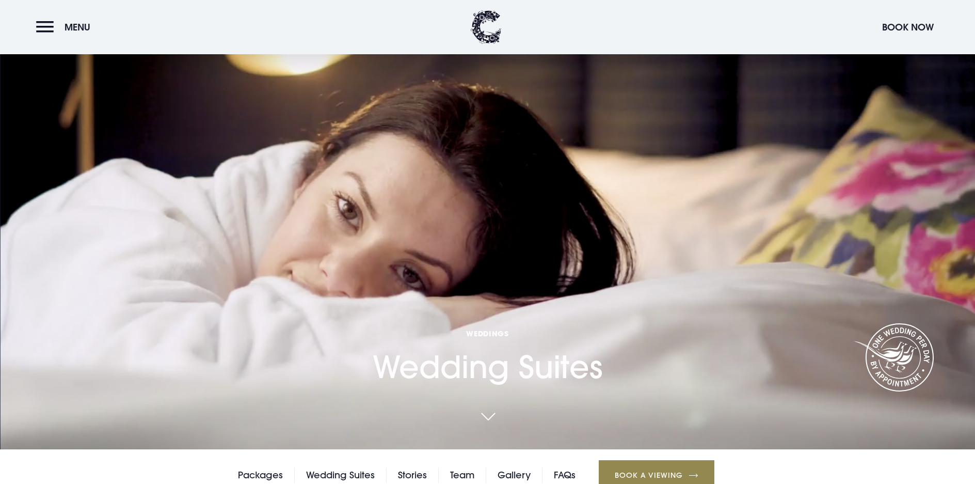
scroll to position [0, 0]
